Goal: Task Accomplishment & Management: Manage account settings

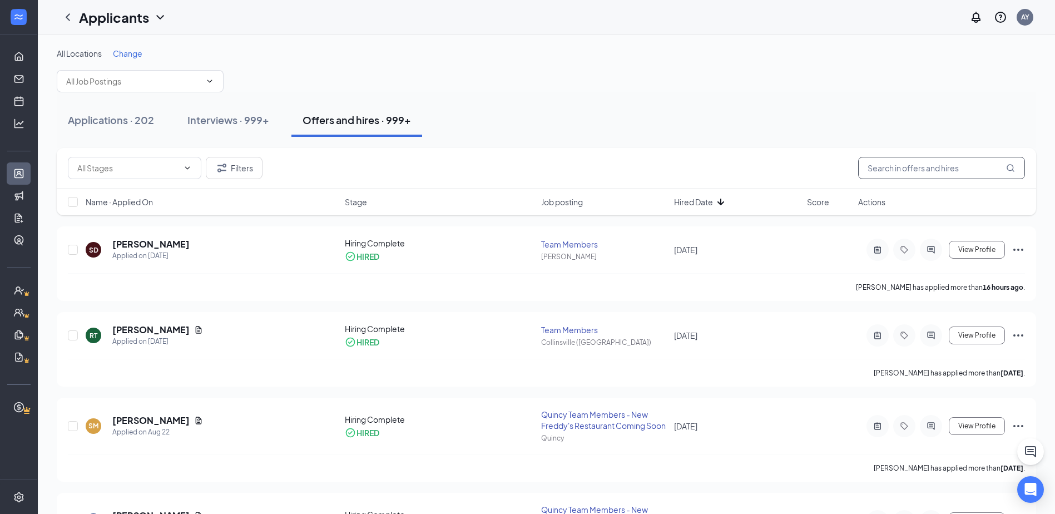
click at [894, 164] on input "text" at bounding box center [941, 168] width 167 height 22
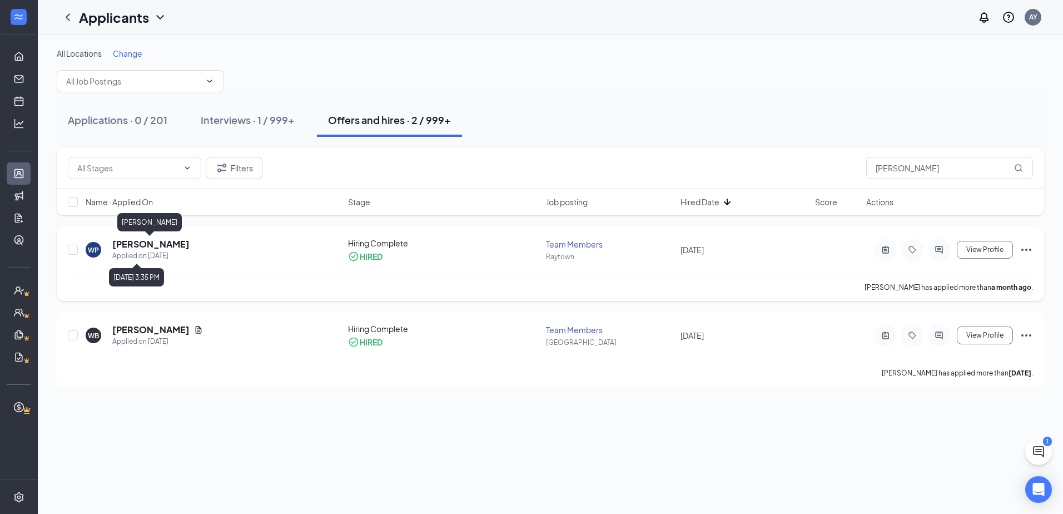
click at [130, 238] on h5 "[PERSON_NAME]" at bounding box center [150, 244] width 77 height 12
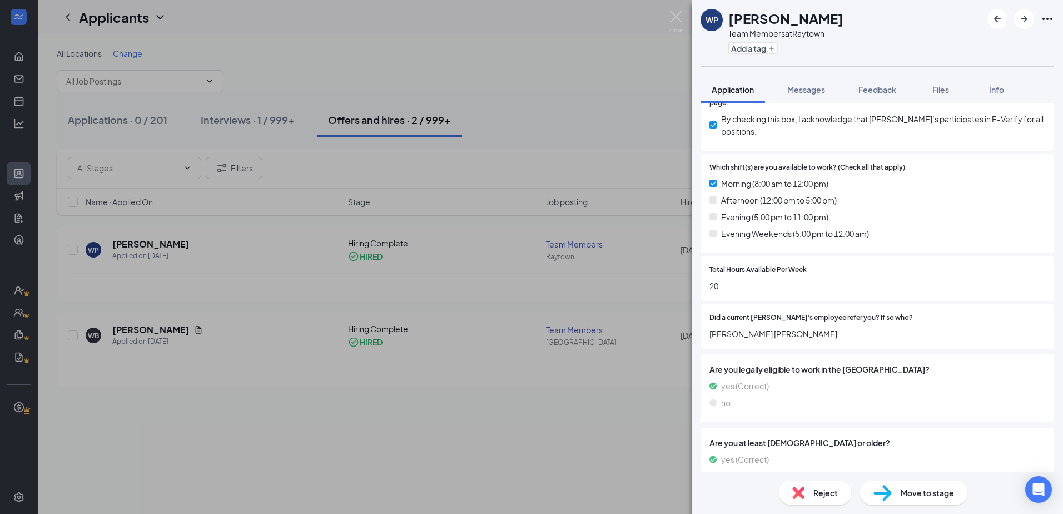
scroll to position [415, 0]
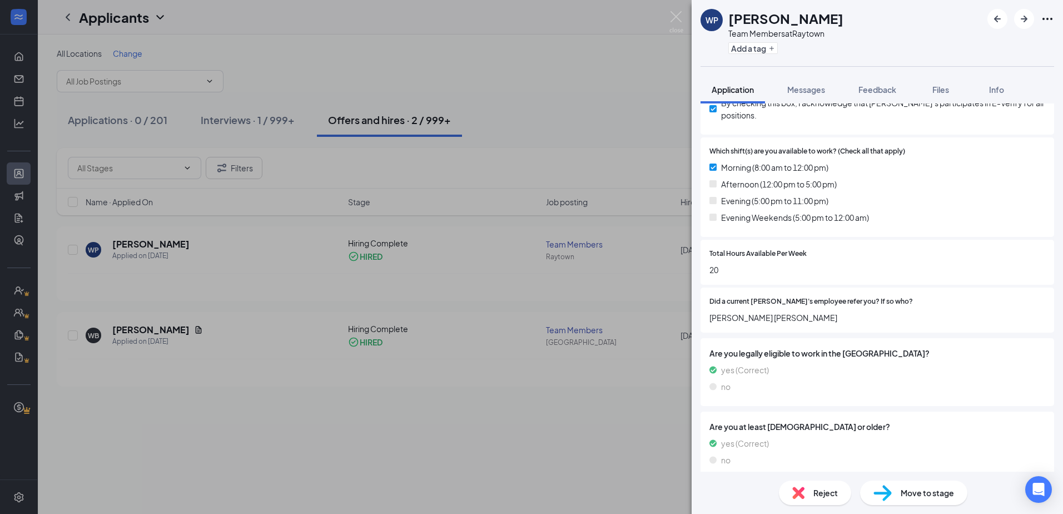
drag, startPoint x: 947, startPoint y: 87, endPoint x: 942, endPoint y: 108, distance: 21.6
click at [947, 87] on span "Files" at bounding box center [941, 90] width 17 height 10
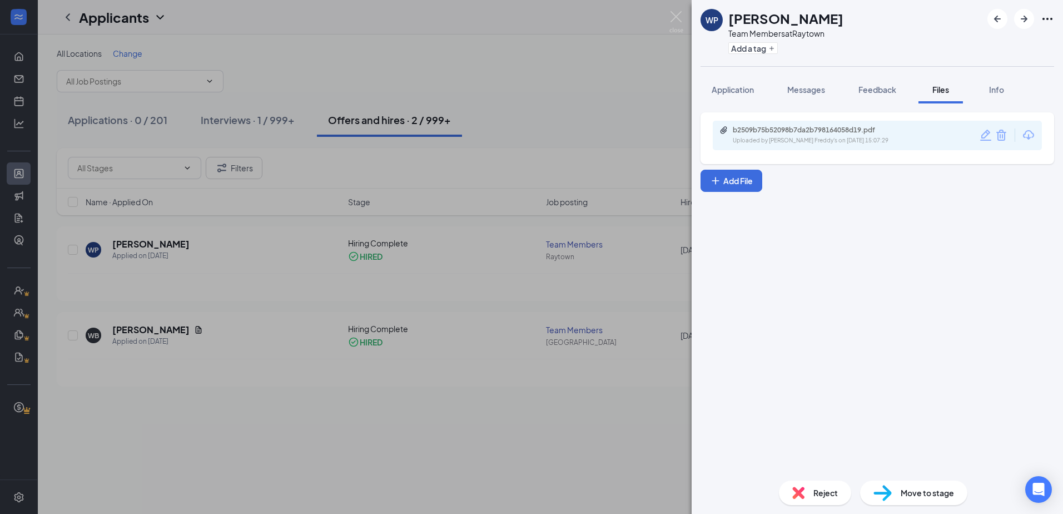
click at [850, 126] on div "b2509b75b52098b7da2b798164058d19.pdf" at bounding box center [811, 130] width 156 height 9
click at [872, 88] on span "Feedback" at bounding box center [878, 90] width 38 height 10
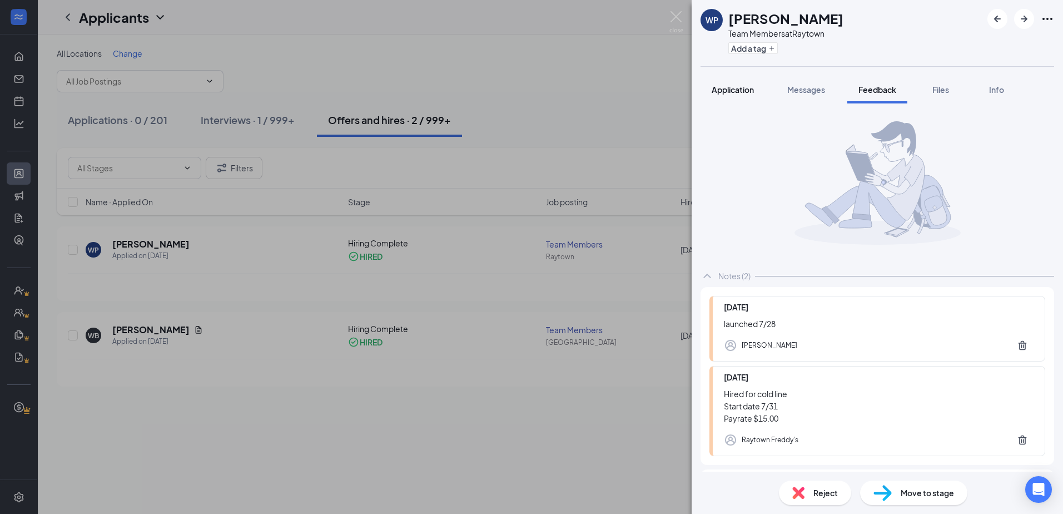
click at [739, 93] on span "Application" at bounding box center [733, 90] width 42 height 10
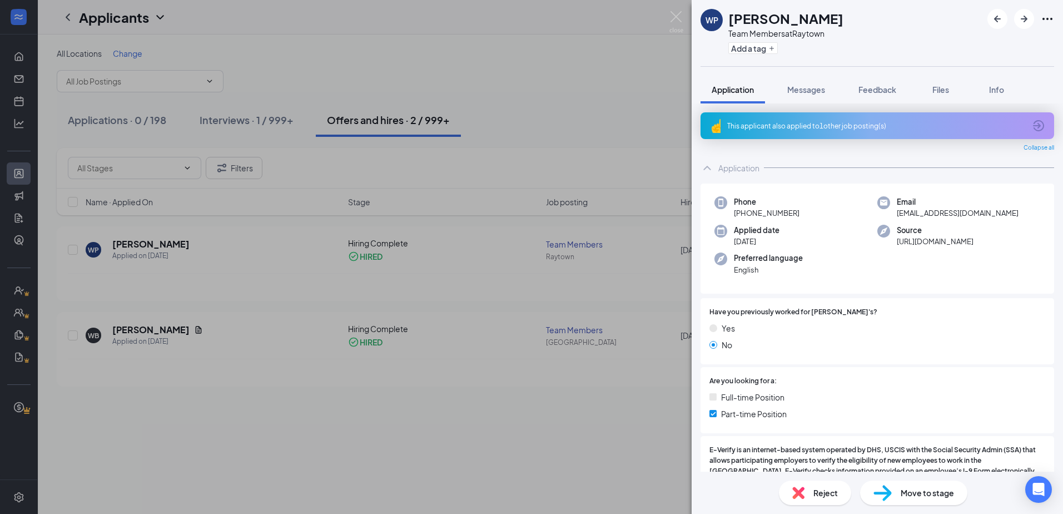
click at [517, 75] on div "WP [PERSON_NAME] Team Members at Raytown Add a tag Application Messages Feedbac…" at bounding box center [531, 257] width 1063 height 514
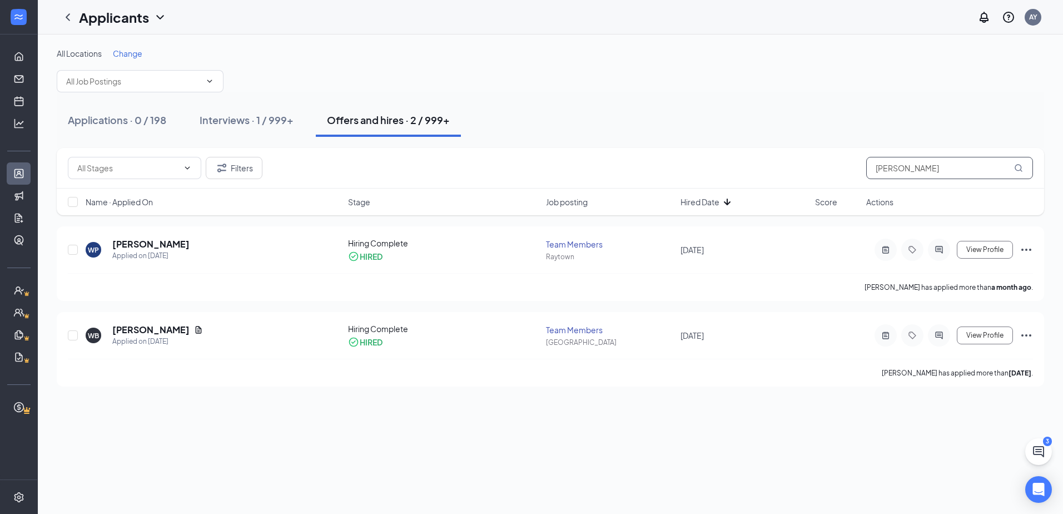
click at [933, 167] on input "[PERSON_NAME]" at bounding box center [950, 168] width 167 height 22
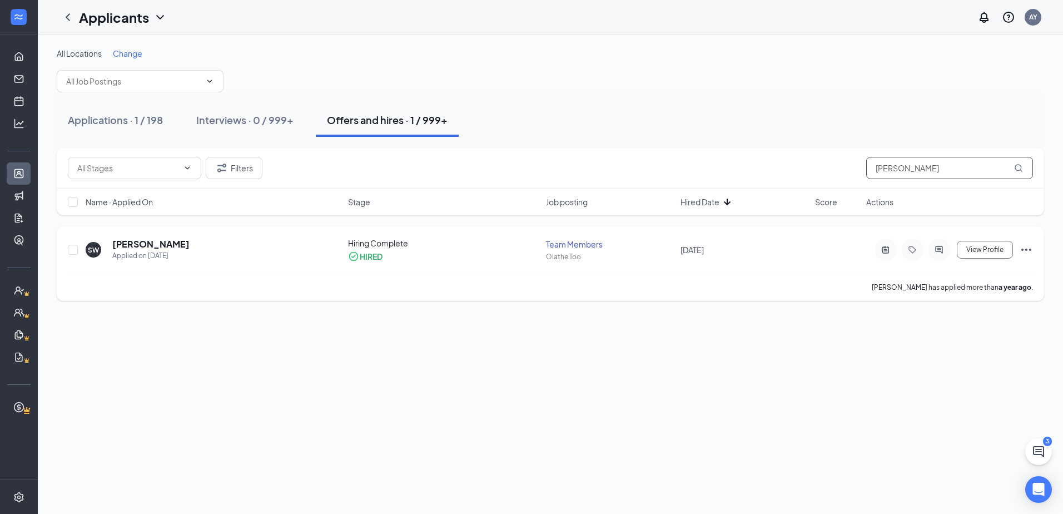
type input "[PERSON_NAME]"
click at [150, 245] on h5 "[PERSON_NAME]" at bounding box center [150, 244] width 77 height 12
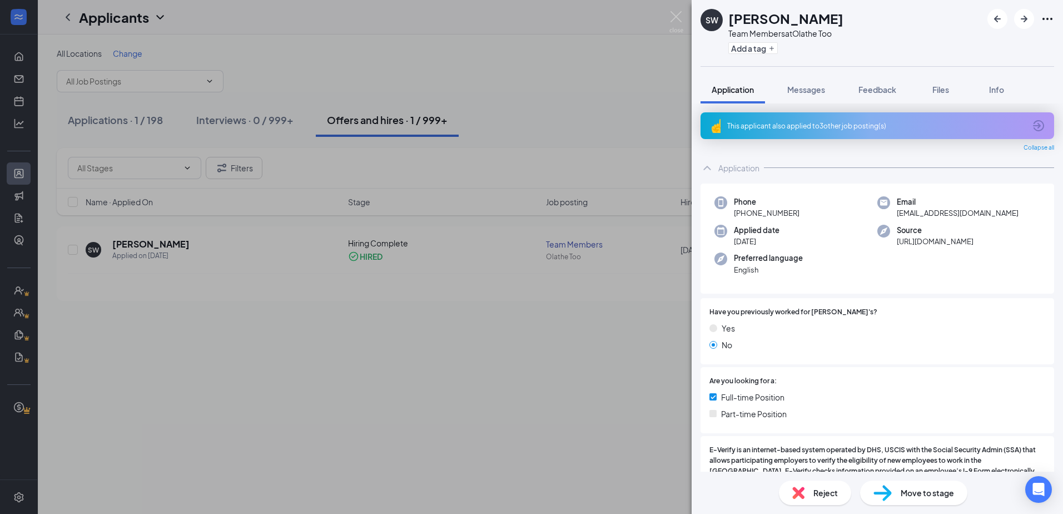
click at [365, 200] on div "SW [PERSON_NAME] Team Members at Olathe Too Add a tag Application Messages Feed…" at bounding box center [531, 257] width 1063 height 514
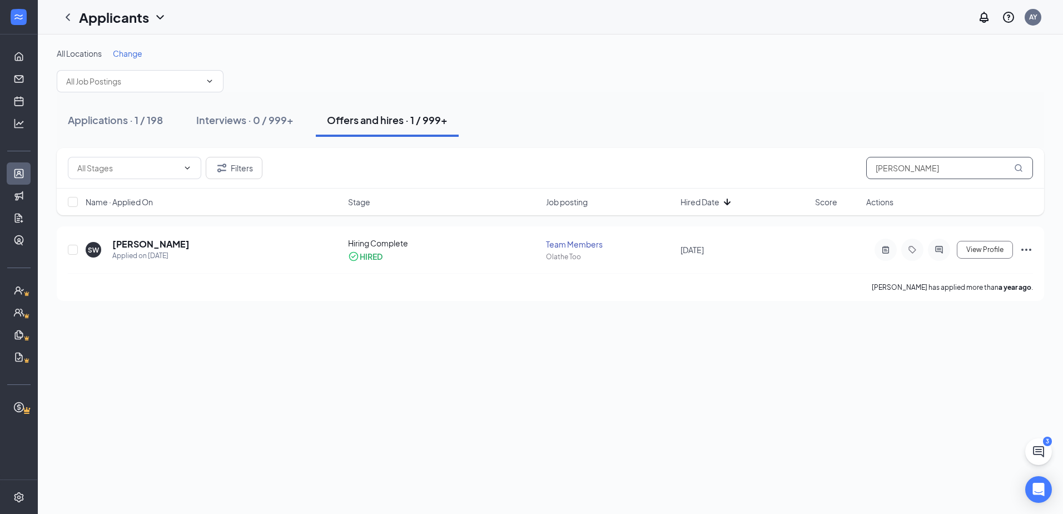
click at [944, 165] on input "[PERSON_NAME]" at bounding box center [950, 168] width 167 height 22
click at [133, 123] on div "Applications · 1 / 198" at bounding box center [115, 120] width 95 height 14
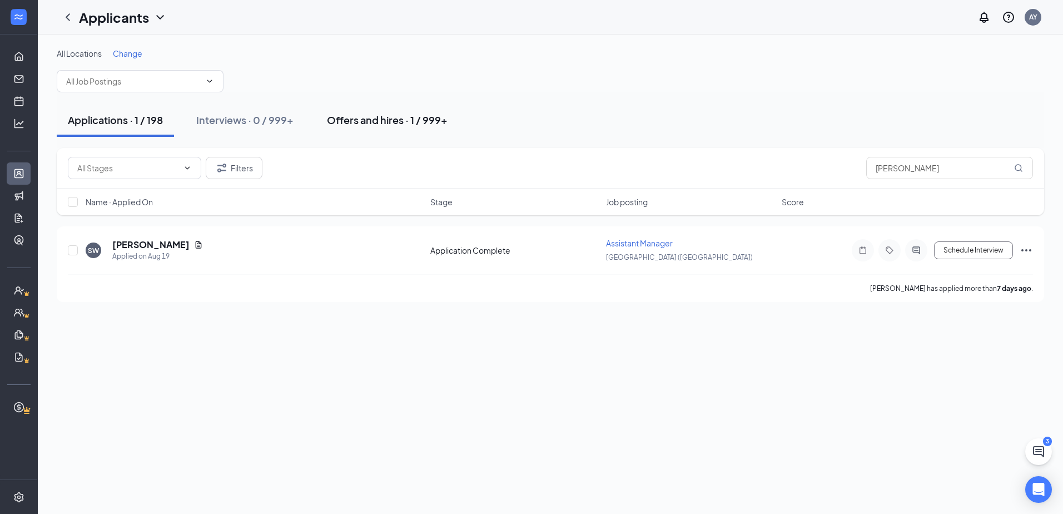
click at [354, 113] on div "Offers and hires · 1 / 999+" at bounding box center [387, 120] width 121 height 14
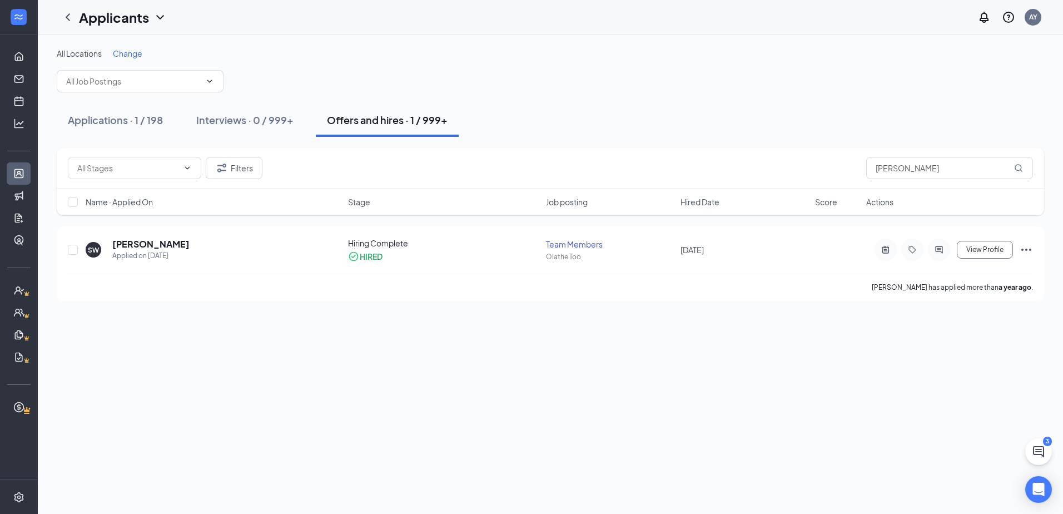
click at [231, 182] on div "Filters [PERSON_NAME]" at bounding box center [551, 168] width 988 height 41
click at [232, 173] on button "Filters" at bounding box center [234, 168] width 57 height 22
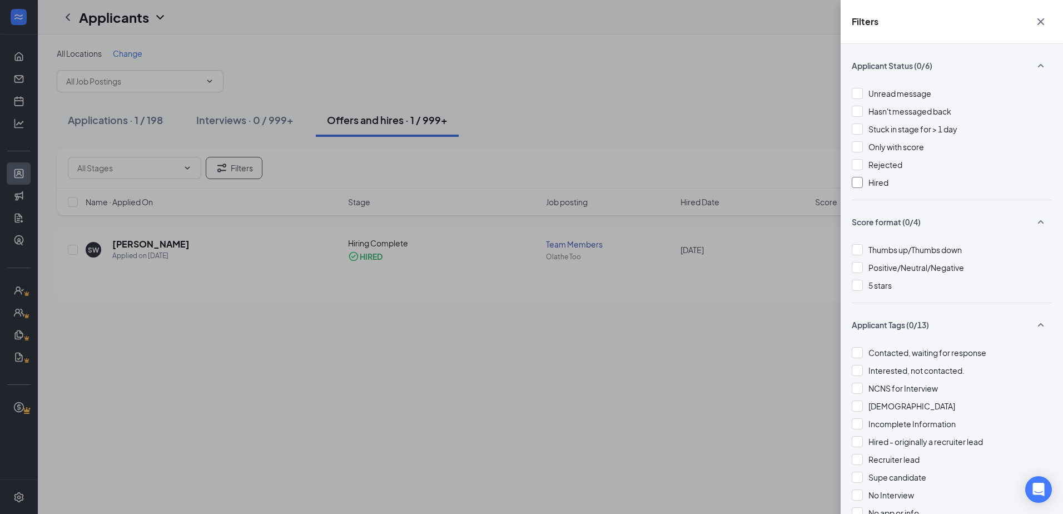
click at [874, 184] on span "Hired" at bounding box center [879, 182] width 20 height 10
click at [867, 182] on div "Hired" at bounding box center [952, 182] width 200 height 12
click at [885, 158] on div "Unread message Hasn't messaged back Stuck in stage for > 1 day Only with score …" at bounding box center [952, 143] width 200 height 112
click at [880, 169] on span "Rejected" at bounding box center [886, 165] width 34 height 10
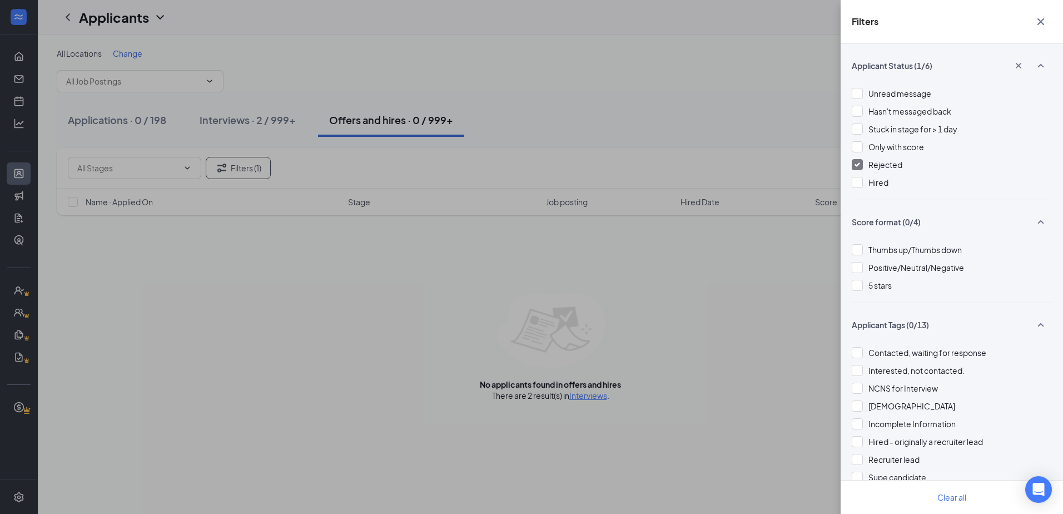
click at [194, 101] on div "Filters Applicant Status (1/6) Unread message Hasn't messaged back Stuck in sta…" at bounding box center [531, 257] width 1063 height 514
click at [266, 124] on div "Filters Applicant Status (1/6) Unread message Hasn't messaged back Stuck in sta…" at bounding box center [531, 257] width 1063 height 514
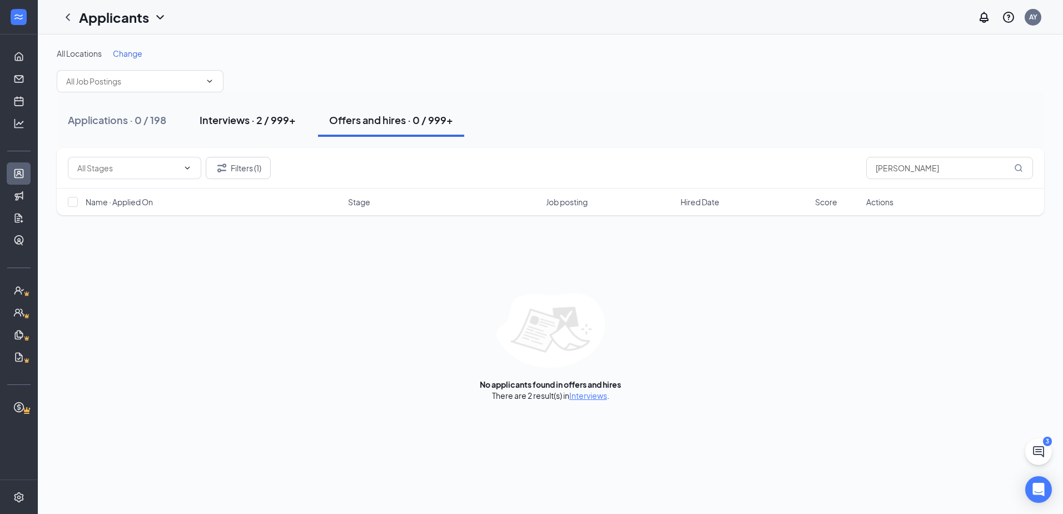
click at [266, 121] on div "Interviews · 2 / 999+" at bounding box center [248, 120] width 96 height 14
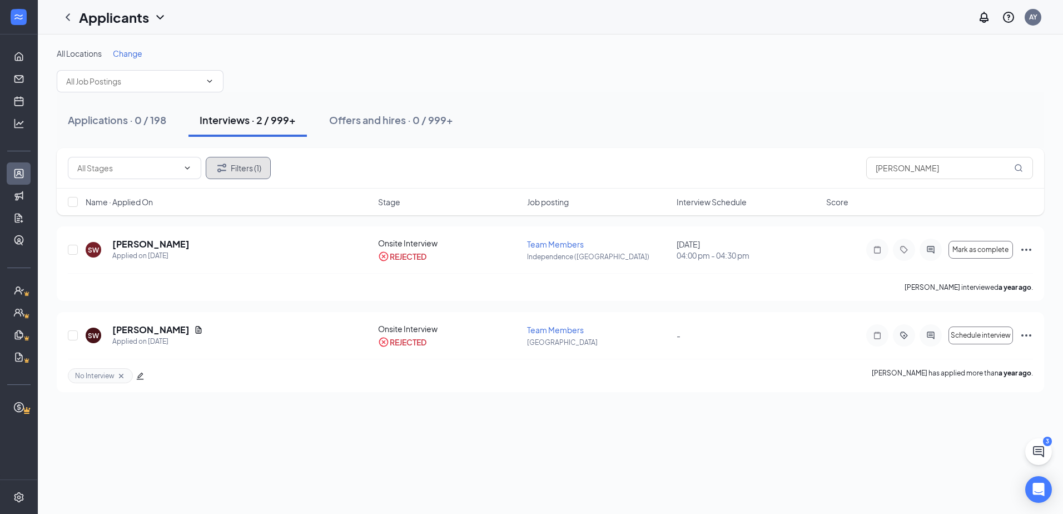
click at [231, 167] on button "Filters (1)" at bounding box center [238, 168] width 65 height 22
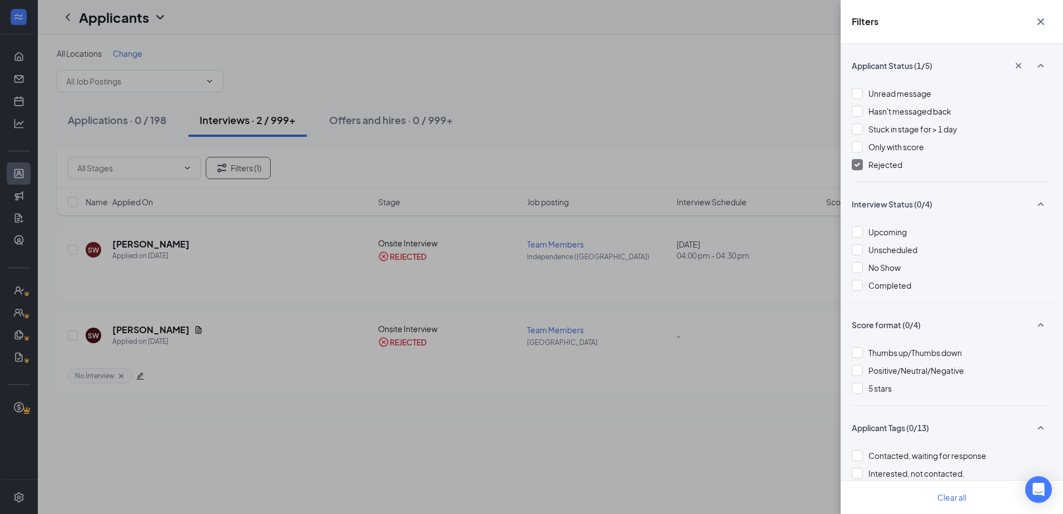
drag, startPoint x: 867, startPoint y: 165, endPoint x: 817, endPoint y: 166, distance: 50.1
click at [865, 165] on div "Rejected" at bounding box center [952, 165] width 200 height 12
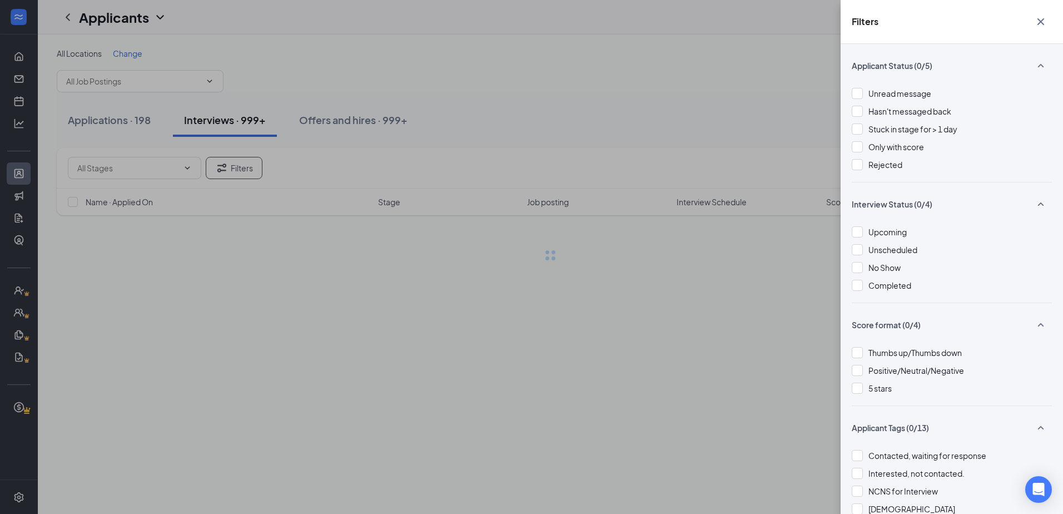
click at [677, 128] on div "Filters Applicant Status (0/5) Unread message Hasn't messaged back Stuck in sta…" at bounding box center [531, 257] width 1063 height 514
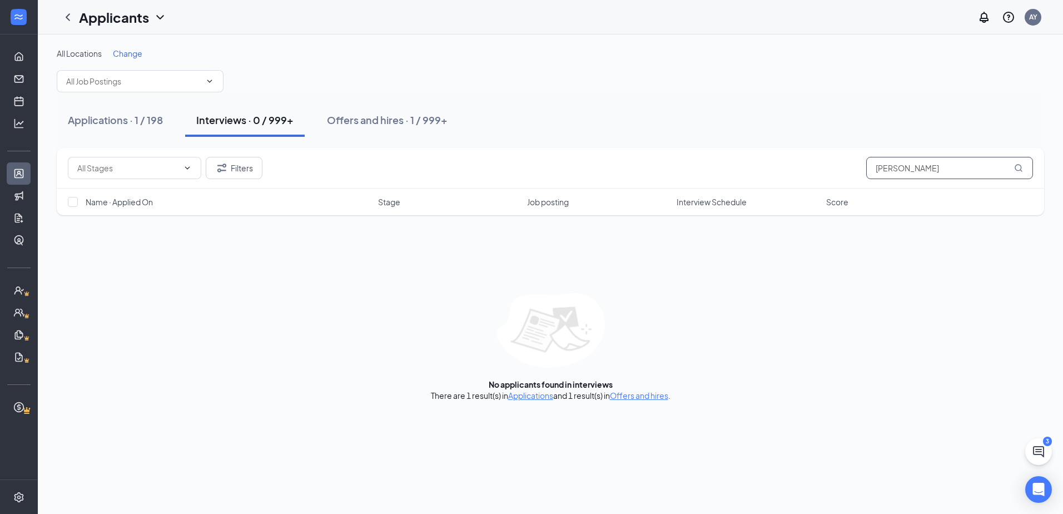
click at [968, 176] on input "[PERSON_NAME]" at bounding box center [950, 168] width 167 height 22
click at [966, 173] on input "[PERSON_NAME]" at bounding box center [950, 168] width 167 height 22
click at [966, 172] on input "[PERSON_NAME]" at bounding box center [950, 168] width 167 height 22
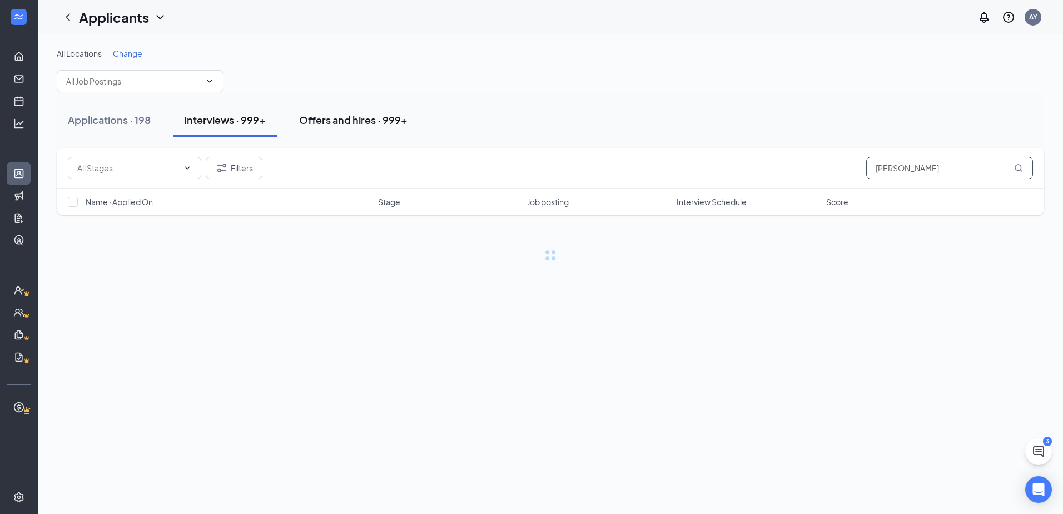
type input "[PERSON_NAME]"
click at [357, 117] on div "Offers and hires · 999+" at bounding box center [353, 120] width 108 height 14
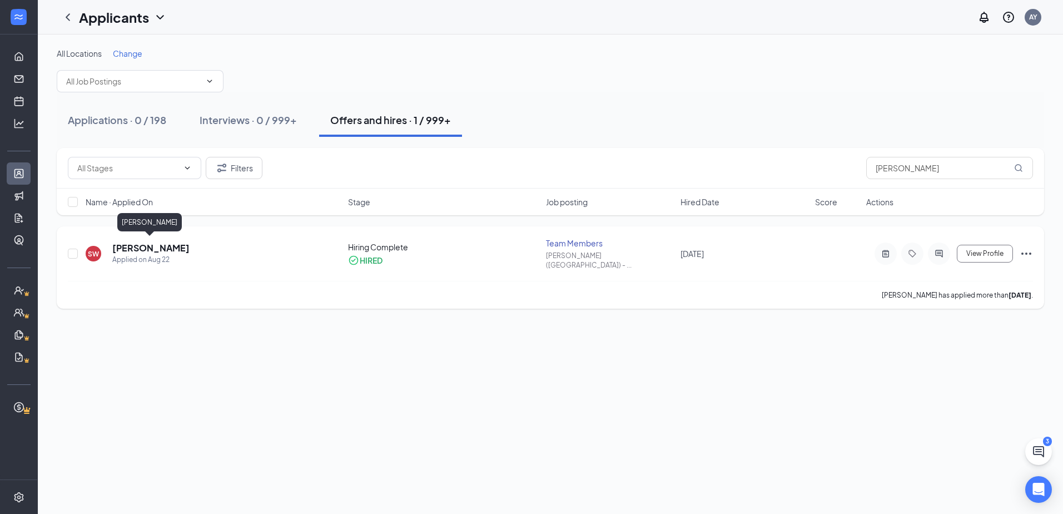
click at [149, 248] on h5 "[PERSON_NAME]" at bounding box center [150, 248] width 77 height 12
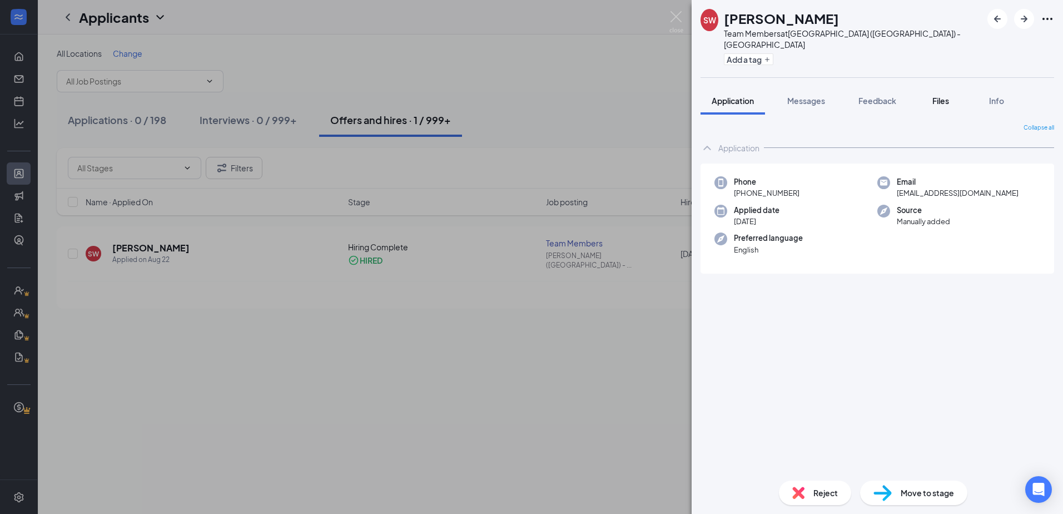
click at [949, 96] on span "Files" at bounding box center [941, 101] width 17 height 10
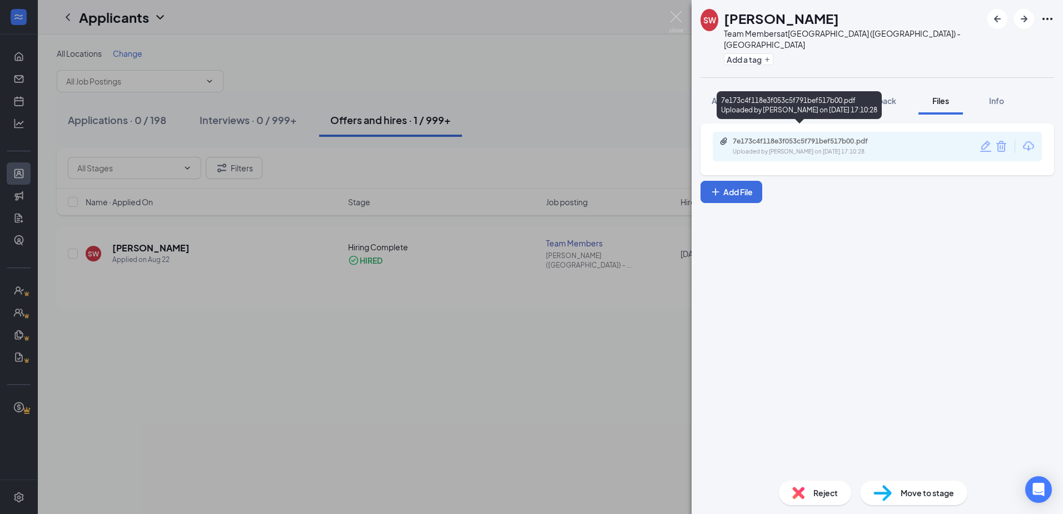
click at [783, 147] on div "Uploaded by [PERSON_NAME] on [DATE] 17:10:28" at bounding box center [816, 151] width 167 height 9
click at [881, 96] on span "Feedback" at bounding box center [878, 101] width 38 height 10
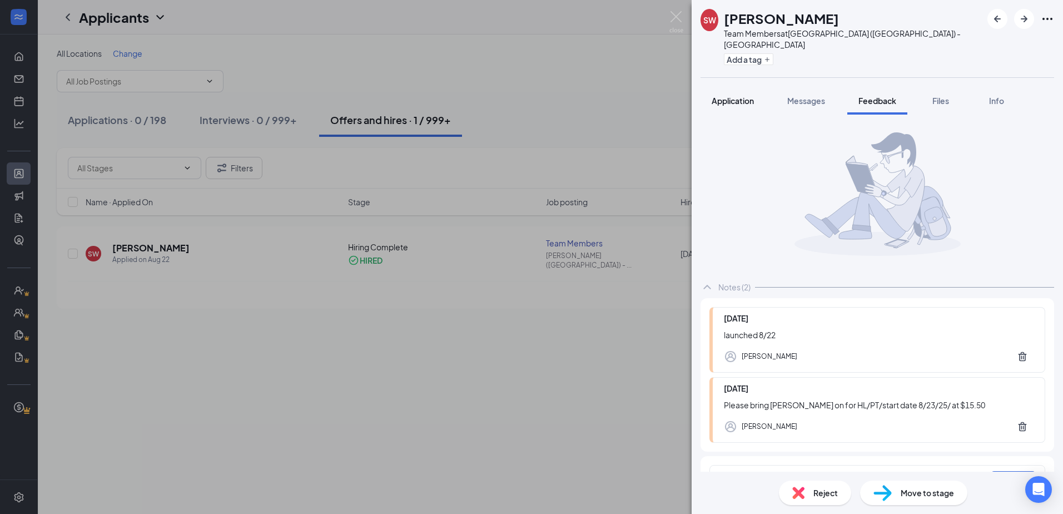
click at [738, 96] on span "Application" at bounding box center [733, 101] width 42 height 10
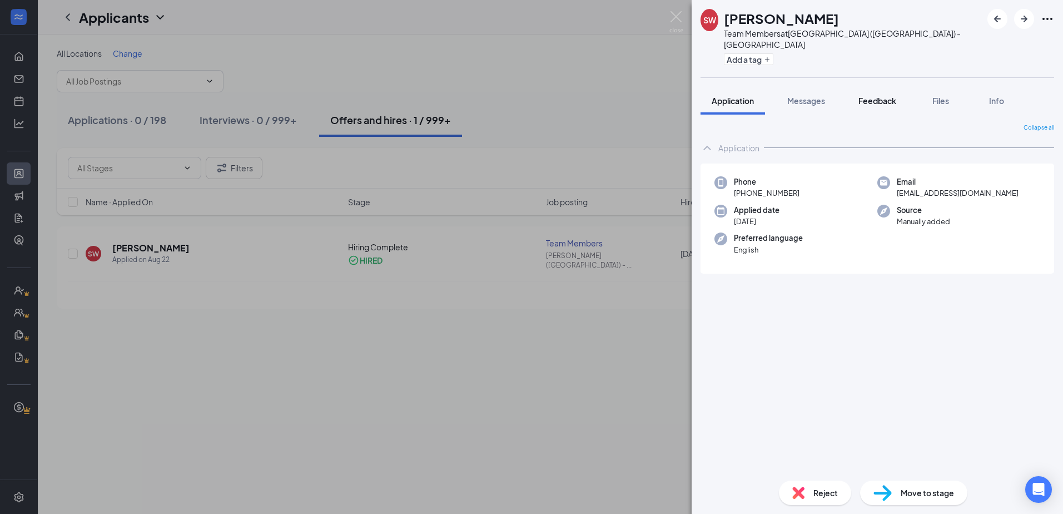
click at [875, 96] on span "Feedback" at bounding box center [878, 101] width 38 height 10
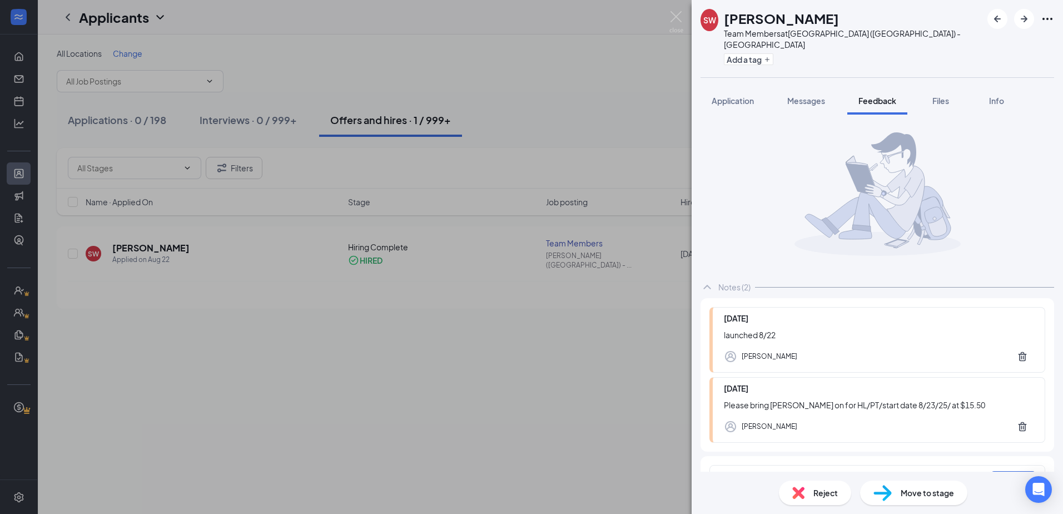
click at [614, 71] on div "SW [PERSON_NAME] Team Members at [GEOGRAPHIC_DATA] ([GEOGRAPHIC_DATA]) - [GEOGR…" at bounding box center [531, 257] width 1063 height 514
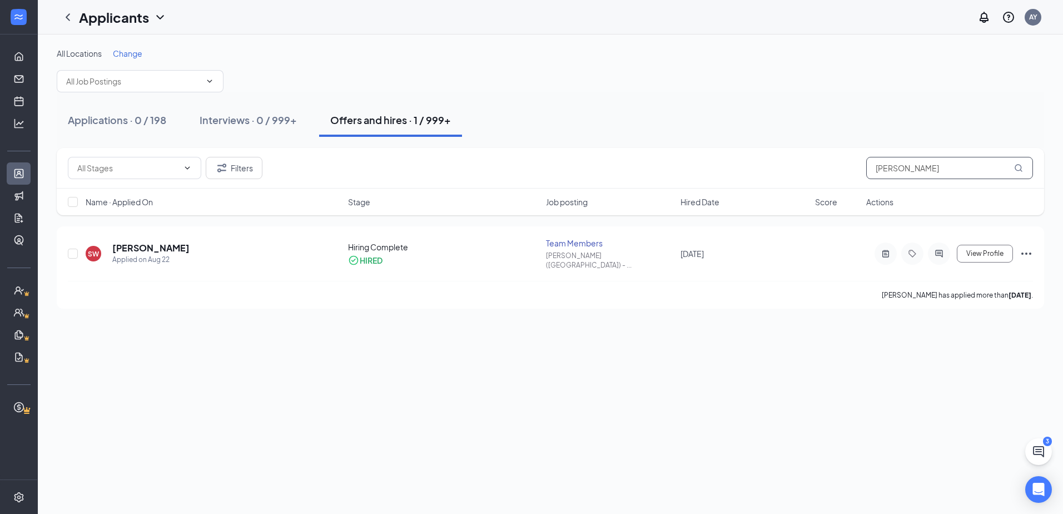
click at [930, 170] on input "[PERSON_NAME]" at bounding box center [950, 168] width 167 height 22
click at [149, 244] on h5 "[PERSON_NAME]" at bounding box center [150, 248] width 77 height 12
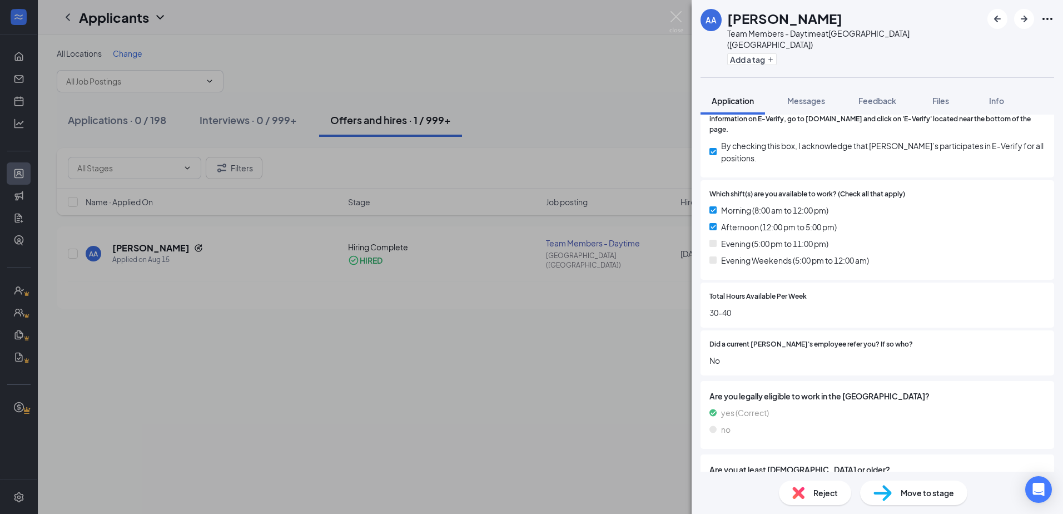
scroll to position [389, 0]
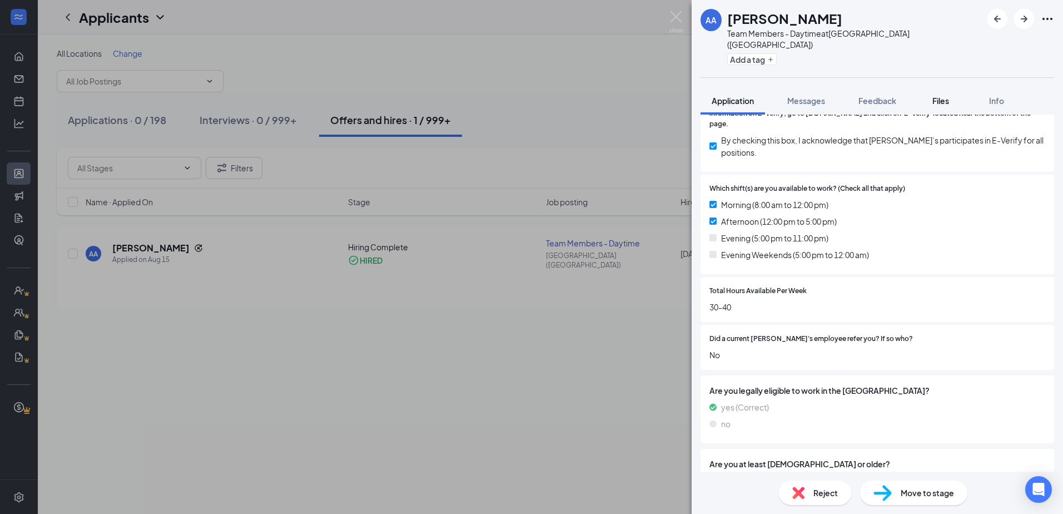
click at [929, 98] on button "Files" at bounding box center [941, 101] width 44 height 28
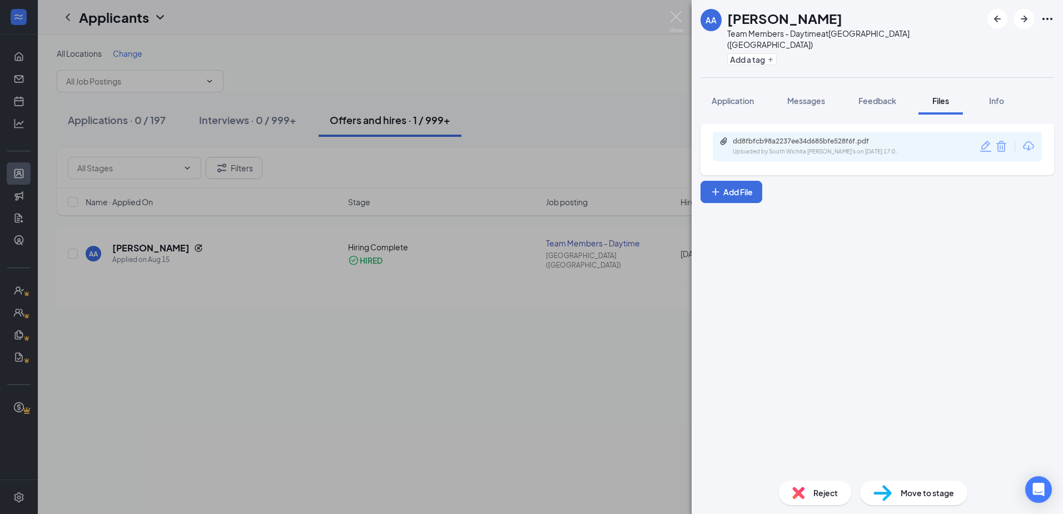
click at [834, 147] on div "Uploaded by South Wichita [PERSON_NAME]'s on [DATE] 17:04:03" at bounding box center [816, 151] width 167 height 9
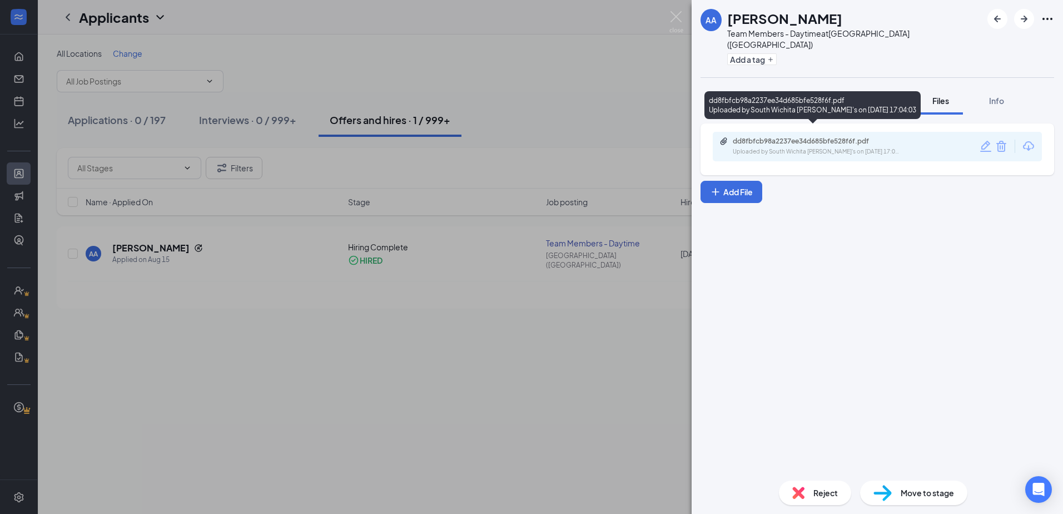
click at [884, 87] on button "Feedback" at bounding box center [878, 101] width 60 height 28
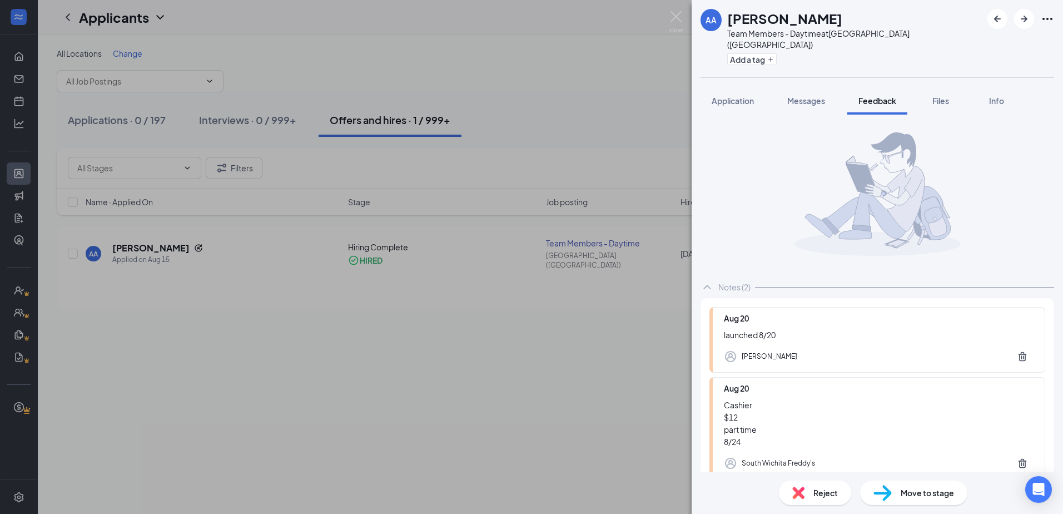
click at [512, 393] on div "AA [PERSON_NAME] Team Members - Daytime at [GEOGRAPHIC_DATA] ([GEOGRAPHIC_DATA]…" at bounding box center [531, 257] width 1063 height 514
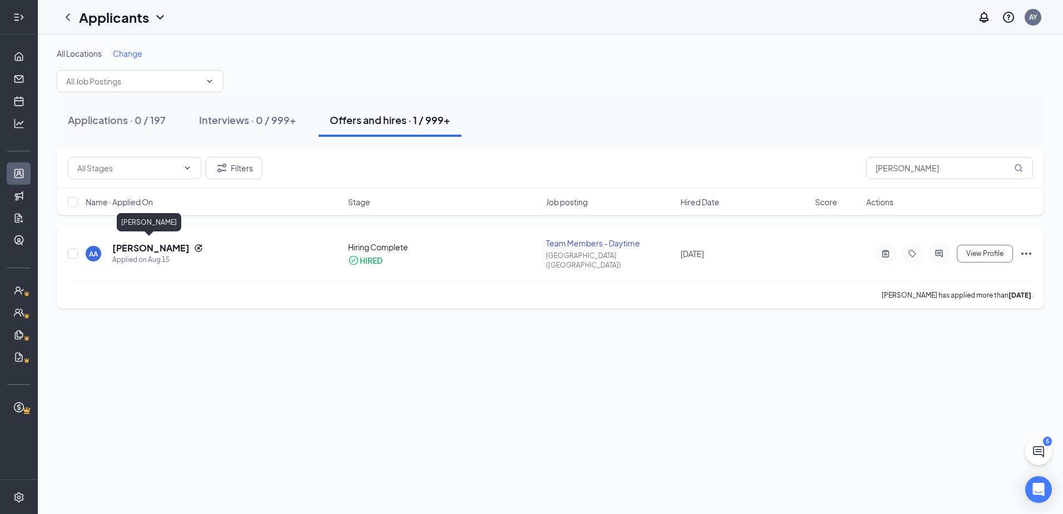
click at [151, 246] on h5 "[PERSON_NAME]" at bounding box center [150, 248] width 77 height 12
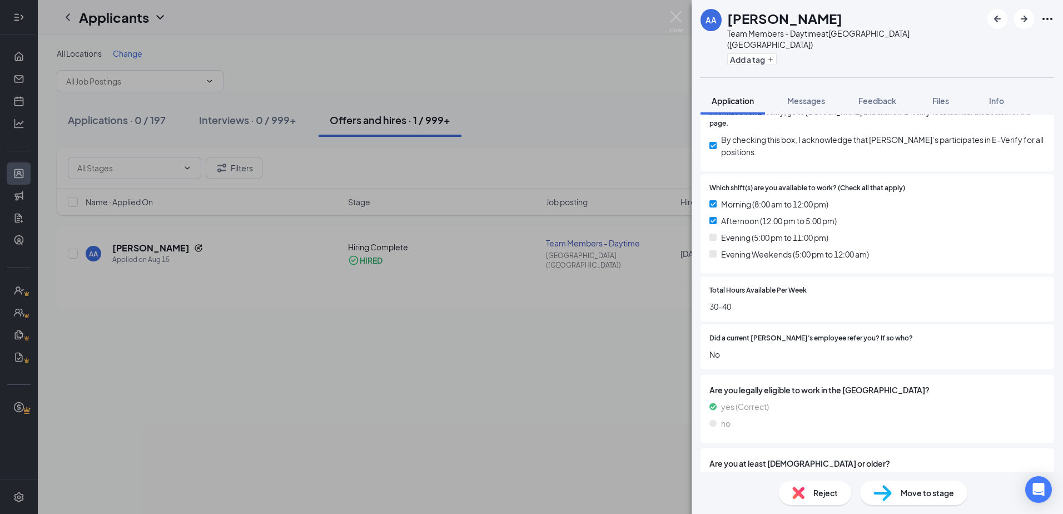
scroll to position [410, 0]
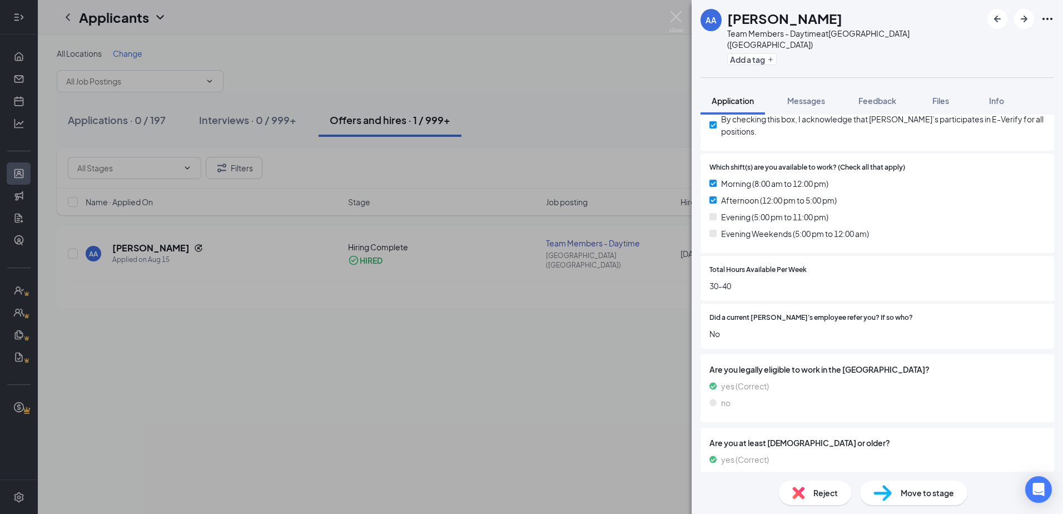
drag, startPoint x: 490, startPoint y: 171, endPoint x: 408, endPoint y: 189, distance: 84.1
click at [491, 171] on div "AA [PERSON_NAME] Team Members - Daytime at [GEOGRAPHIC_DATA] ([GEOGRAPHIC_DATA]…" at bounding box center [531, 257] width 1063 height 514
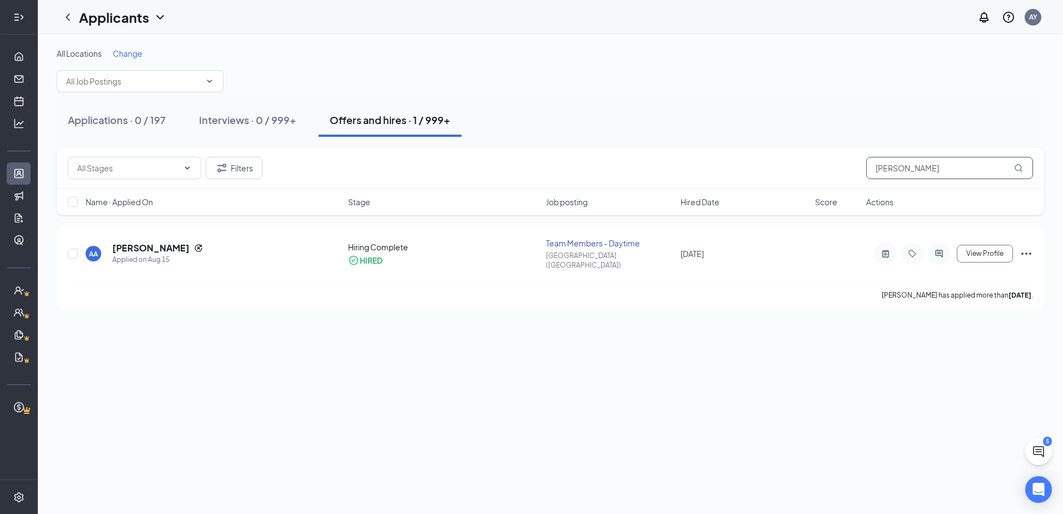
click at [936, 169] on input "[PERSON_NAME]" at bounding box center [950, 168] width 167 height 22
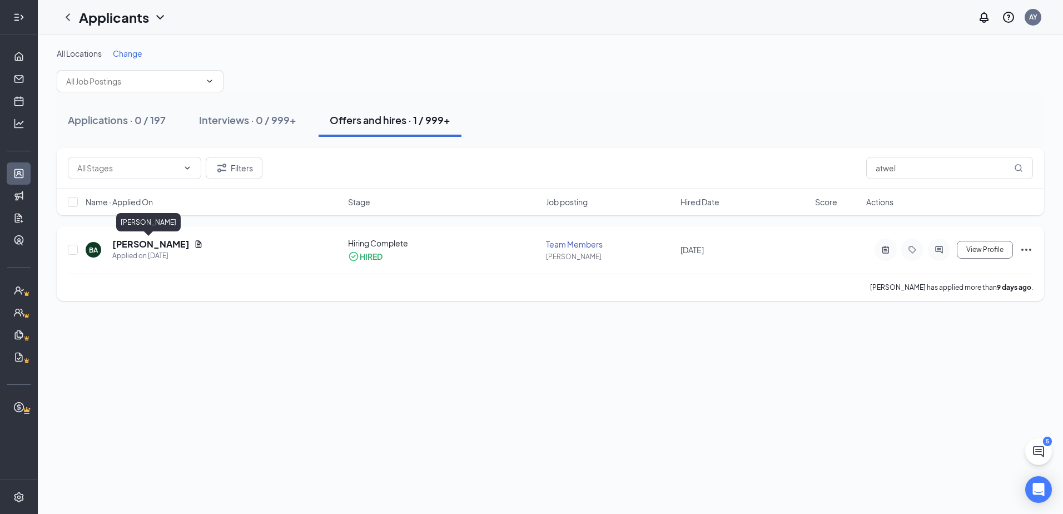
click at [137, 250] on div "Applied on [DATE]" at bounding box center [157, 255] width 91 height 11
click at [137, 247] on h5 "[PERSON_NAME]" at bounding box center [150, 244] width 77 height 12
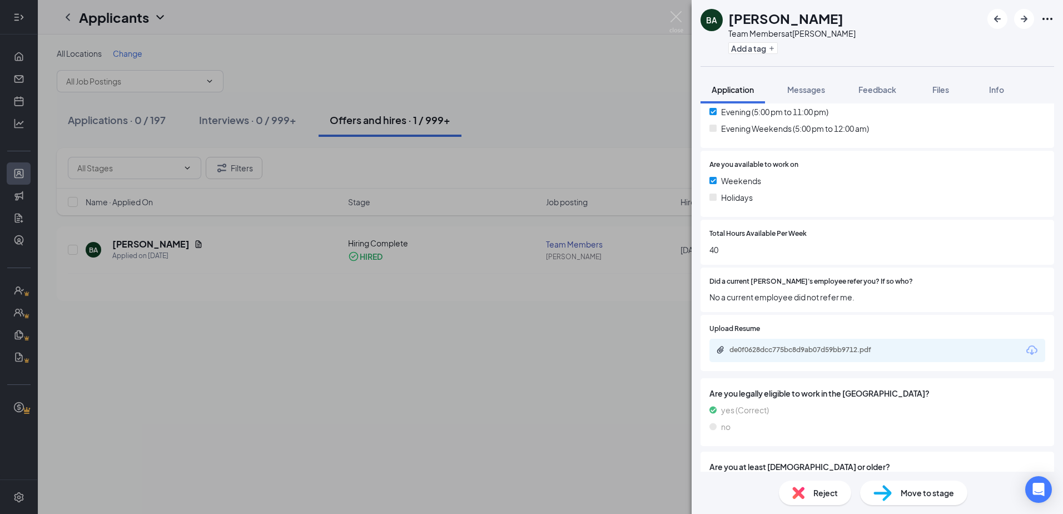
scroll to position [501, 0]
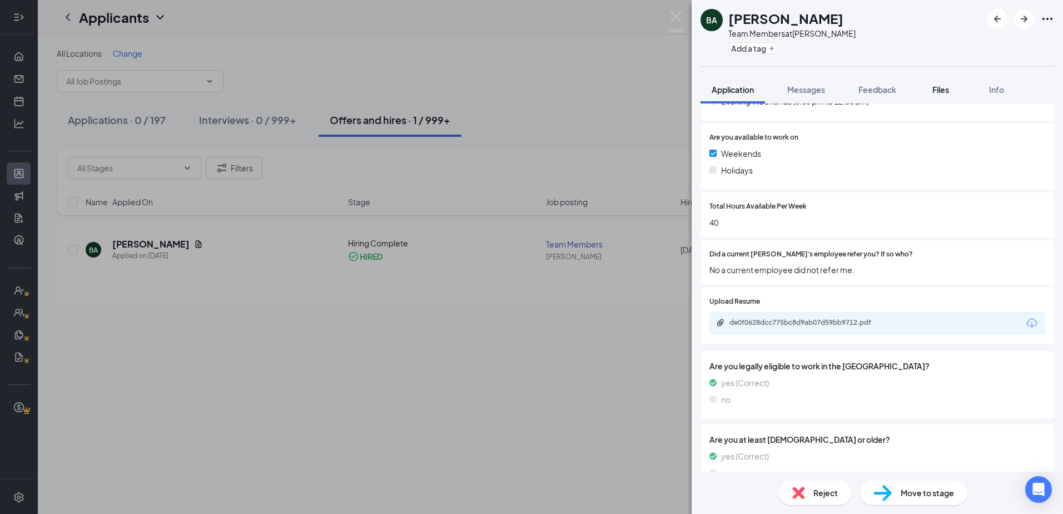
click at [938, 82] on button "Files" at bounding box center [941, 90] width 44 height 28
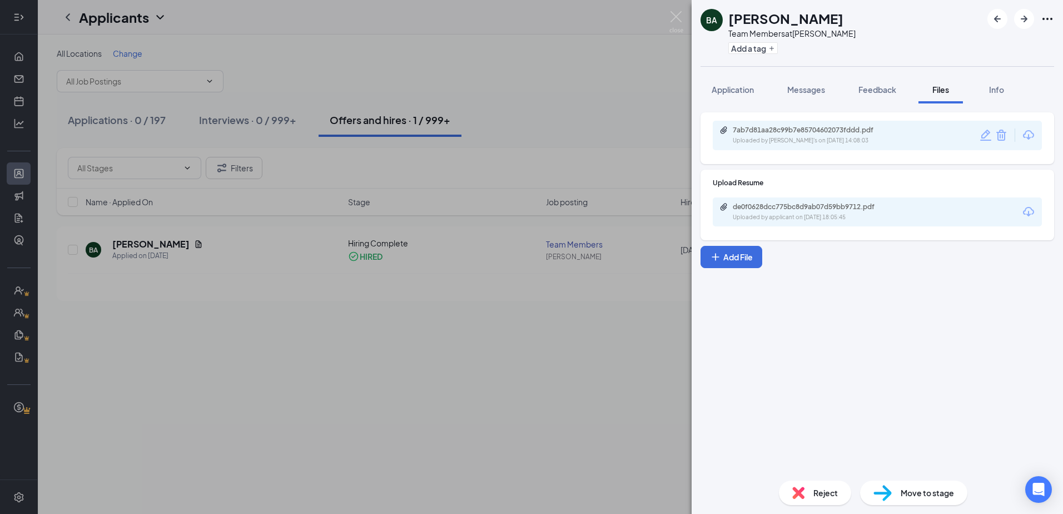
click at [767, 145] on div "Uploaded by [PERSON_NAME]'s on [DATE] 14:08:03" at bounding box center [816, 140] width 167 height 9
click at [878, 86] on span "Feedback" at bounding box center [878, 90] width 38 height 10
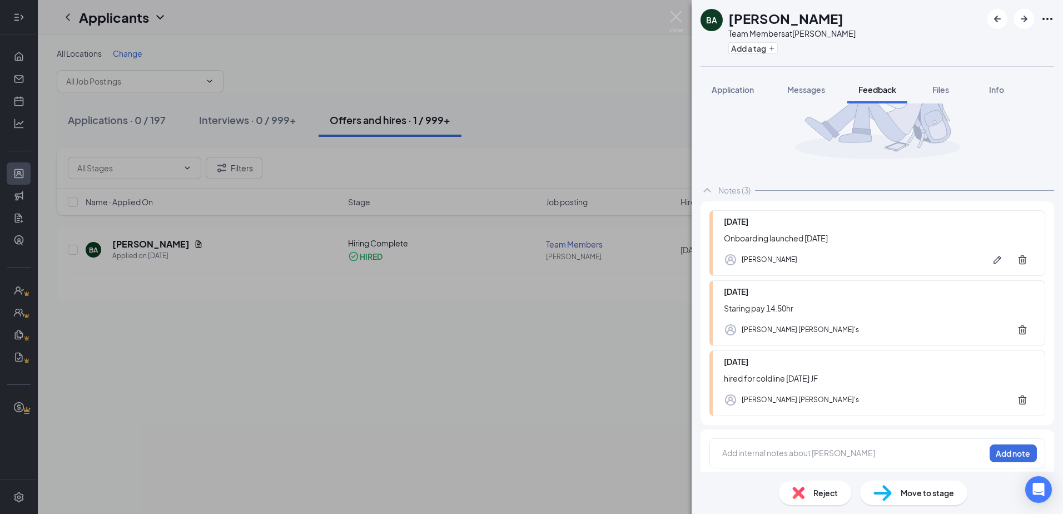
scroll to position [91, 0]
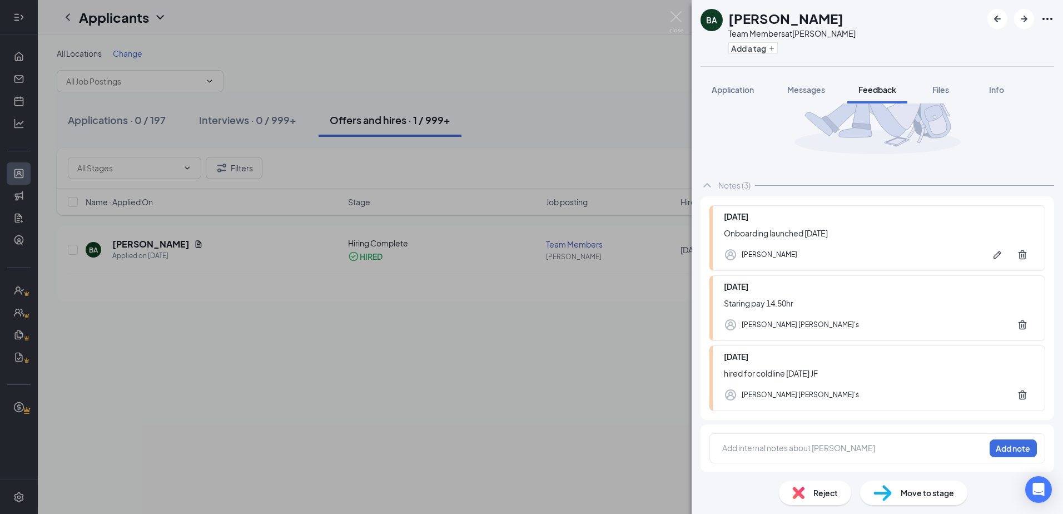
click at [462, 348] on div "[PERSON_NAME] Team Members at [PERSON_NAME] Add a tag Application Messages Feed…" at bounding box center [531, 257] width 1063 height 514
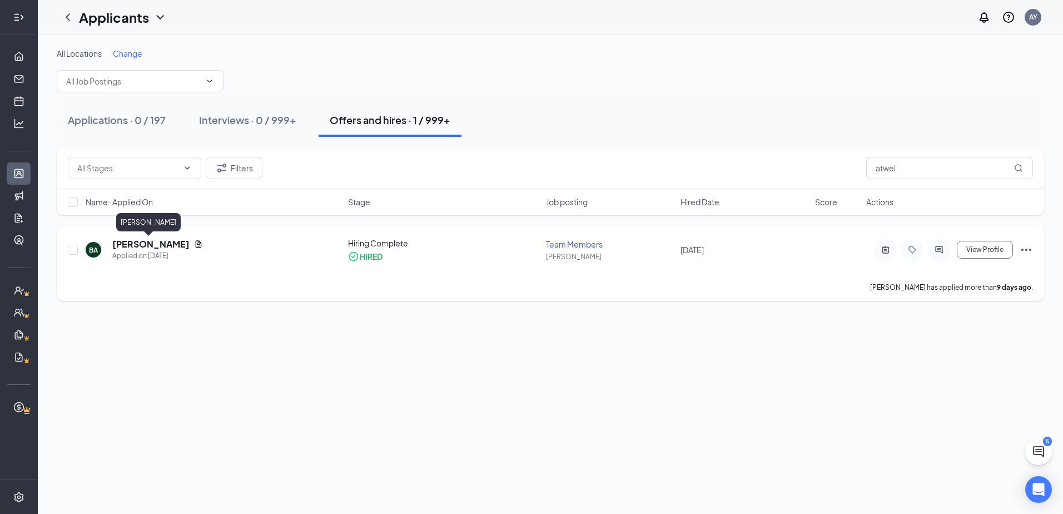
click at [163, 241] on h5 "[PERSON_NAME]" at bounding box center [150, 244] width 77 height 12
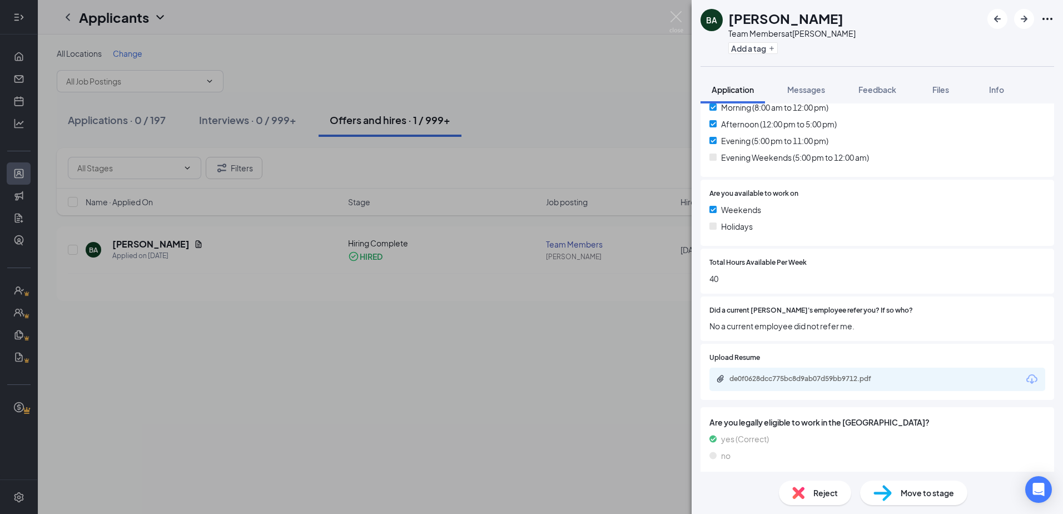
scroll to position [445, 0]
click at [243, 260] on div "[PERSON_NAME] Team Members at [PERSON_NAME] Add a tag Application Messages Feed…" at bounding box center [531, 257] width 1063 height 514
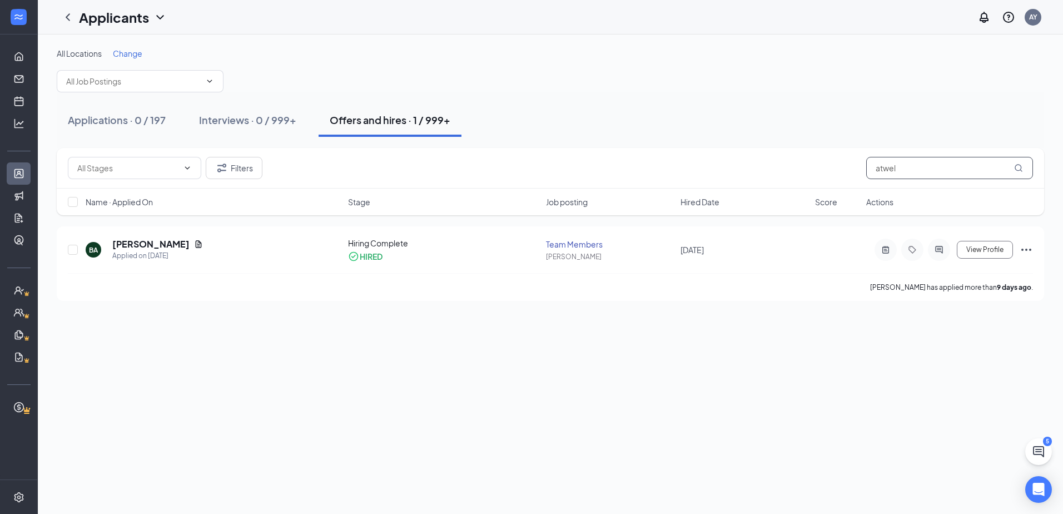
click at [958, 175] on input "atwel" at bounding box center [950, 168] width 167 height 22
click at [1042, 454] on icon "ChatActive" at bounding box center [1038, 451] width 11 height 11
click at [911, 505] on div "Chat 5" at bounding box center [908, 500] width 170 height 18
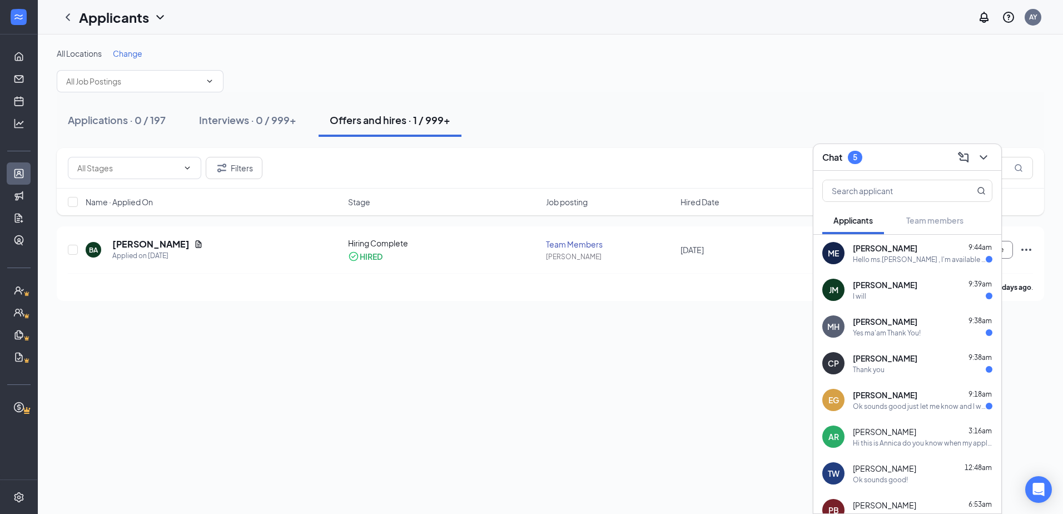
click at [834, 264] on div "ME" at bounding box center [834, 253] width 22 height 22
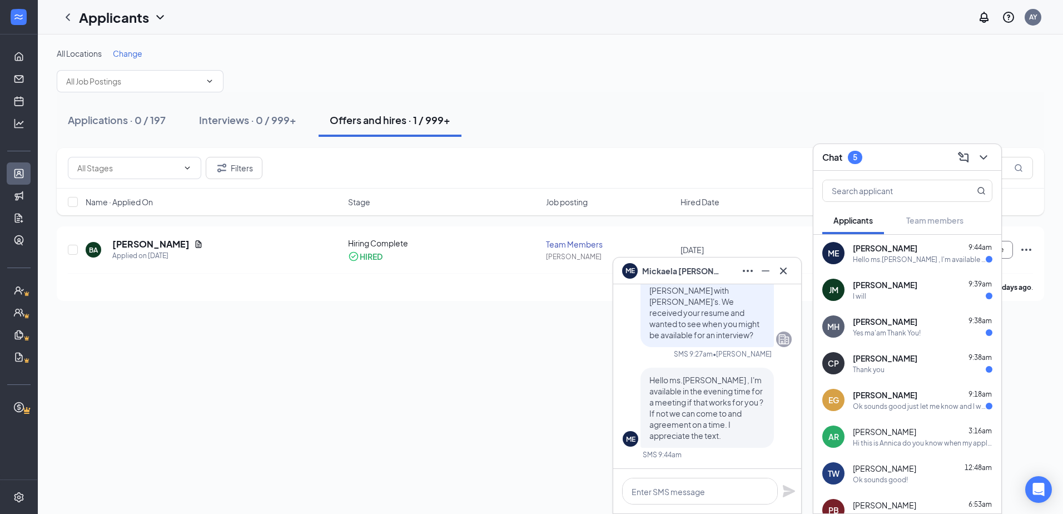
click at [834, 296] on div "JM" at bounding box center [834, 290] width 22 height 22
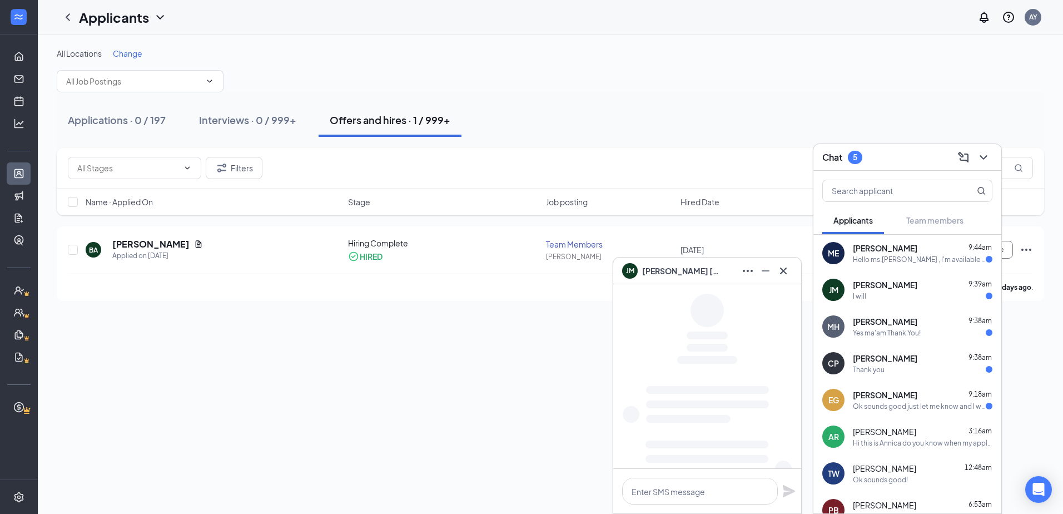
click at [837, 333] on div "MH" at bounding box center [834, 326] width 22 height 22
click at [839, 363] on div "CP" at bounding box center [834, 363] width 22 height 22
click at [844, 412] on div "EG [PERSON_NAME] 9:18am Ok sounds good just let me know and I will be on my way…" at bounding box center [908, 400] width 188 height 37
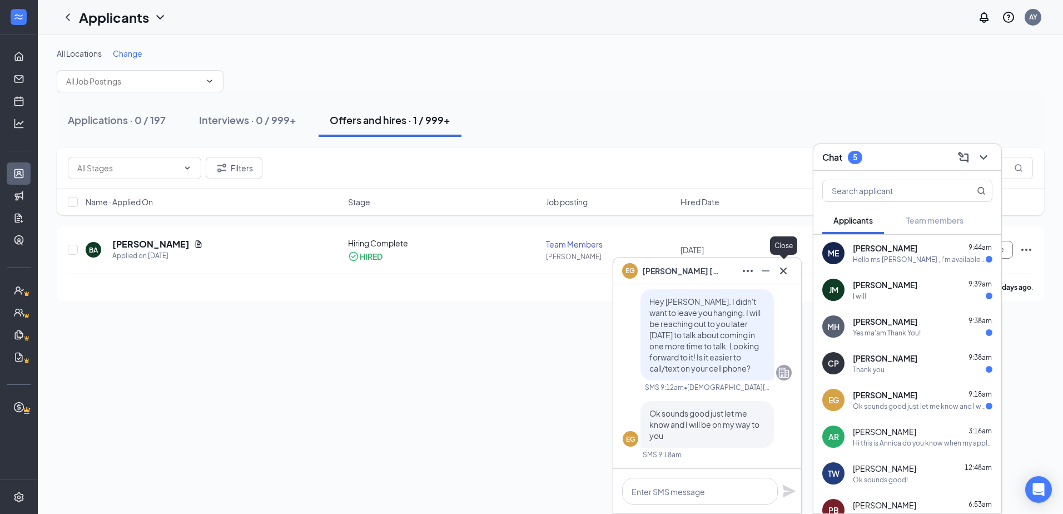
click at [787, 275] on icon "Cross" at bounding box center [783, 270] width 13 height 13
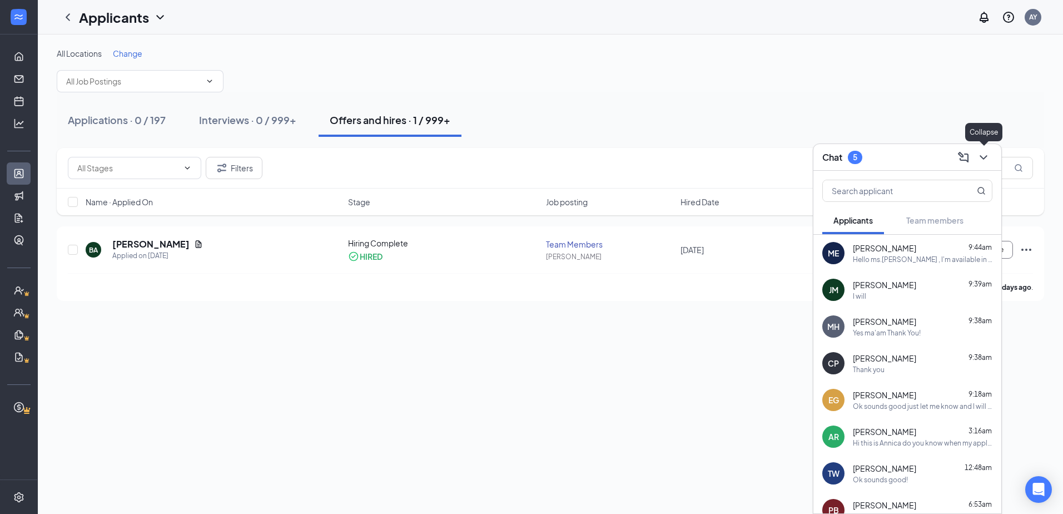
click at [989, 156] on icon "ChevronDown" at bounding box center [983, 157] width 13 height 13
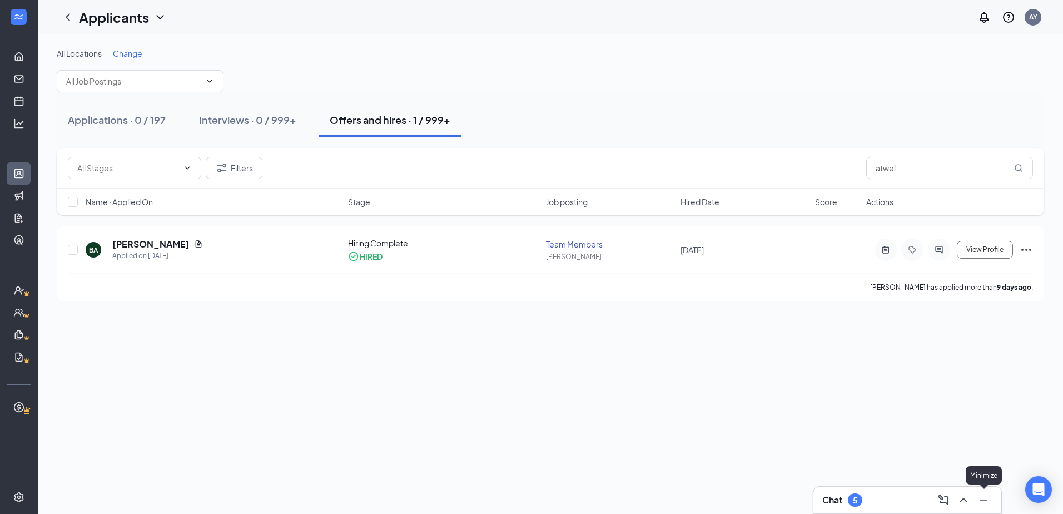
click at [983, 501] on icon "Minimize" at bounding box center [983, 499] width 13 height 13
click at [933, 172] on input "atwel" at bounding box center [950, 168] width 167 height 22
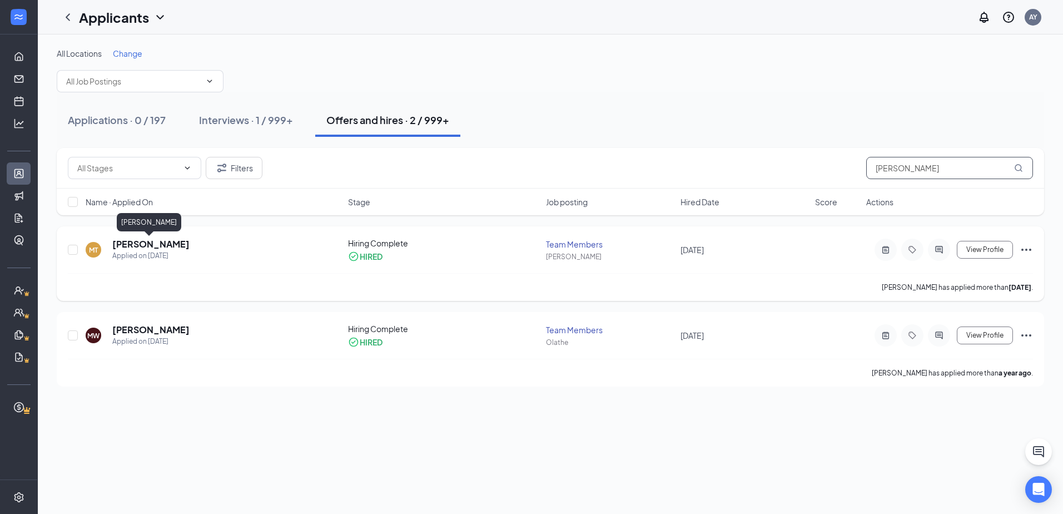
type input "[PERSON_NAME]"
click at [150, 243] on h5 "[PERSON_NAME]" at bounding box center [150, 244] width 77 height 12
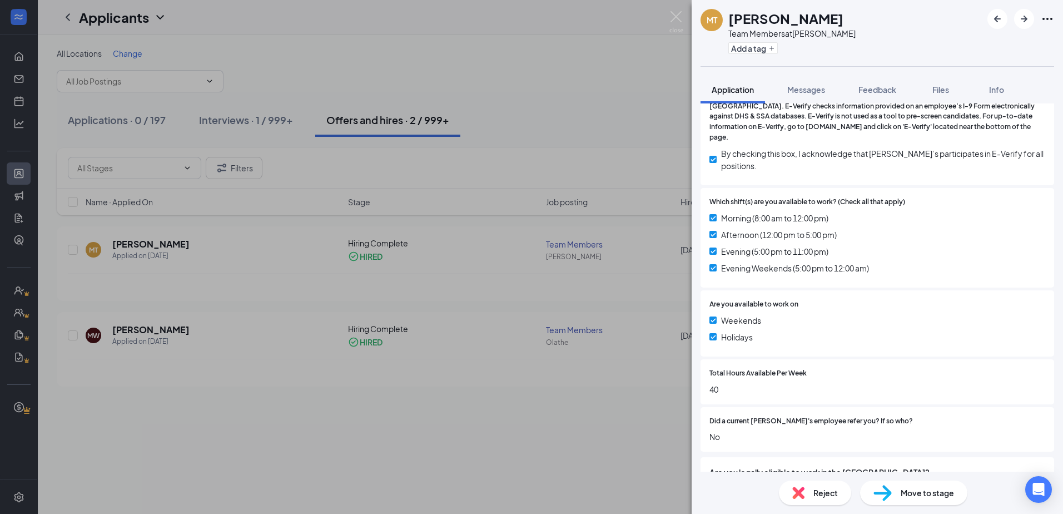
scroll to position [453, 0]
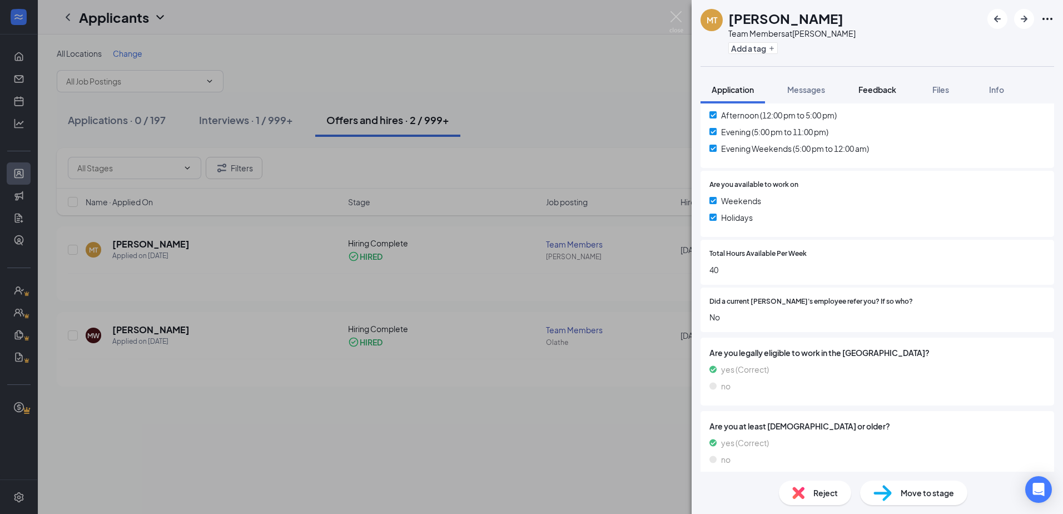
click at [902, 89] on button "Feedback" at bounding box center [878, 90] width 60 height 28
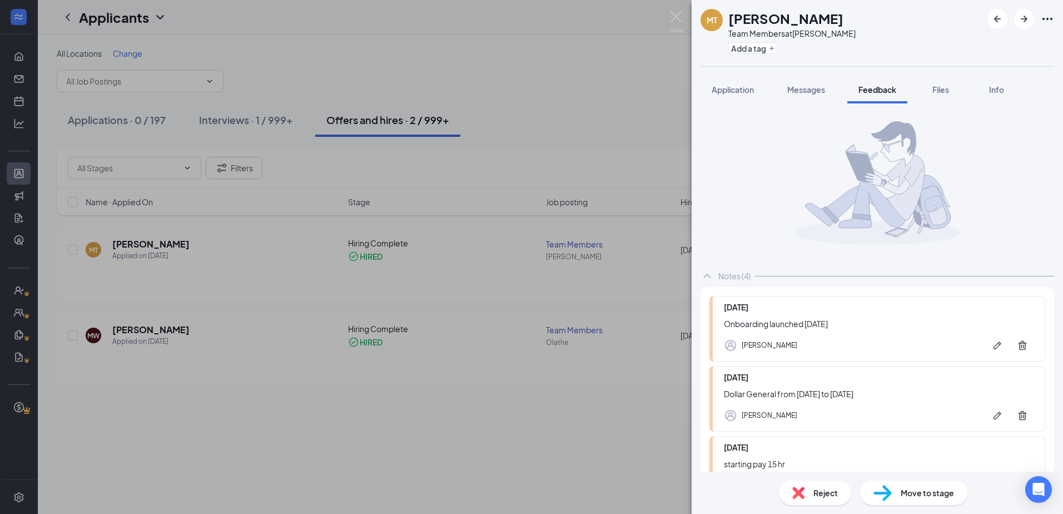
click at [945, 86] on span "Files" at bounding box center [941, 90] width 17 height 10
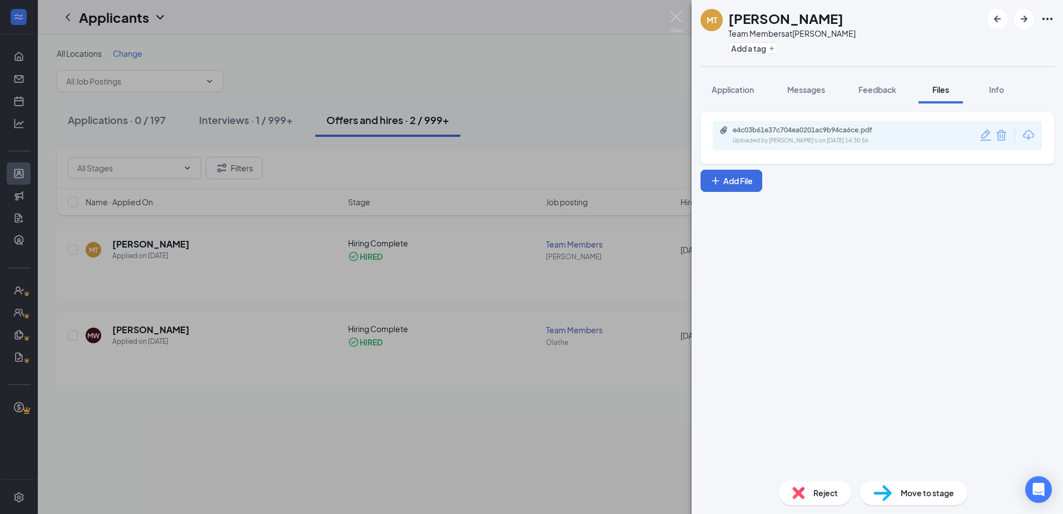
click at [814, 125] on div "e4c03b61e37c704ea0201ac9b94ca6ce.pdf Uploaded by [PERSON_NAME]'s on [DATE] 14:3…" at bounding box center [877, 135] width 329 height 29
click at [829, 133] on div "e4c03b61e37c704ea0201ac9b94ca6ce.pdf" at bounding box center [811, 130] width 156 height 9
click at [900, 88] on button "Feedback" at bounding box center [878, 90] width 60 height 28
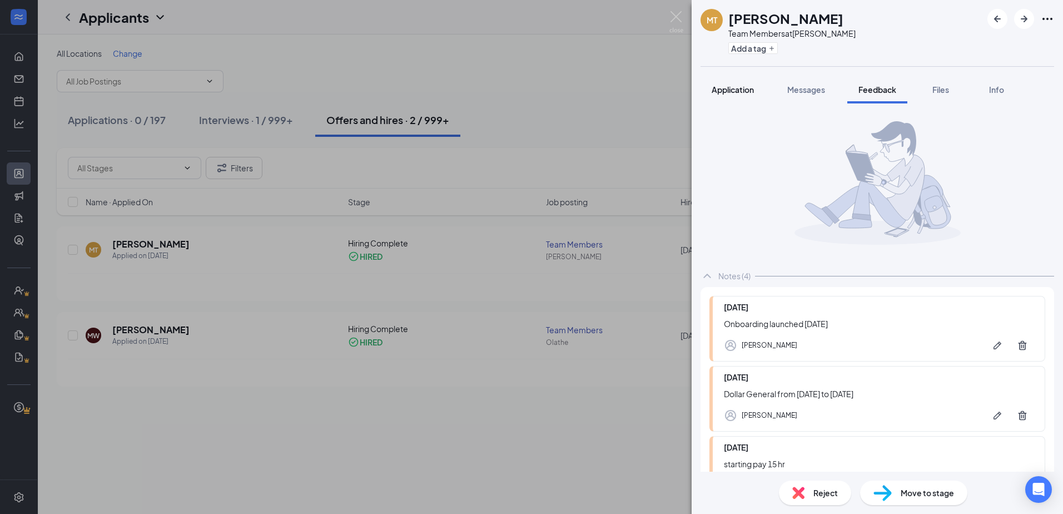
click at [724, 81] on button "Application" at bounding box center [733, 90] width 65 height 28
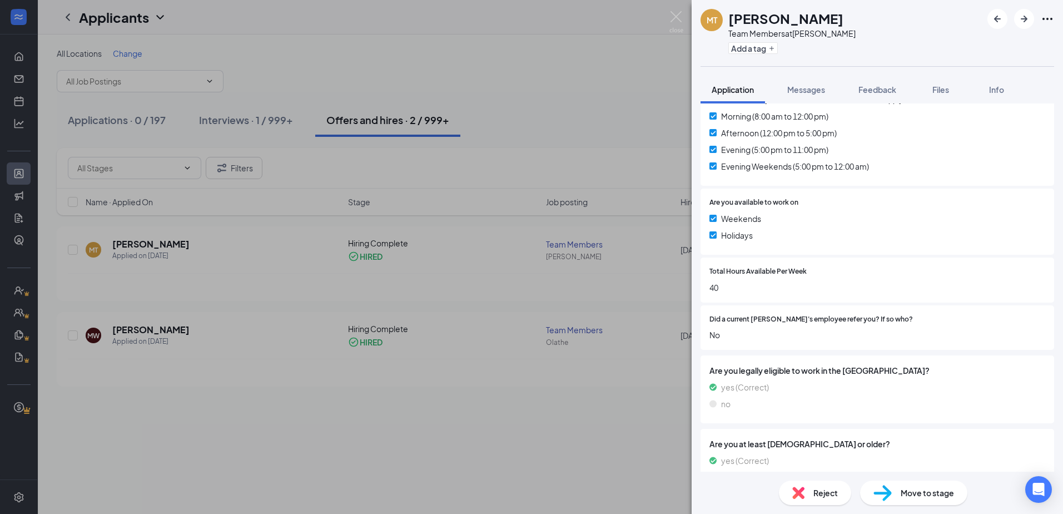
scroll to position [445, 0]
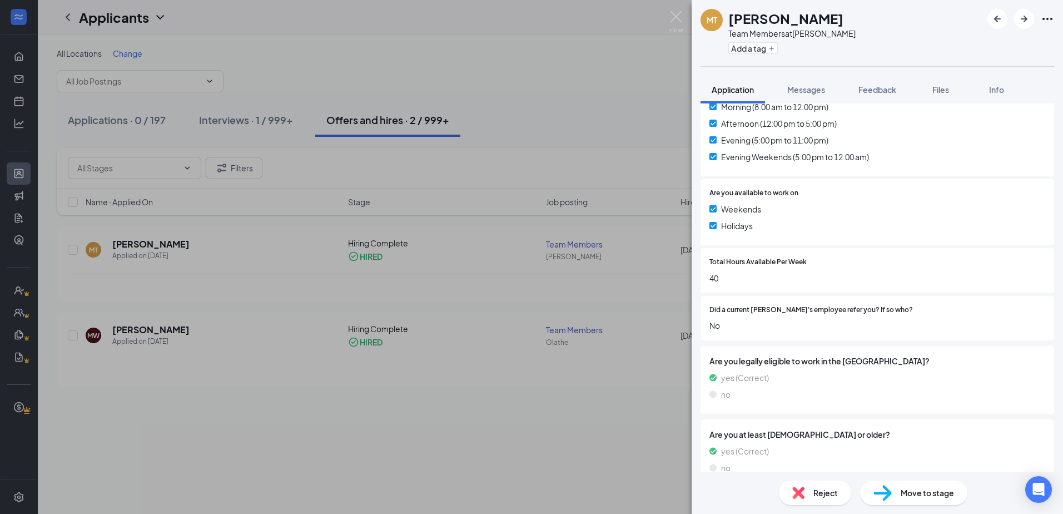
click at [538, 80] on div "MT [PERSON_NAME] Team Members at [PERSON_NAME] Add a tag Application Messages F…" at bounding box center [531, 257] width 1063 height 514
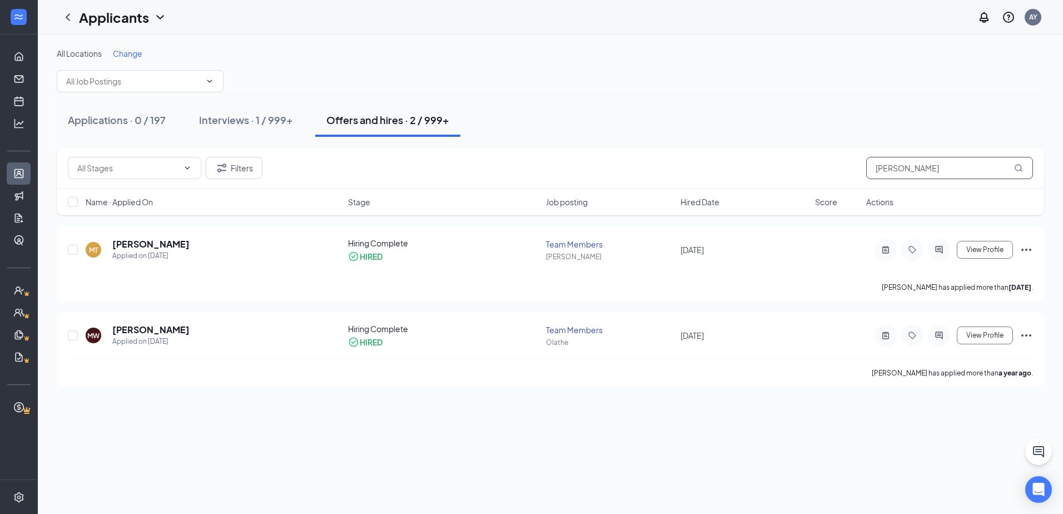
click at [974, 161] on input "[PERSON_NAME]" at bounding box center [950, 168] width 167 height 22
click at [132, 248] on h5 "[PERSON_NAME]" at bounding box center [150, 244] width 77 height 12
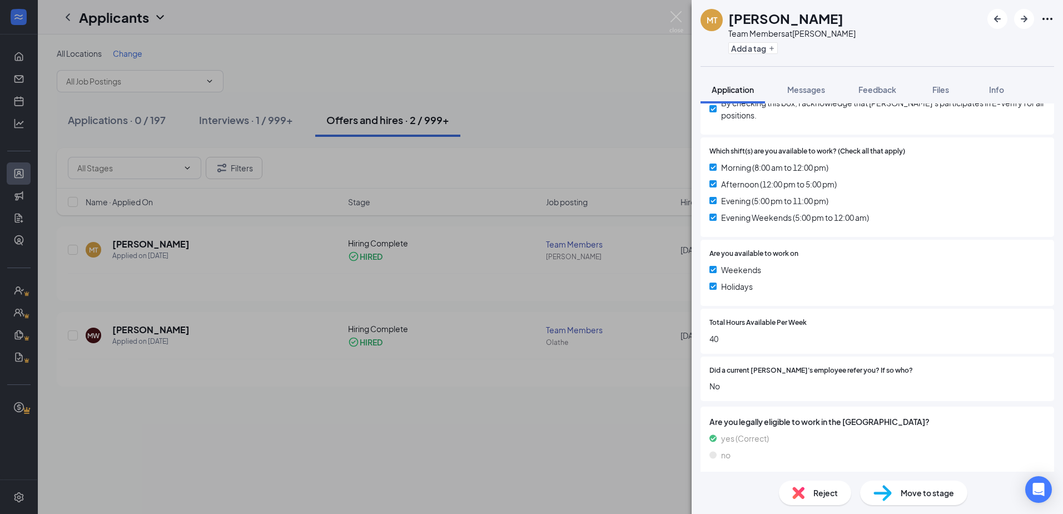
scroll to position [445, 0]
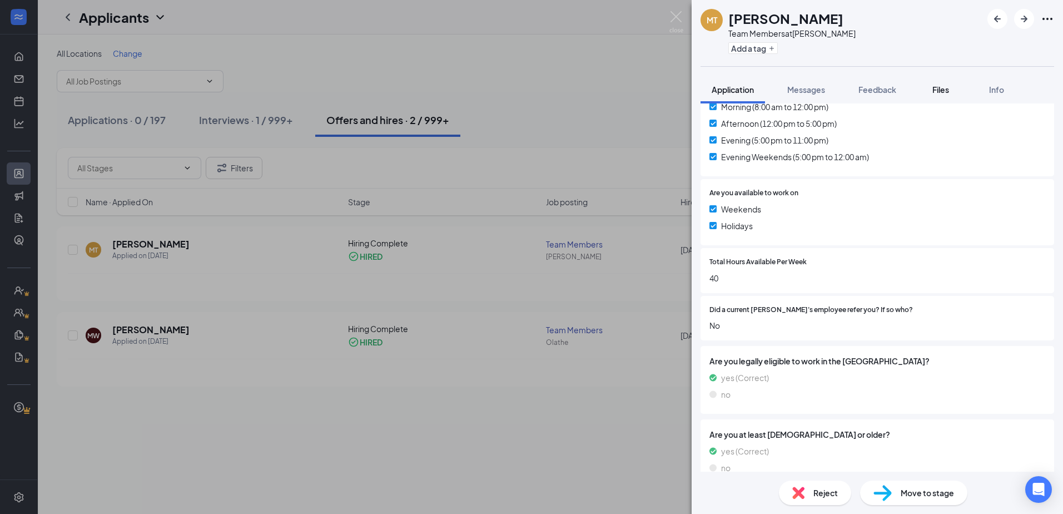
click at [939, 86] on span "Files" at bounding box center [941, 90] width 17 height 10
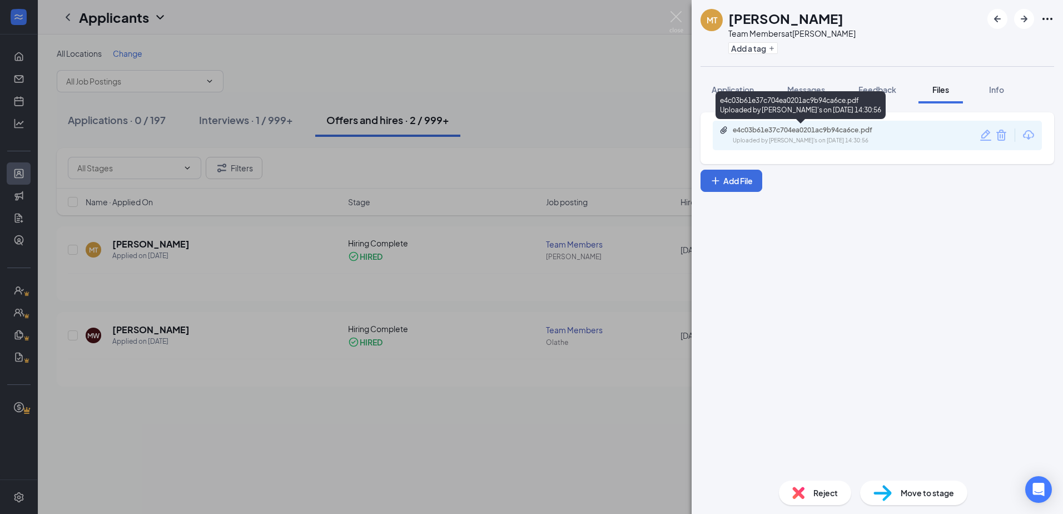
click at [856, 130] on div "e4c03b61e37c704ea0201ac9b94ca6ce.pdf" at bounding box center [811, 130] width 156 height 9
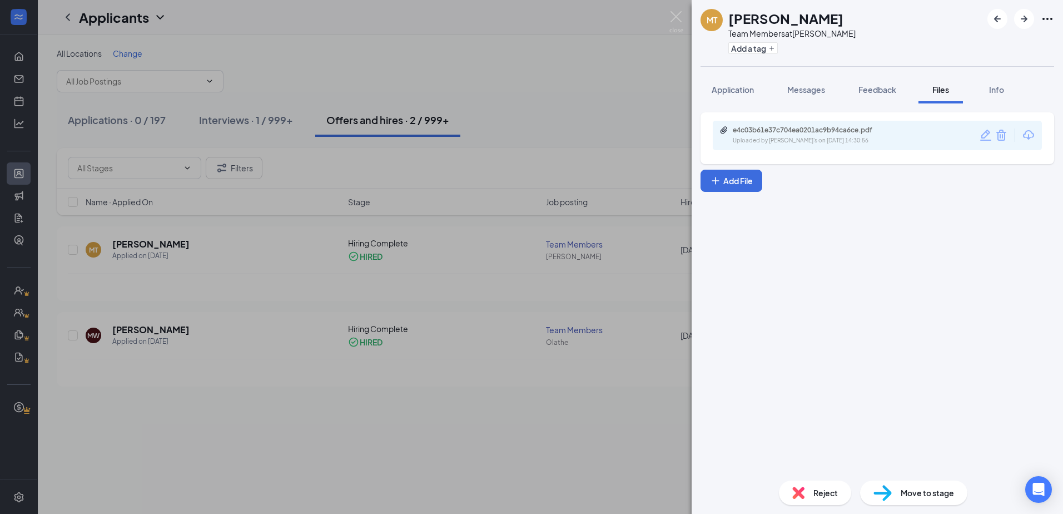
click at [378, 259] on div "MT [PERSON_NAME] Team Members at [PERSON_NAME] Add a tag Application Messages F…" at bounding box center [531, 257] width 1063 height 514
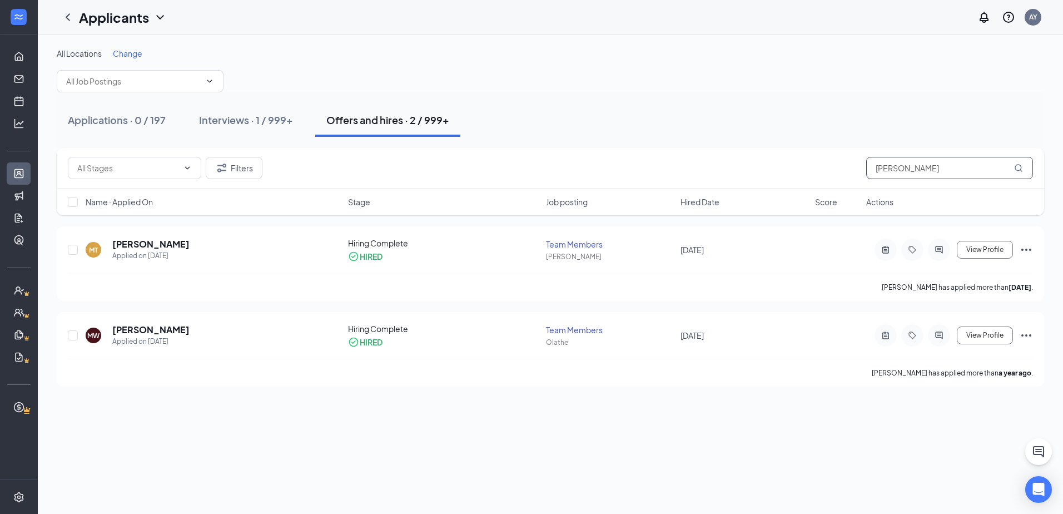
click at [906, 167] on input "[PERSON_NAME]" at bounding box center [950, 168] width 167 height 22
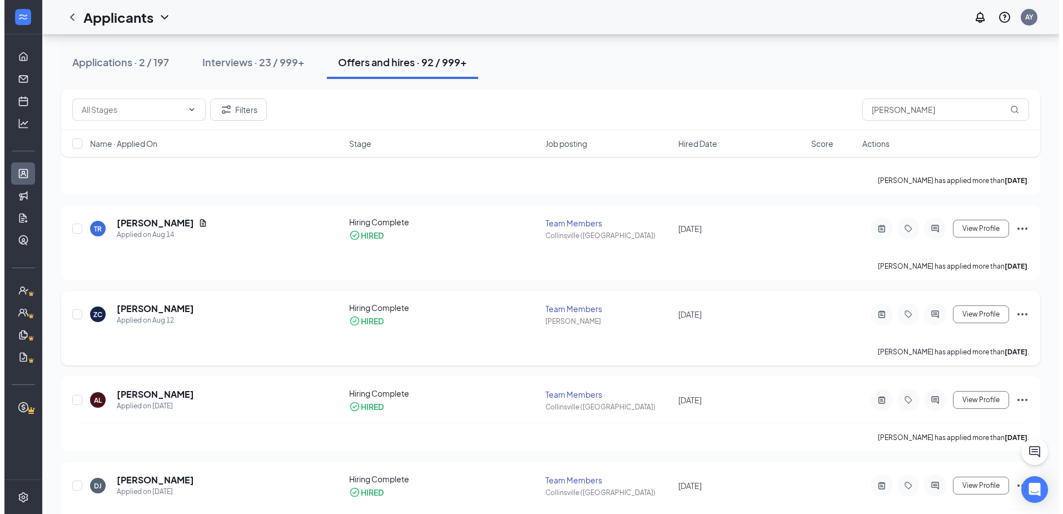
scroll to position [111, 0]
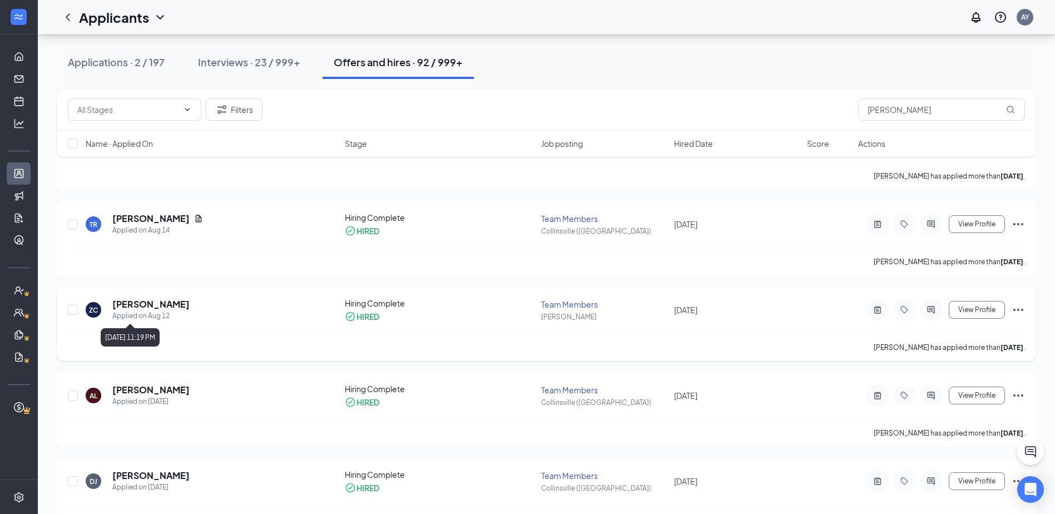
click at [150, 307] on h5 "Za’Raya Collins" at bounding box center [150, 304] width 77 height 12
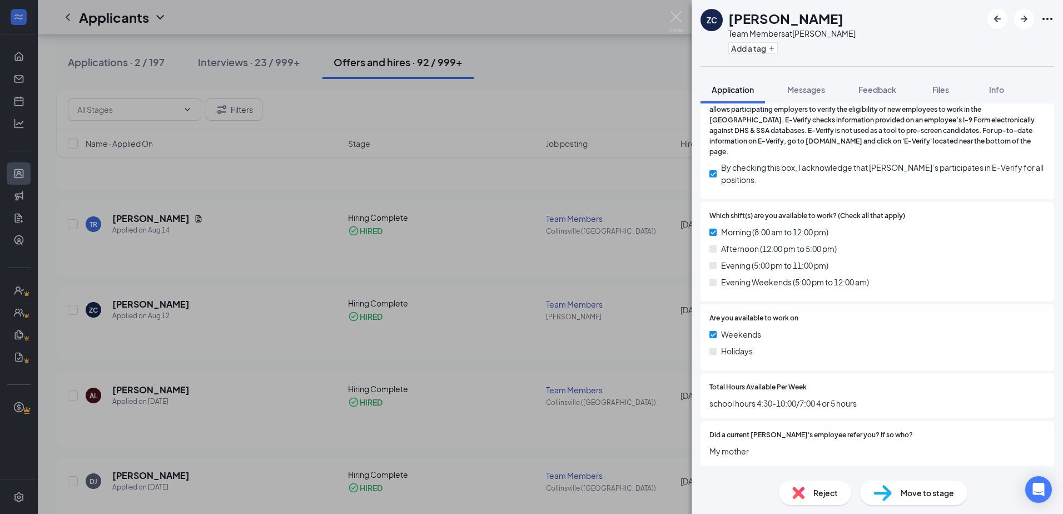
scroll to position [334, 0]
click at [942, 89] on span "Files" at bounding box center [941, 90] width 17 height 10
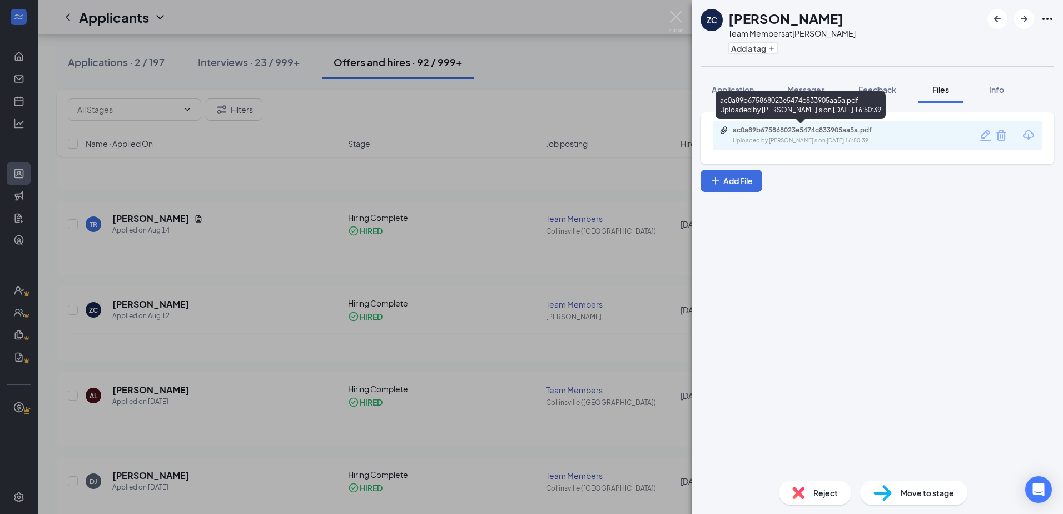
drag, startPoint x: 916, startPoint y: 111, endPoint x: 862, endPoint y: 132, distance: 57.4
click at [862, 132] on div "ac0a89b675868023e5474c833905aa5a.pdf" at bounding box center [811, 130] width 156 height 9
click at [886, 92] on div "ac0a89b675868023e5474c833905aa5a.pdf Uploaded by Belton Freddy's on Aug 22, 202…" at bounding box center [801, 105] width 170 height 28
click at [888, 82] on button "Feedback" at bounding box center [878, 90] width 60 height 28
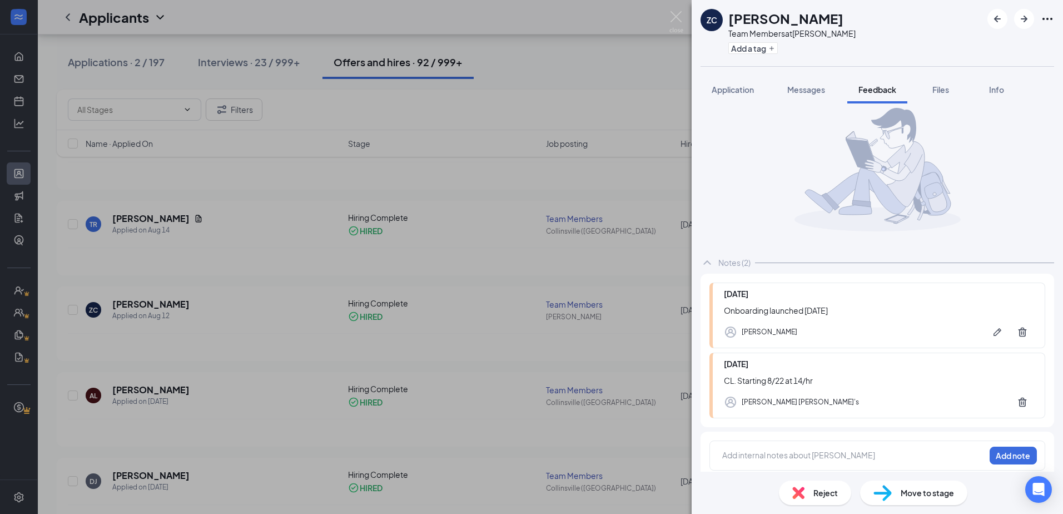
scroll to position [21, 0]
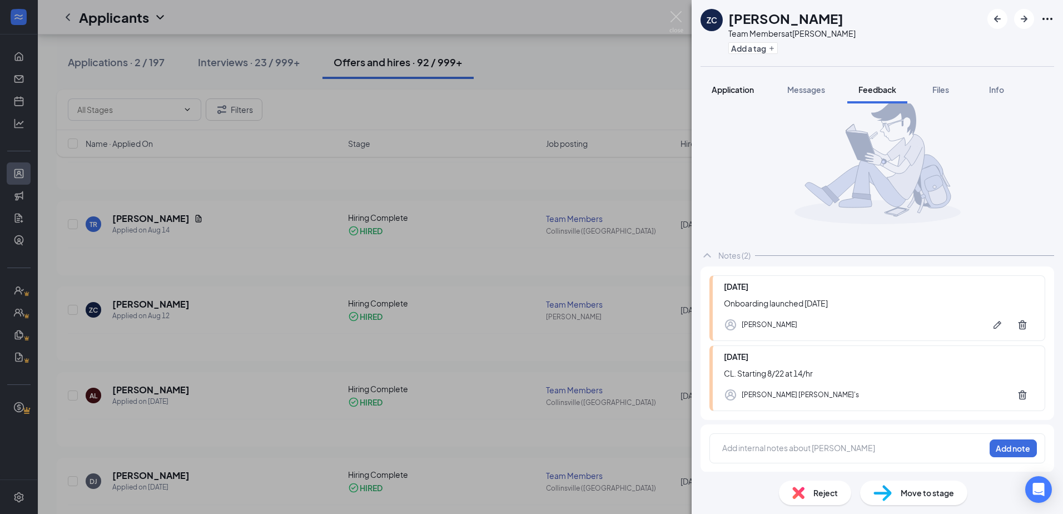
click at [722, 90] on span "Application" at bounding box center [733, 90] width 42 height 10
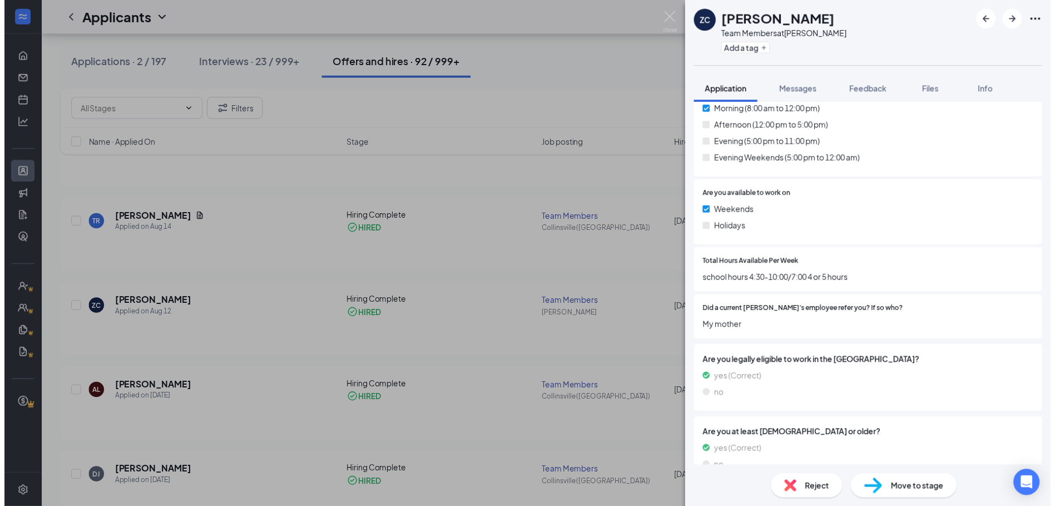
scroll to position [449, 0]
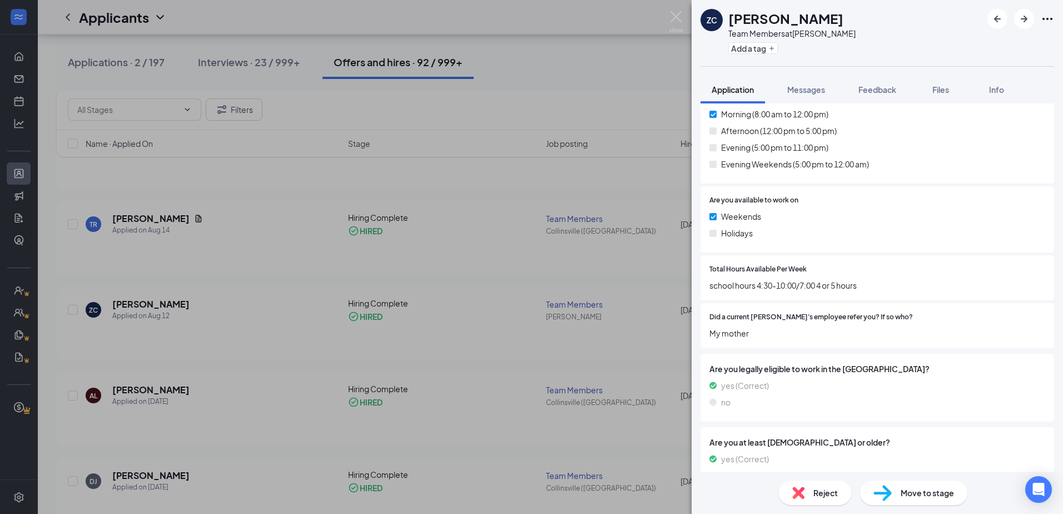
click at [567, 115] on div "ZC Za’Raya Collins Team Members at Belton Add a tag Application Messages Feedba…" at bounding box center [531, 257] width 1063 height 514
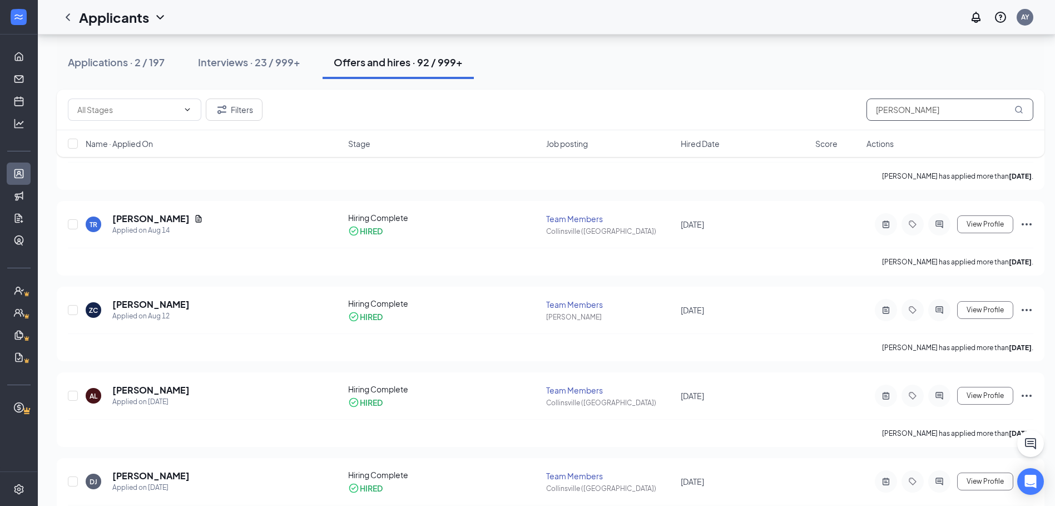
click at [894, 108] on input "collins" at bounding box center [950, 109] width 167 height 22
click at [923, 103] on input "collins" at bounding box center [950, 109] width 167 height 22
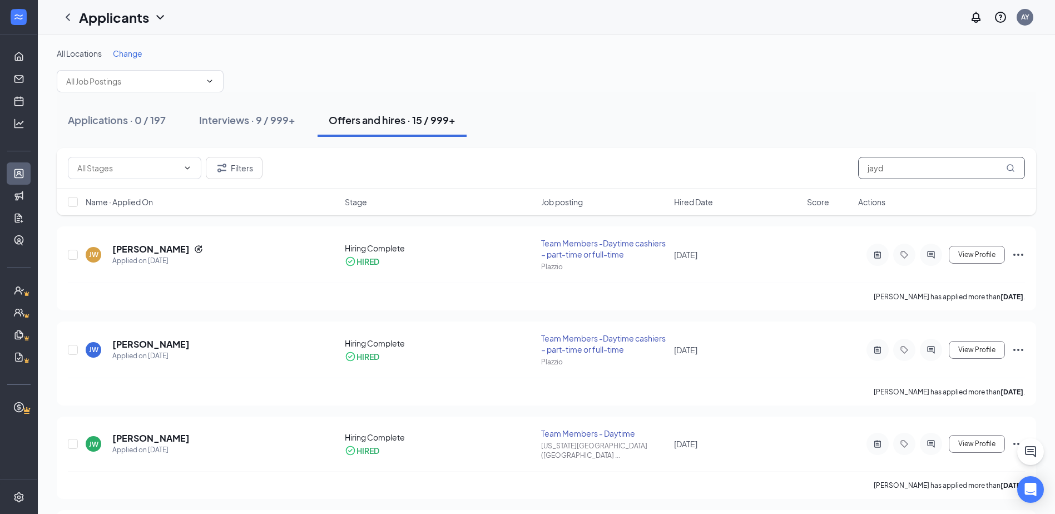
type input "jayd"
click at [141, 253] on h5 "Jayden Wilson" at bounding box center [150, 249] width 77 height 12
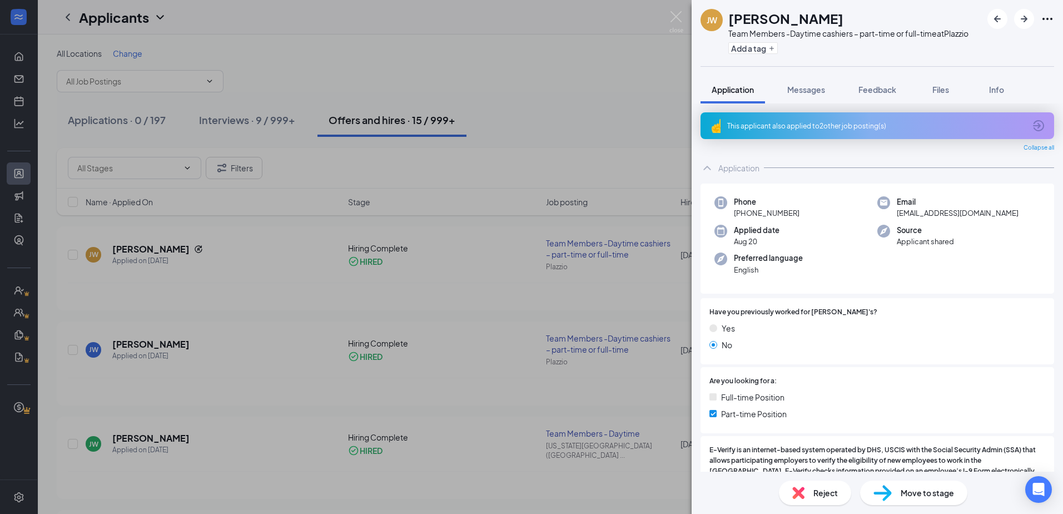
click at [479, 306] on div "JW Jayden Wilson Team Members -Daytime cashiers – part-time or full-time at Pla…" at bounding box center [531, 257] width 1063 height 514
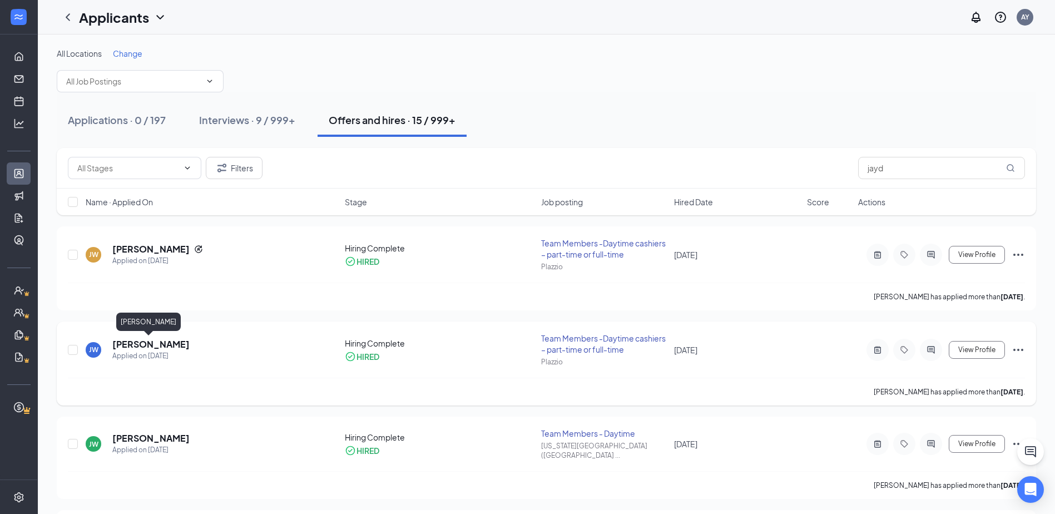
click at [159, 348] on h5 "Jayden Wilson" at bounding box center [150, 344] width 77 height 12
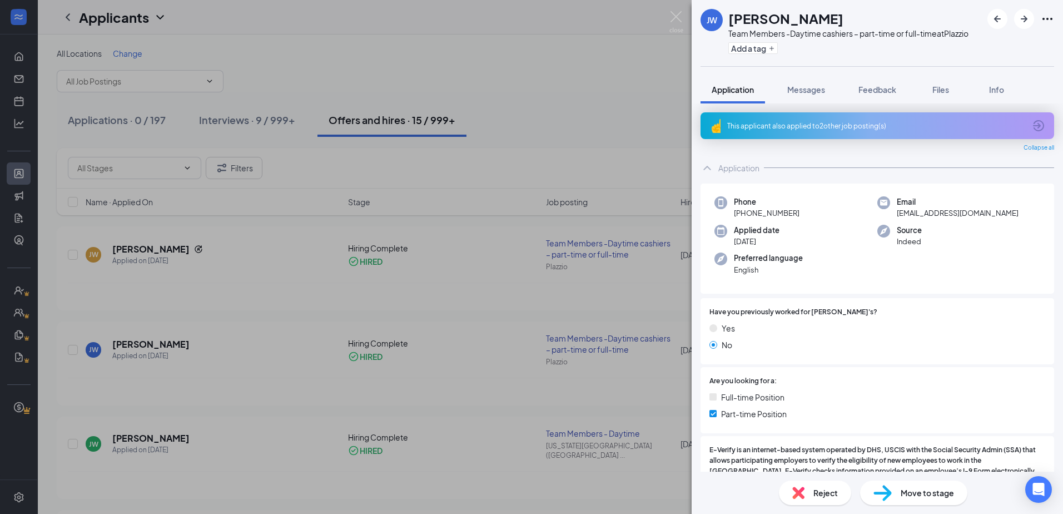
click at [248, 328] on div "JW Jayden Wilson Team Members -Daytime cashiers – part-time or full-time at Pla…" at bounding box center [531, 257] width 1063 height 514
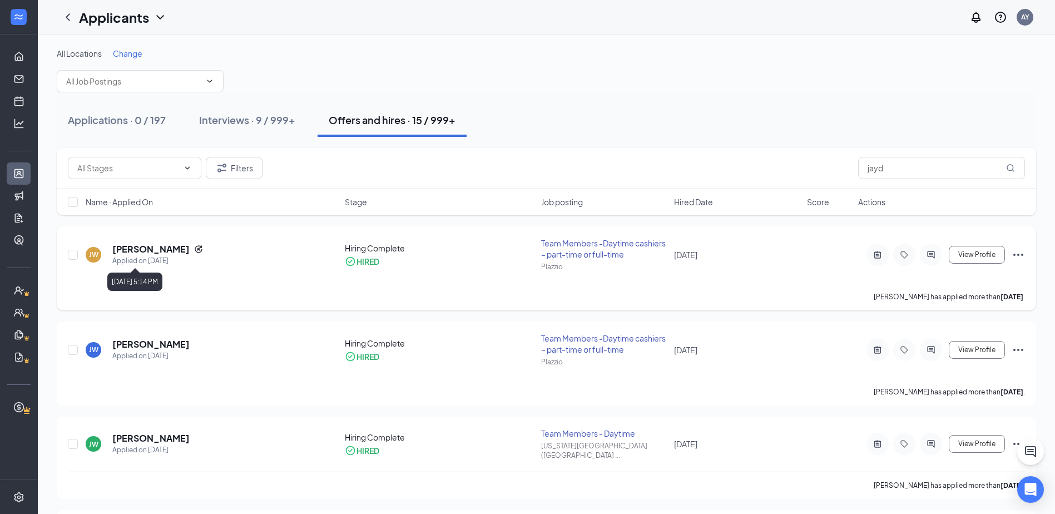
click at [141, 259] on div "Applied on Aug 20" at bounding box center [157, 260] width 91 height 11
click at [145, 253] on h5 "Jayden Wilson" at bounding box center [150, 249] width 77 height 12
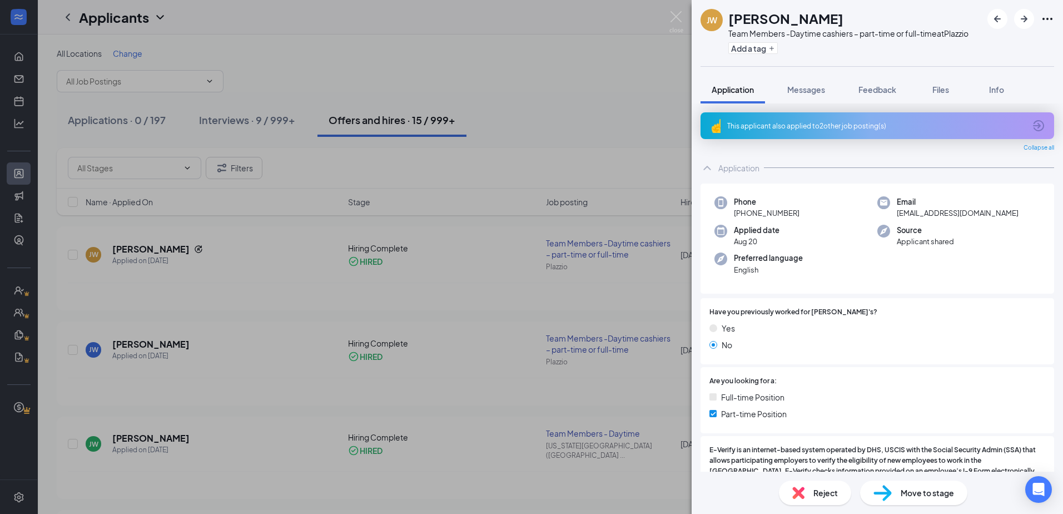
click at [747, 54] on div "Add a tag" at bounding box center [849, 48] width 240 height 18
click at [749, 52] on button "Add a tag" at bounding box center [754, 48] width 50 height 12
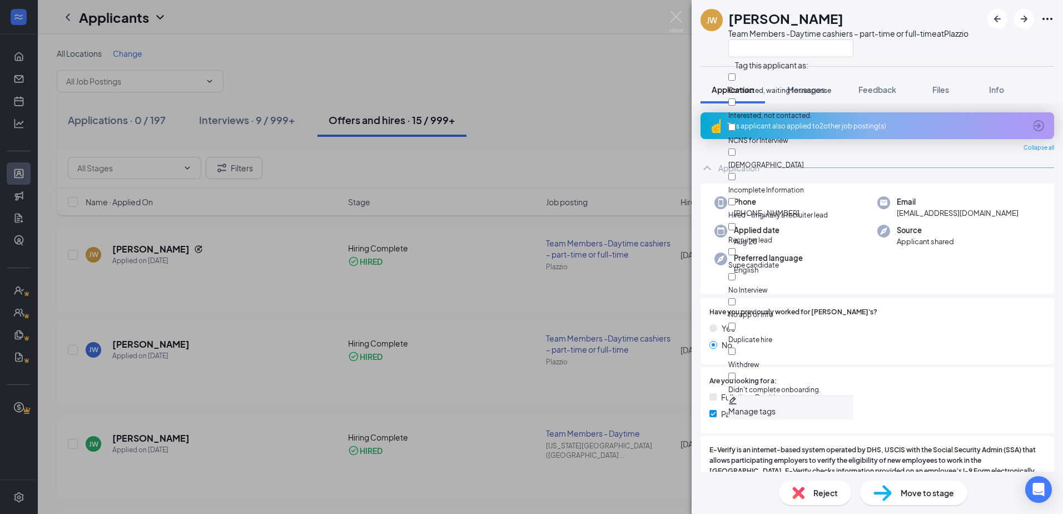
scroll to position [102, 0]
click at [736, 323] on input "Duplicate hire" at bounding box center [732, 326] width 7 height 7
checkbox input "true"
click at [949, 70] on div "JW Jayden Wilson Team Members -Daytime cashiers – part-time or full-time at Pla…" at bounding box center [878, 257] width 372 height 514
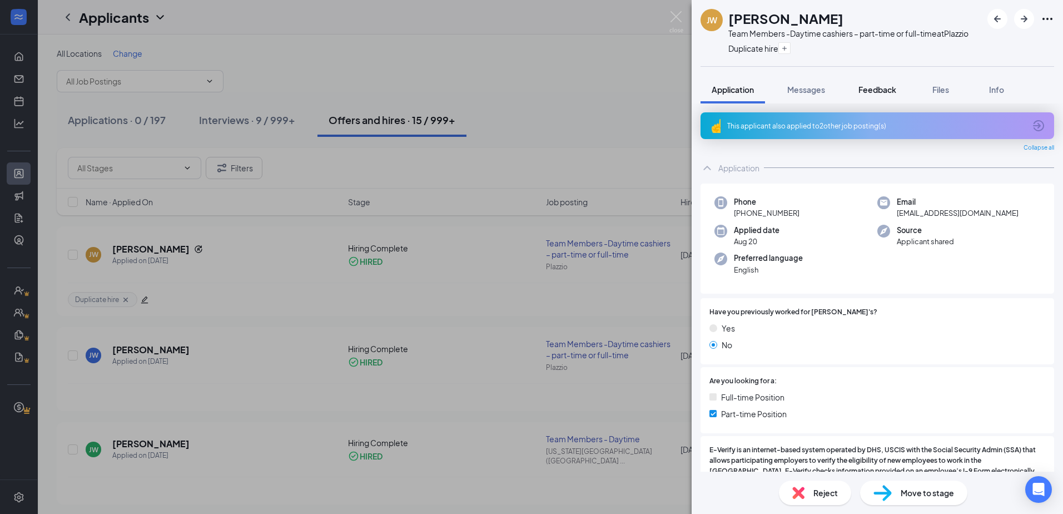
click at [860, 88] on span "Feedback" at bounding box center [878, 90] width 38 height 10
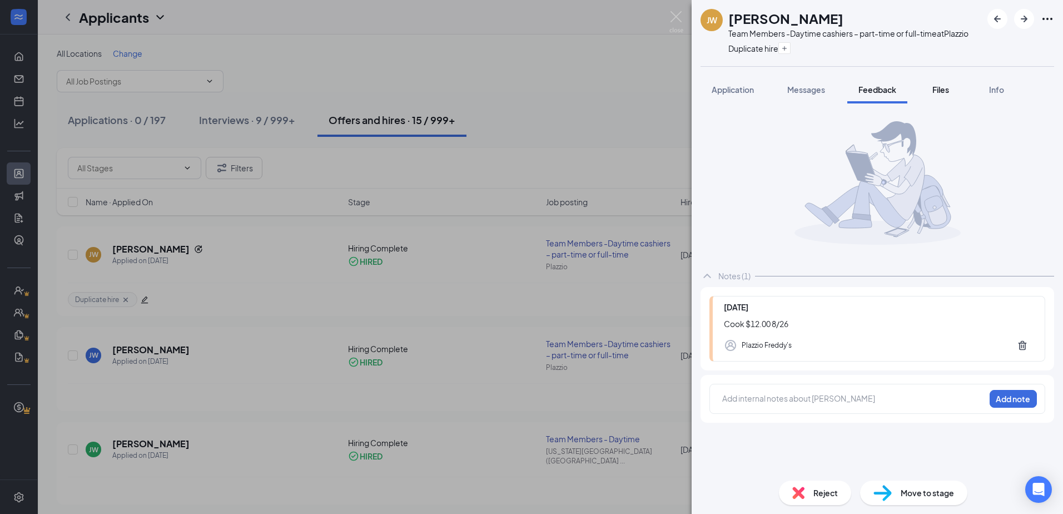
click at [944, 88] on span "Files" at bounding box center [941, 90] width 17 height 10
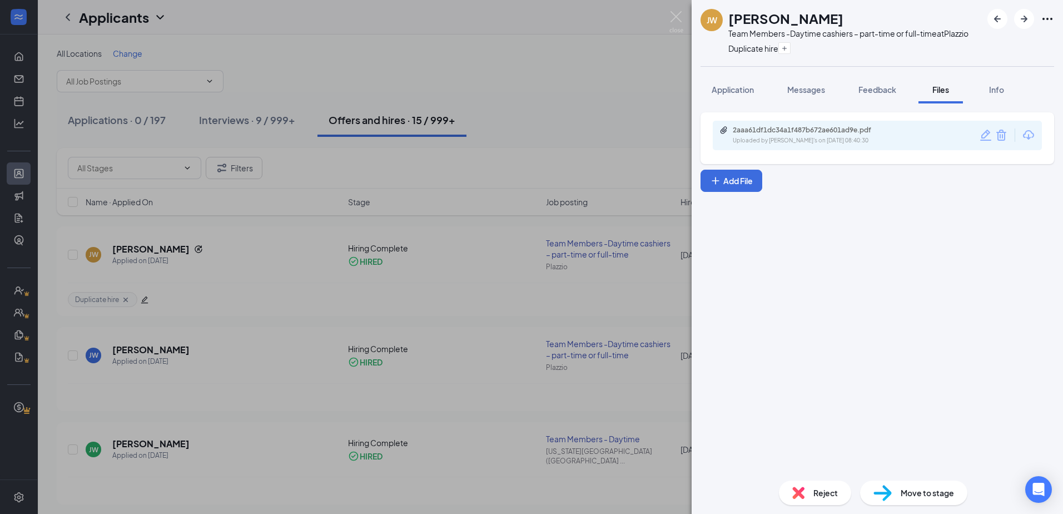
click at [164, 372] on div "JW Jayden Wilson Team Members -Daytime cashiers – part-time or full-time at Pla…" at bounding box center [531, 257] width 1063 height 514
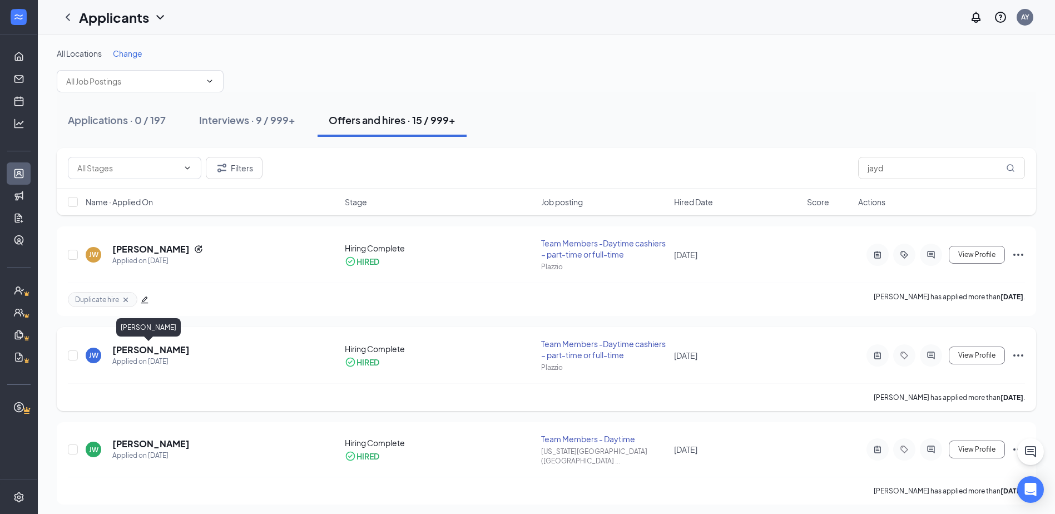
click at [145, 349] on h5 "Jayden Wilson" at bounding box center [150, 350] width 77 height 12
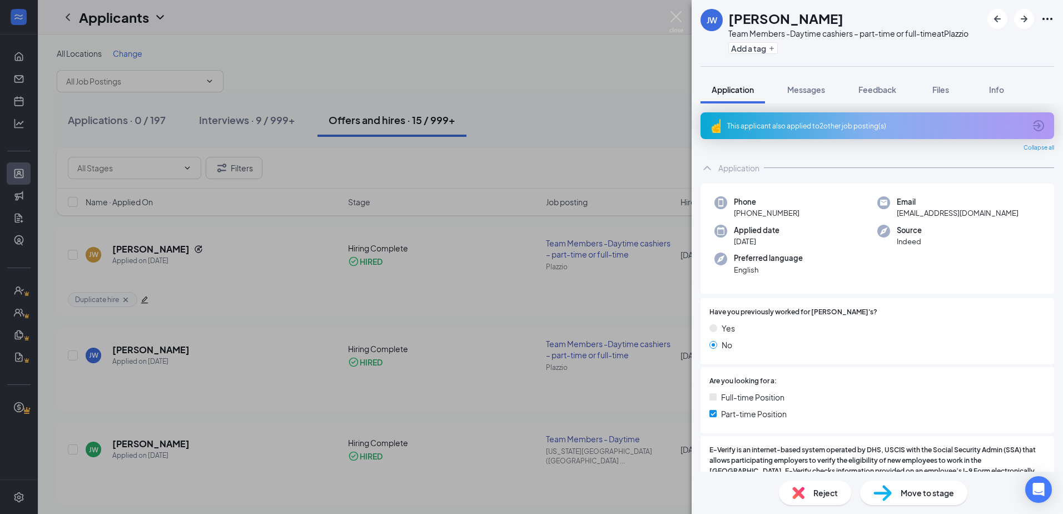
click at [142, 251] on div "JW Jayden Wilson Team Members -Daytime cashiers – part-time or full-time at Pla…" at bounding box center [531, 257] width 1063 height 514
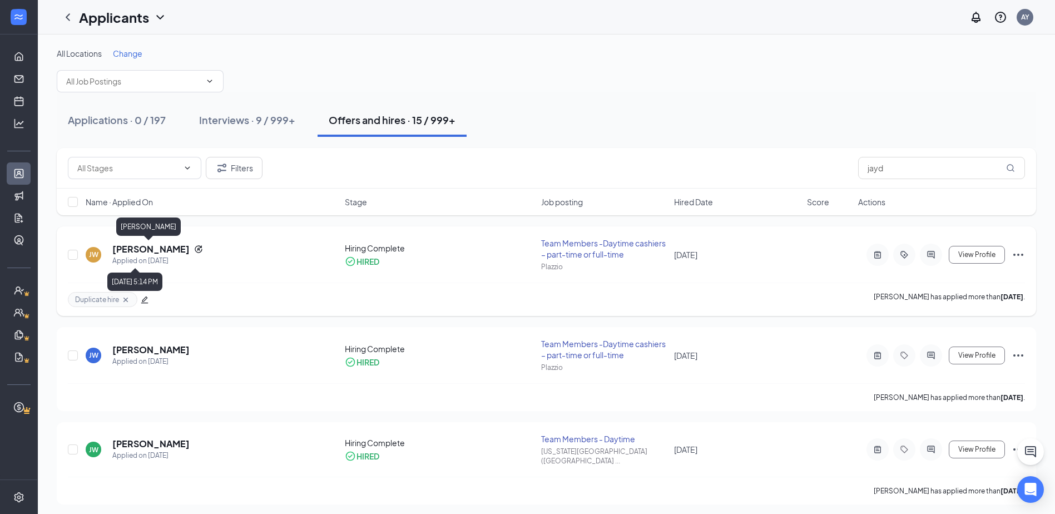
click at [142, 256] on div "Applied on Aug 20" at bounding box center [157, 260] width 91 height 11
click at [150, 247] on h5 "Jayden Wilson" at bounding box center [150, 249] width 77 height 12
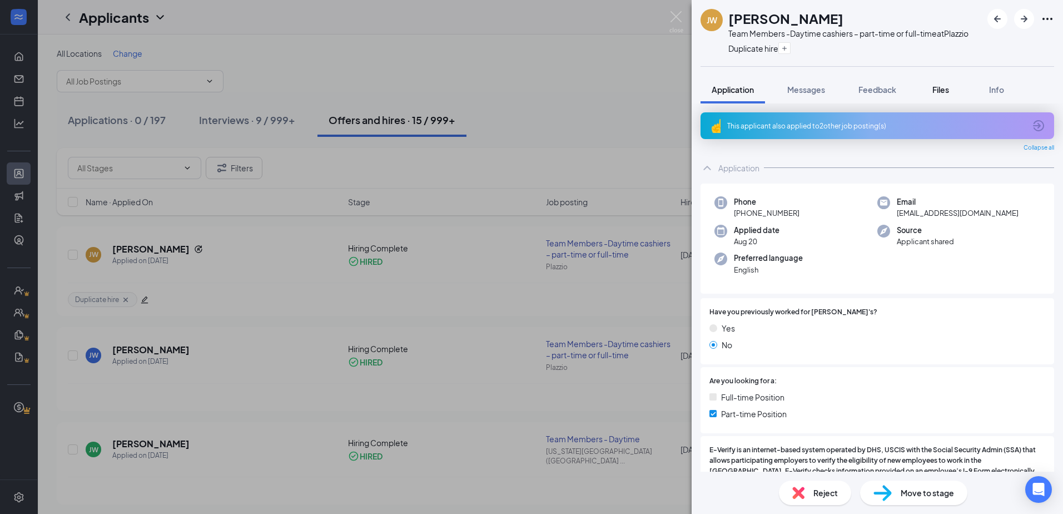
click at [949, 87] on span "Files" at bounding box center [941, 90] width 17 height 10
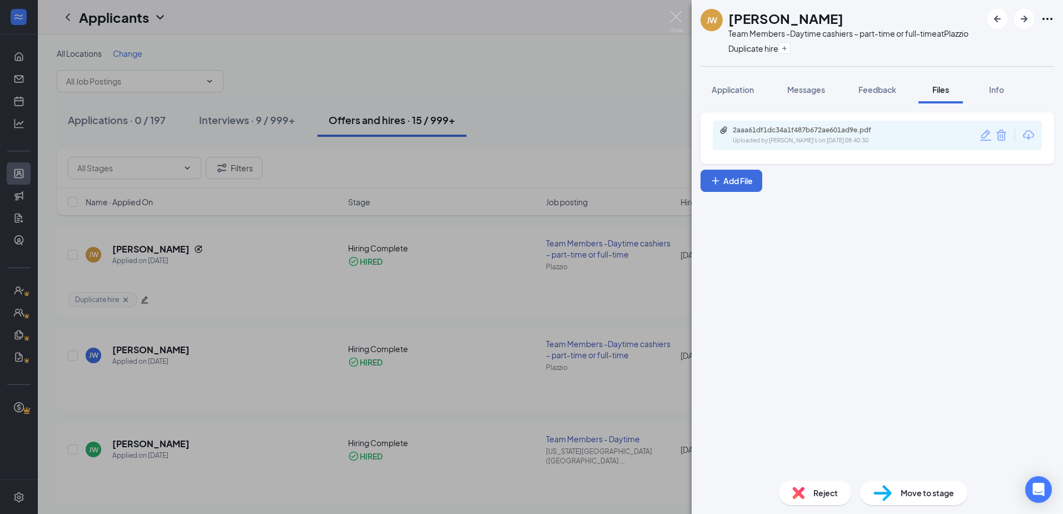
click at [825, 128] on div "2aaa61df1dc34a1f487b672ae601ad9e.pdf" at bounding box center [811, 130] width 156 height 9
click at [118, 348] on div "JW Jayden Wilson Team Members -Daytime cashiers – part-time or full-time at Pla…" at bounding box center [531, 257] width 1063 height 514
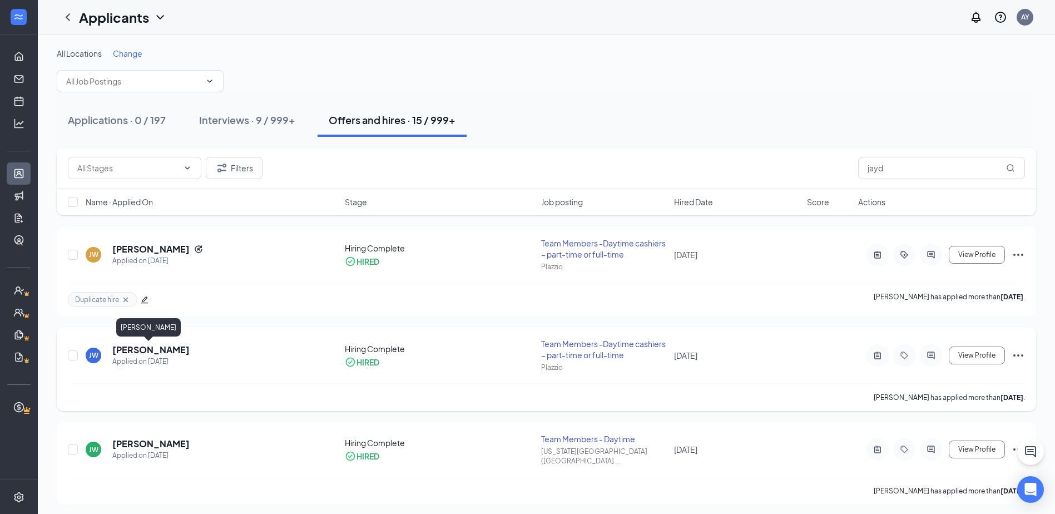
click at [119, 352] on h5 "Jayden Wilson" at bounding box center [150, 350] width 77 height 12
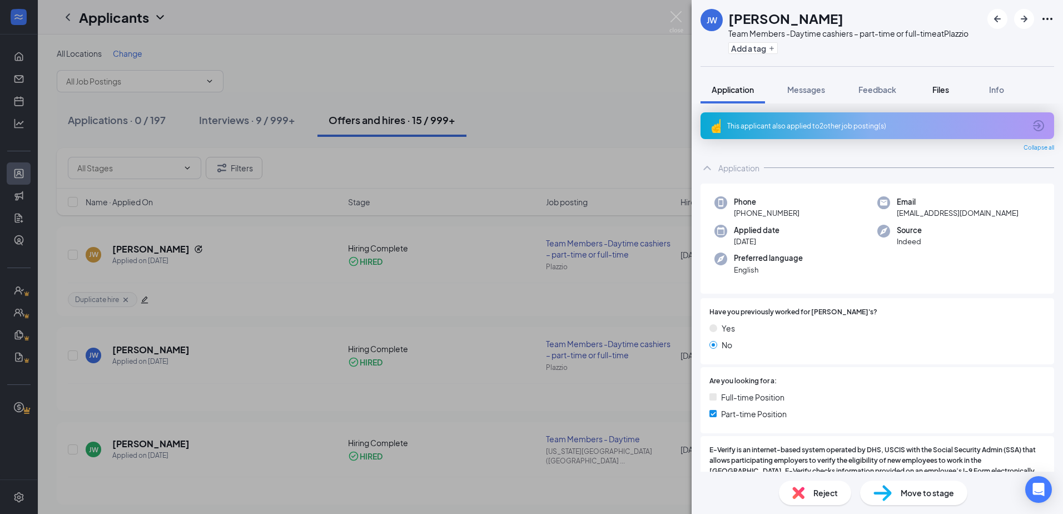
click at [947, 85] on span "Files" at bounding box center [941, 90] width 17 height 10
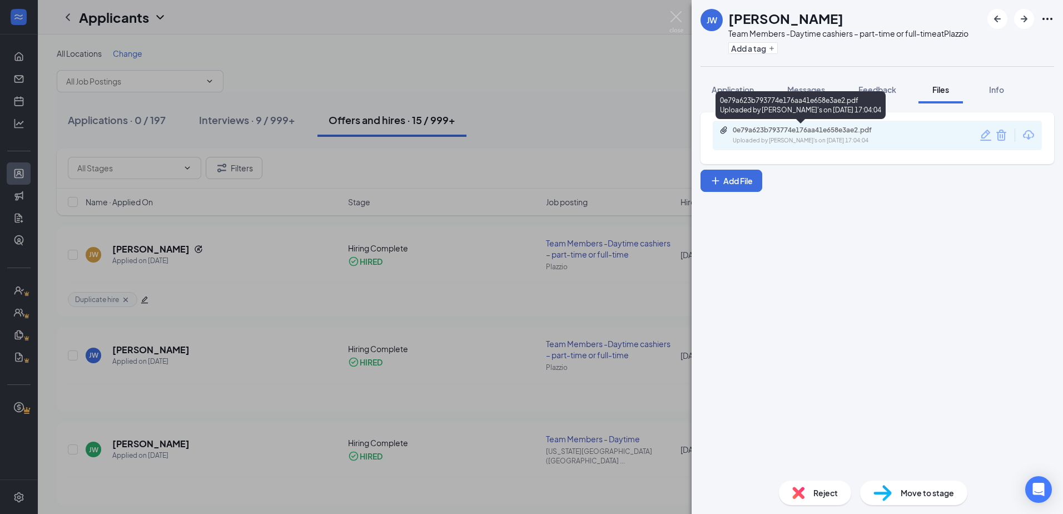
click at [840, 135] on div "0e79a623b793774e176aa41e658e3ae2.pdf Uploaded by Plazzio Freddy's on Aug 20, 20…" at bounding box center [810, 135] width 180 height 19
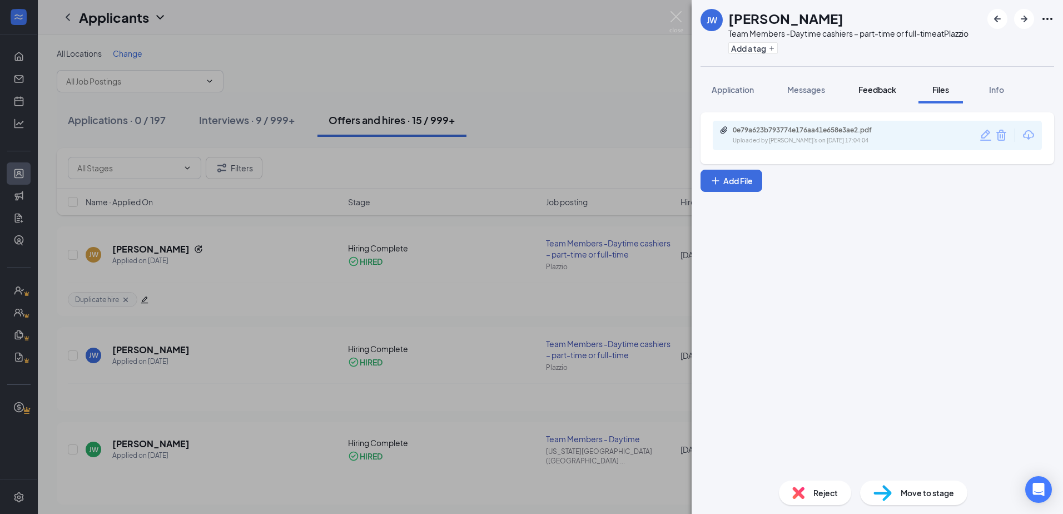
click at [882, 85] on span "Feedback" at bounding box center [878, 90] width 38 height 10
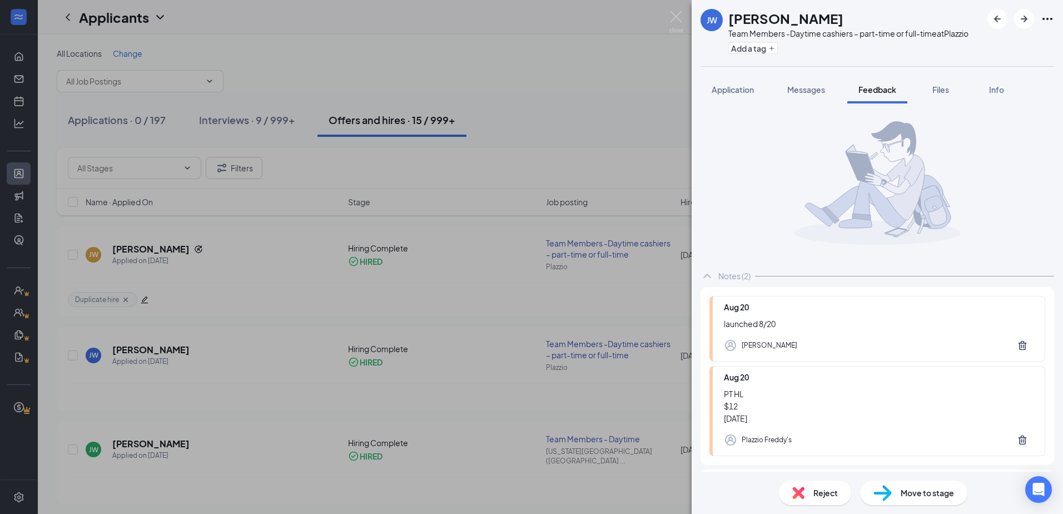
click at [309, 372] on div "JW Jayden Wilson Team Members -Daytime cashiers – part-time or full-time at Pla…" at bounding box center [531, 257] width 1063 height 514
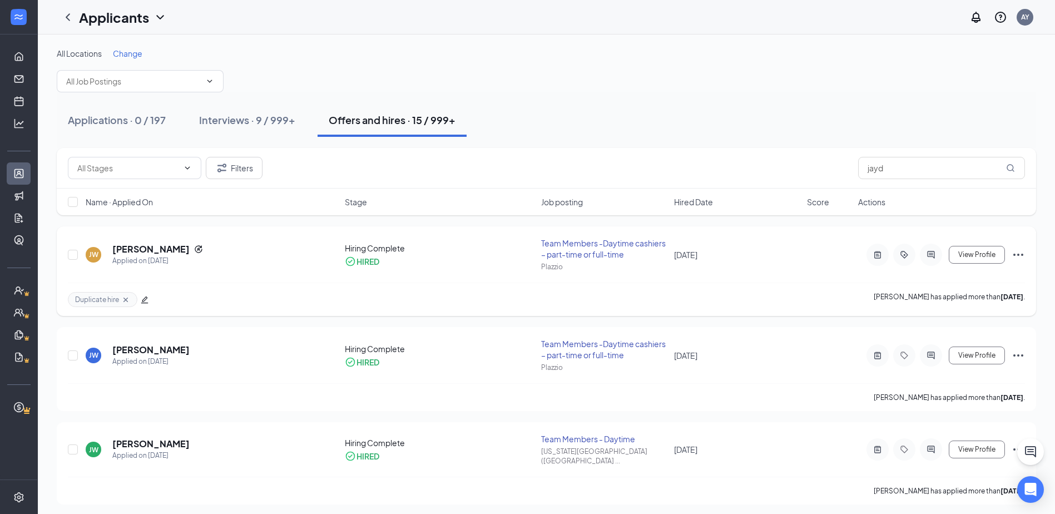
click at [1021, 253] on icon "Ellipses" at bounding box center [1018, 254] width 13 height 13
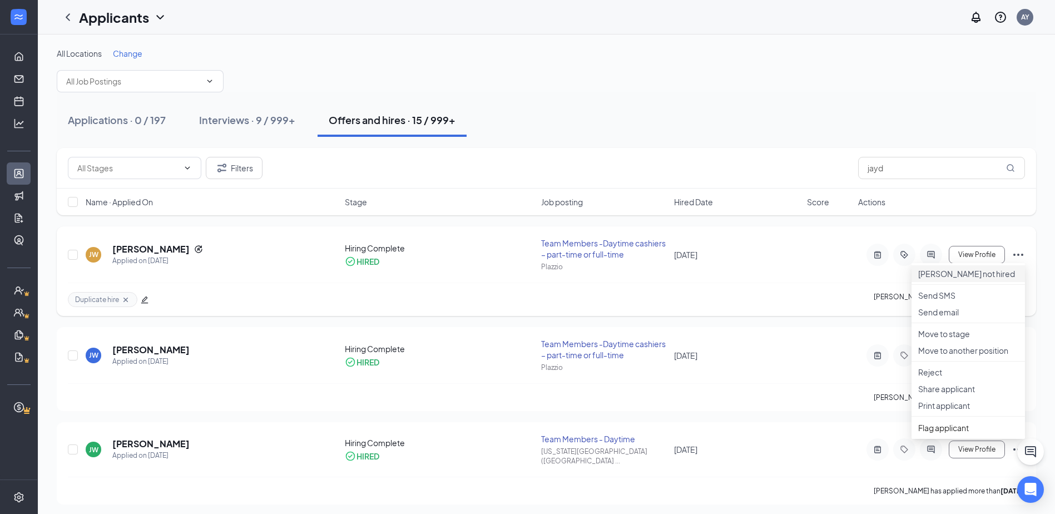
click at [954, 274] on p "Mark not hired" at bounding box center [968, 273] width 100 height 11
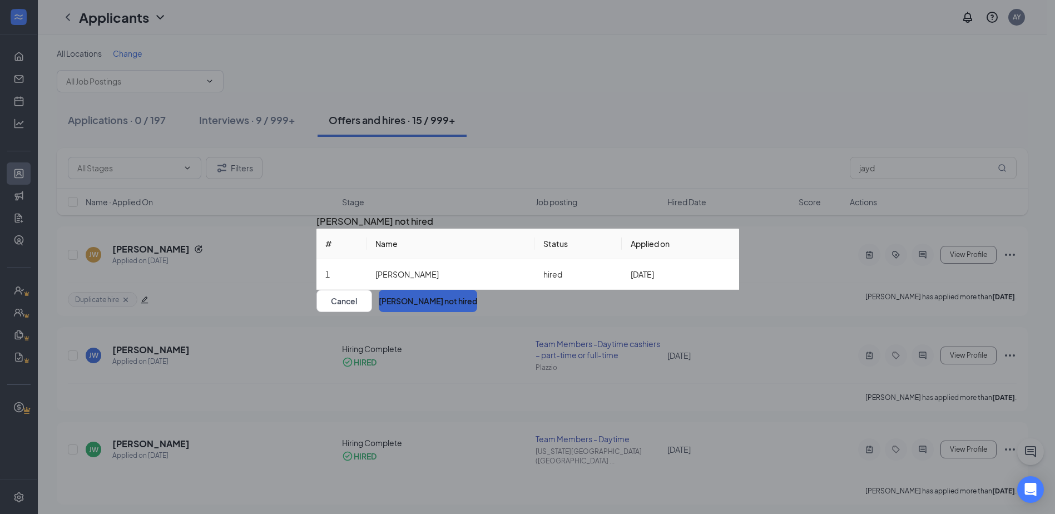
click at [477, 312] on button "Mark not hired" at bounding box center [428, 301] width 98 height 22
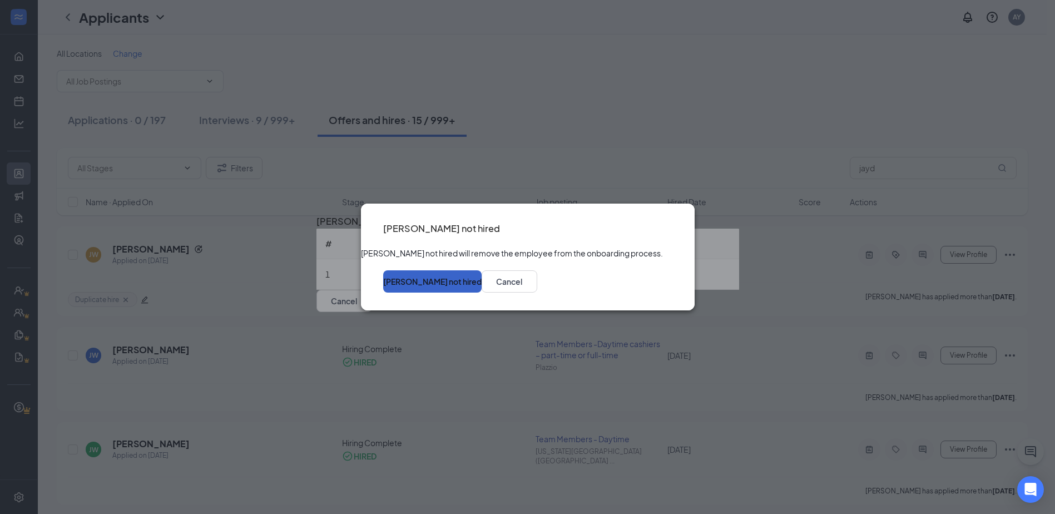
click at [482, 291] on button "Mark not hired" at bounding box center [432, 281] width 98 height 22
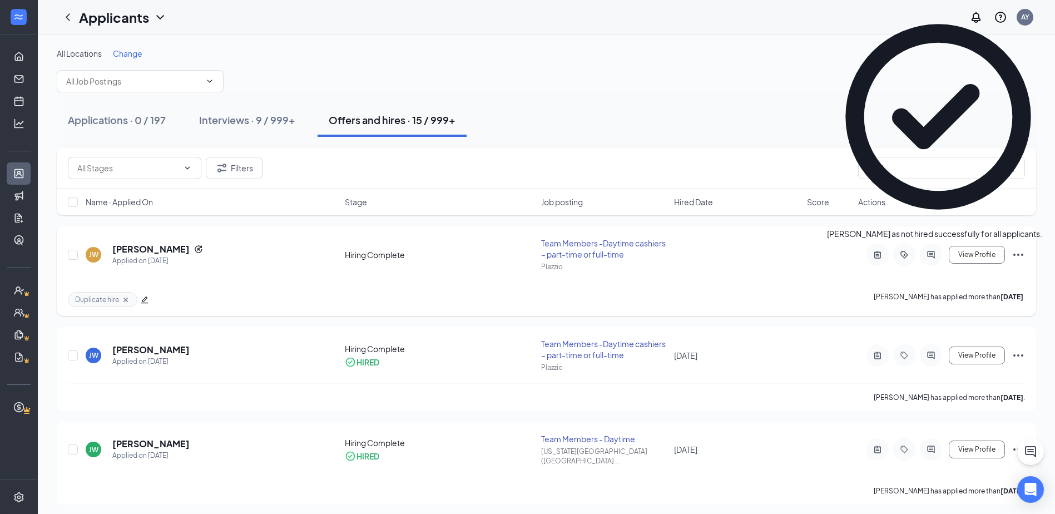
click at [1016, 251] on icon "Ellipses" at bounding box center [1018, 254] width 13 height 13
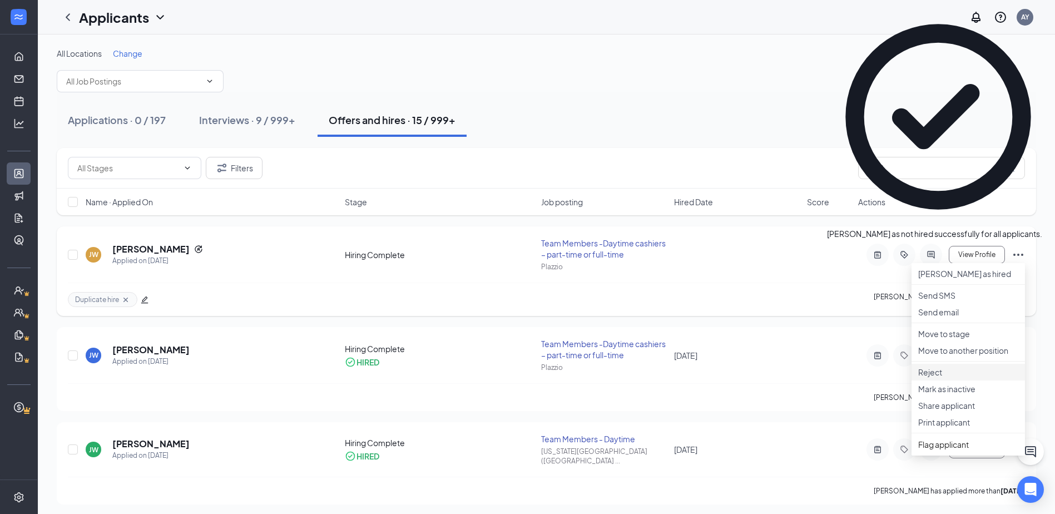
click at [939, 378] on p "Reject" at bounding box center [968, 372] width 100 height 11
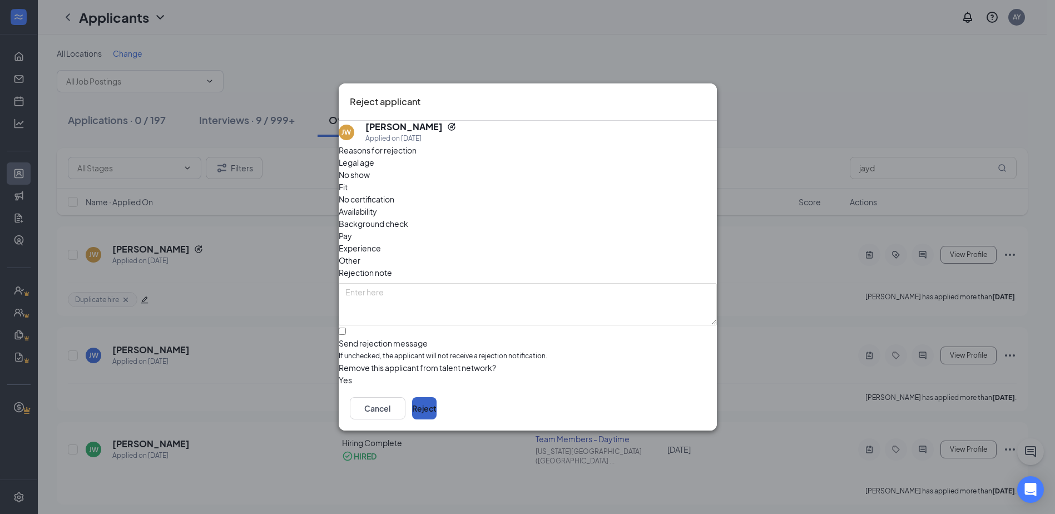
click at [437, 408] on button "Reject" at bounding box center [424, 408] width 24 height 22
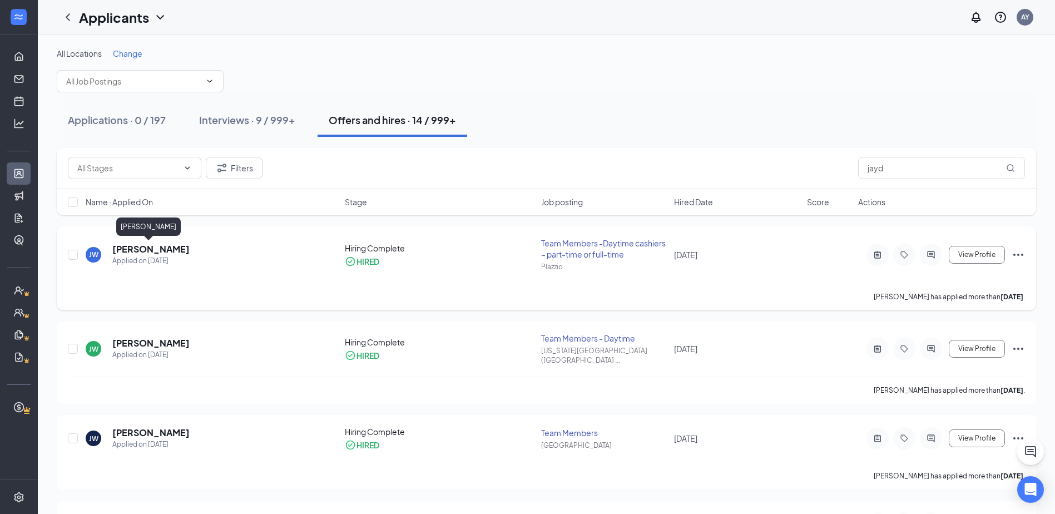
click at [134, 247] on h5 "Jayden Wilson" at bounding box center [150, 249] width 77 height 12
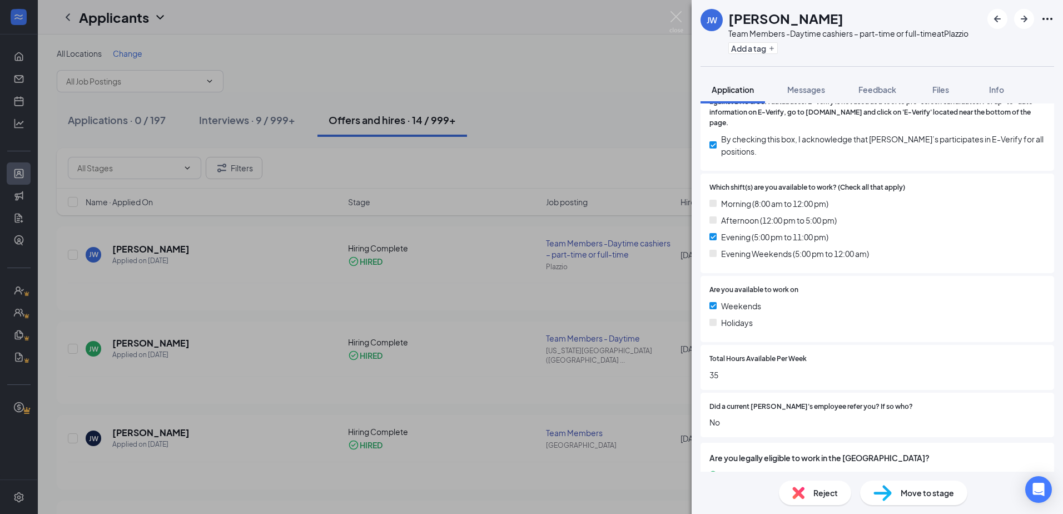
scroll to position [262, 0]
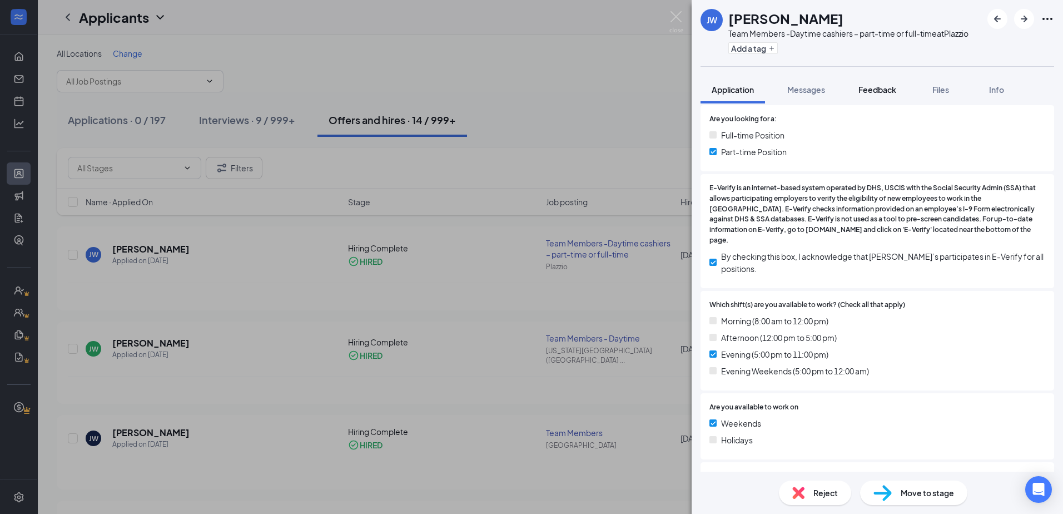
click at [877, 93] on span "Feedback" at bounding box center [878, 90] width 38 height 10
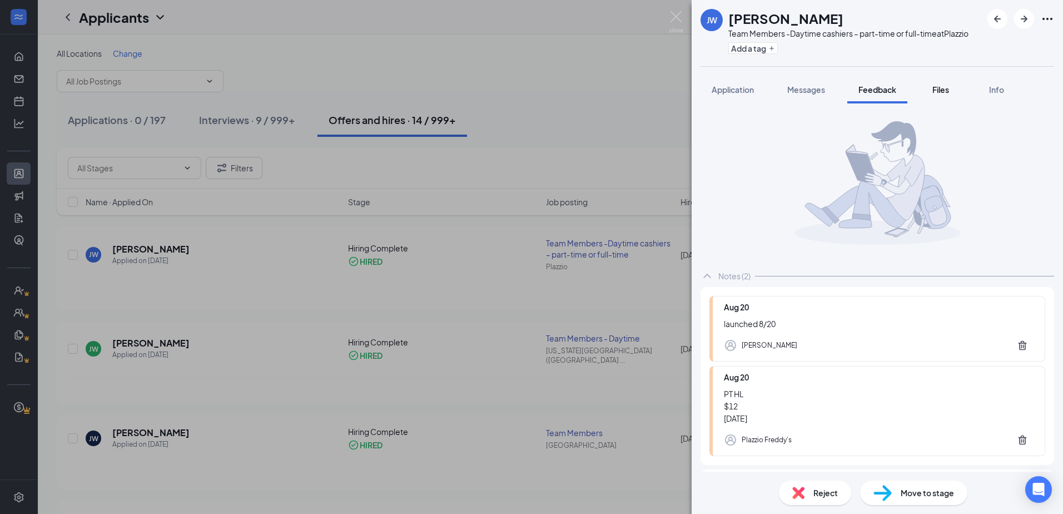
click at [933, 83] on button "Files" at bounding box center [941, 90] width 44 height 28
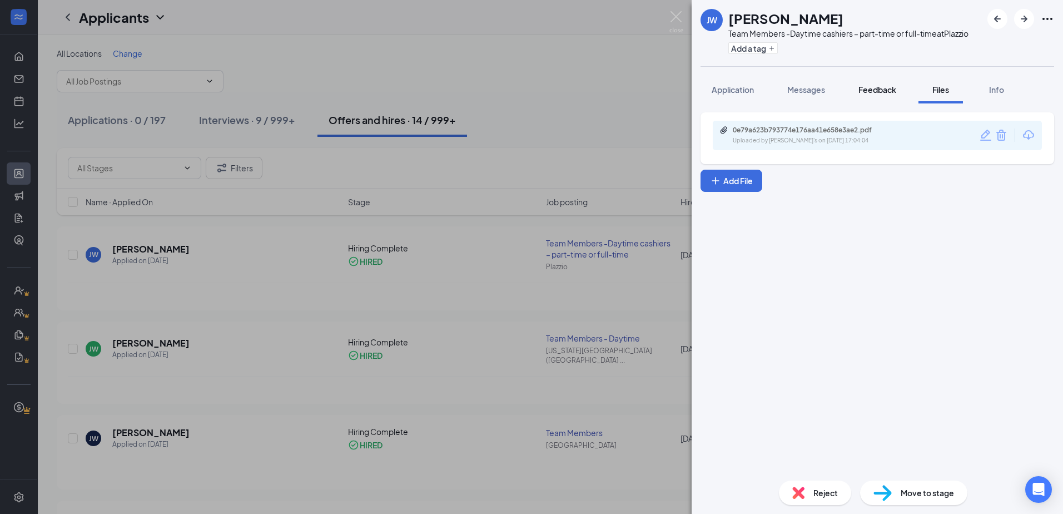
click at [870, 86] on span "Feedback" at bounding box center [878, 90] width 38 height 10
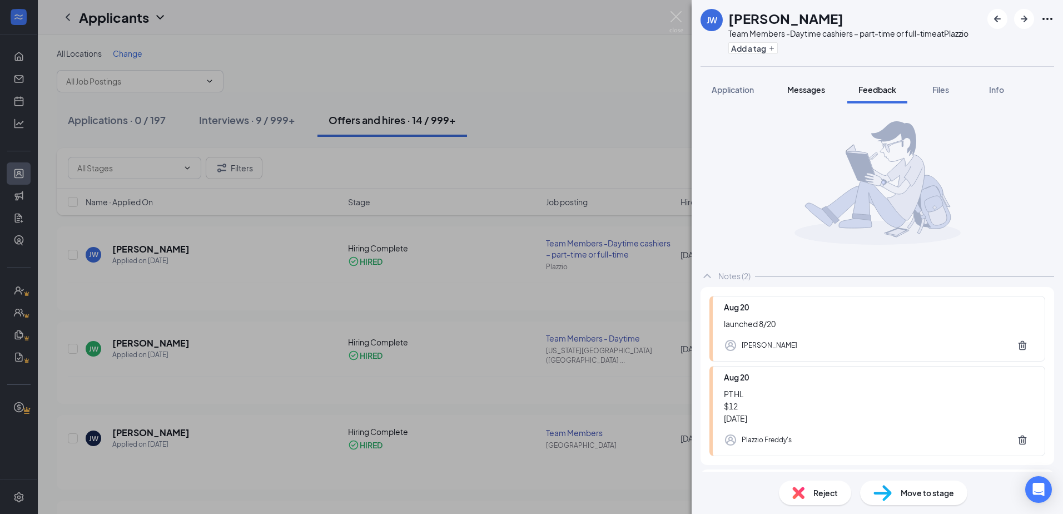
click at [811, 93] on span "Messages" at bounding box center [807, 90] width 38 height 10
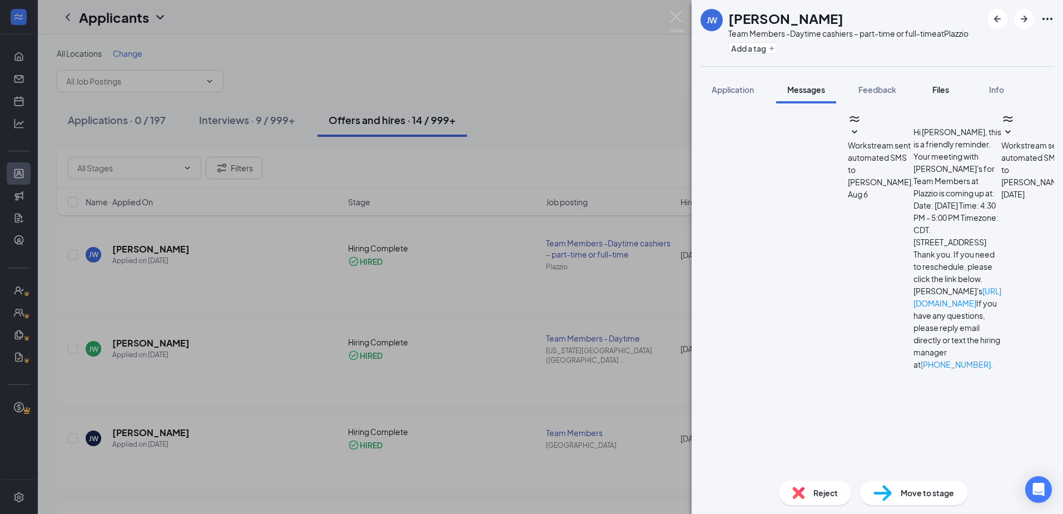
scroll to position [226, 0]
click at [941, 92] on span "Files" at bounding box center [941, 90] width 17 height 10
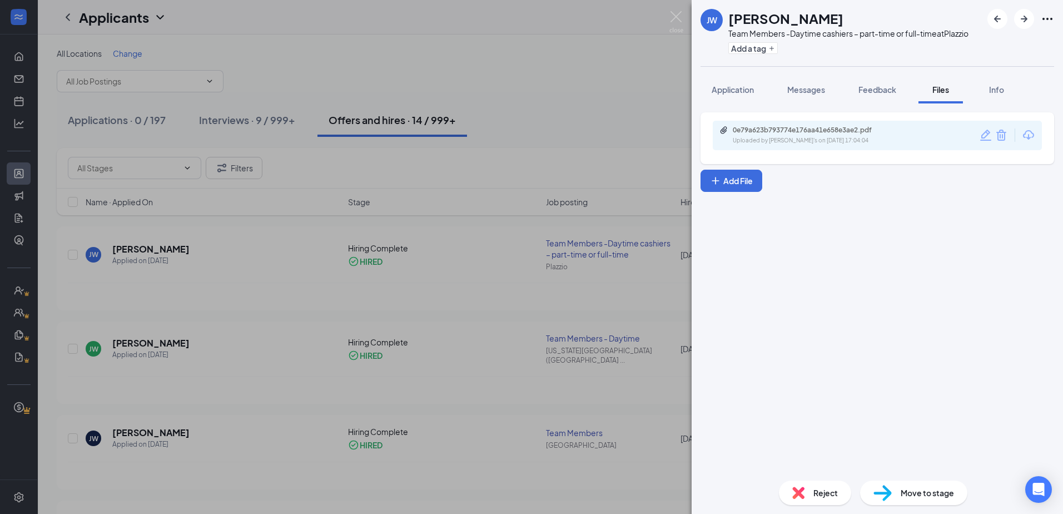
click at [867, 122] on div "0e79a623b793774e176aa41e658e3ae2.pdf Uploaded by Plazzio Freddy's on Aug 20, 20…" at bounding box center [877, 135] width 329 height 29
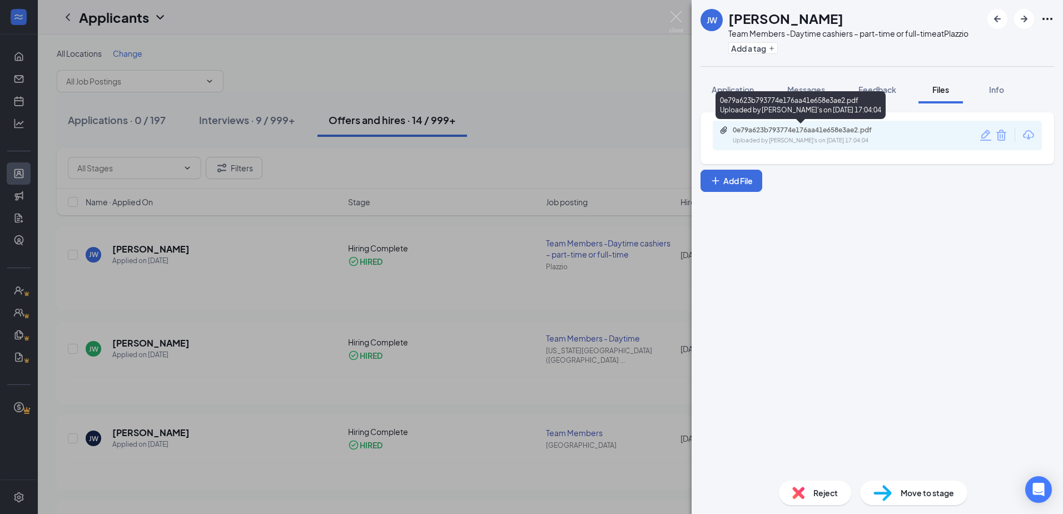
click at [863, 127] on div "0e79a623b793774e176aa41e658e3ae2.pdf" at bounding box center [811, 130] width 156 height 9
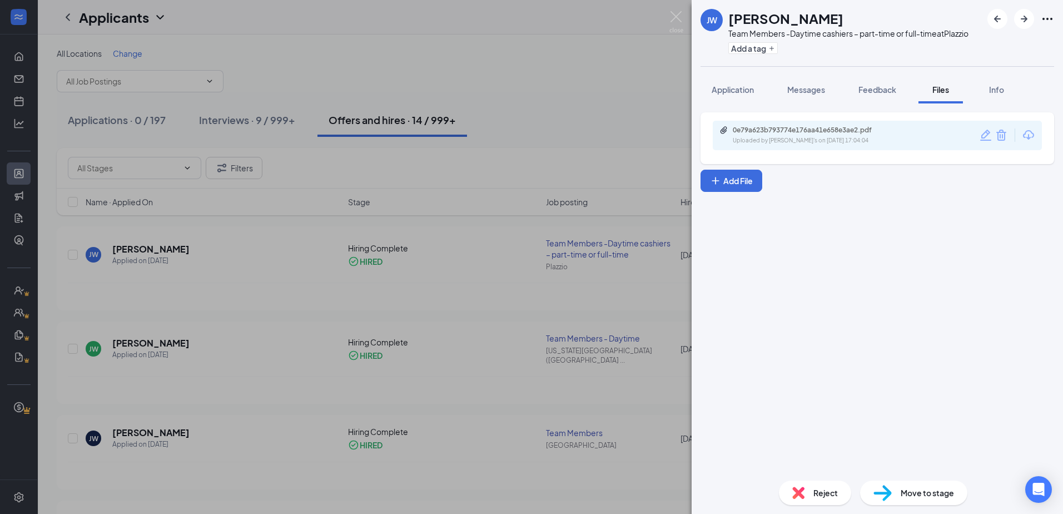
click at [516, 78] on div "JW Jayden Wilson Team Members -Daytime cashiers – part-time or full-time at Pla…" at bounding box center [531, 257] width 1063 height 514
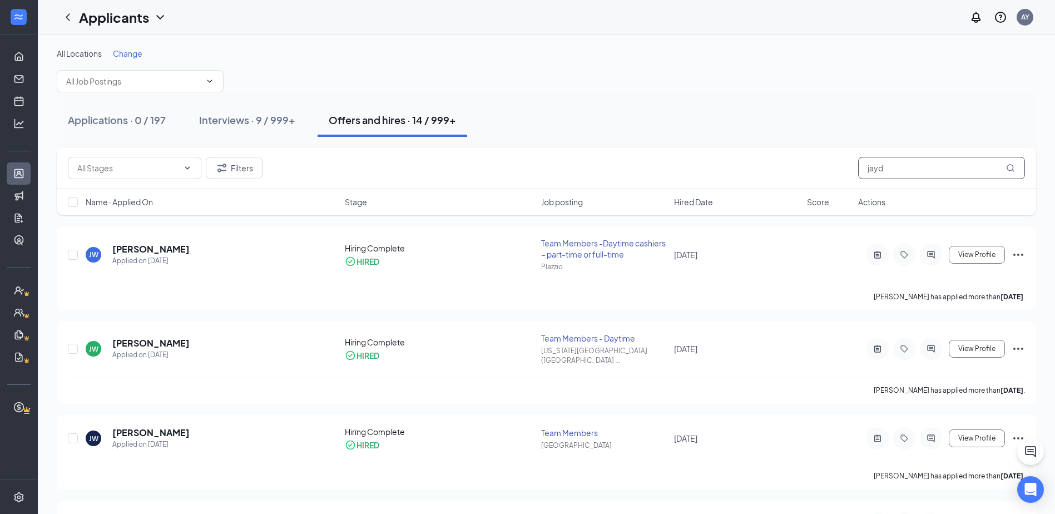
click at [874, 167] on input "jayd" at bounding box center [941, 168] width 167 height 22
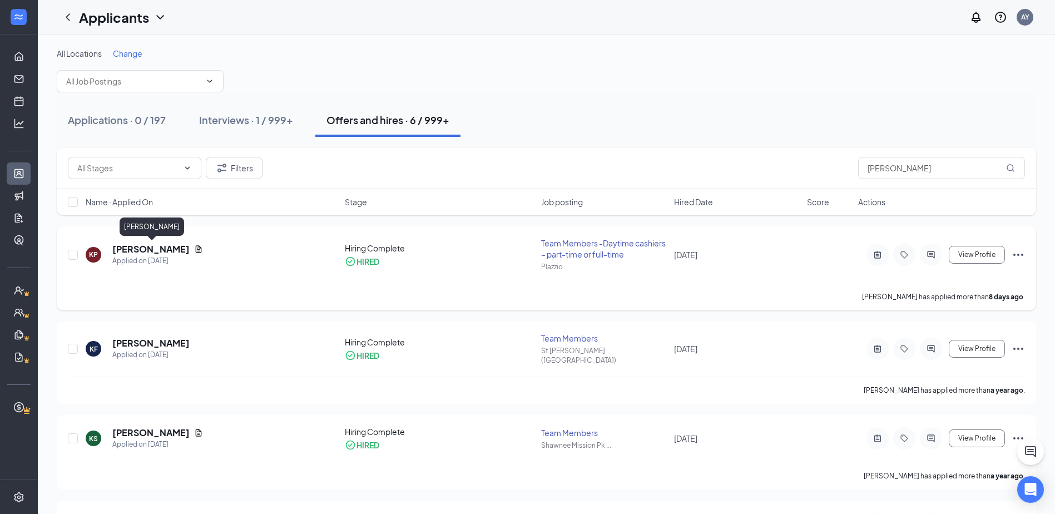
click at [142, 245] on h5 "Katherine Pritchard" at bounding box center [150, 249] width 77 height 12
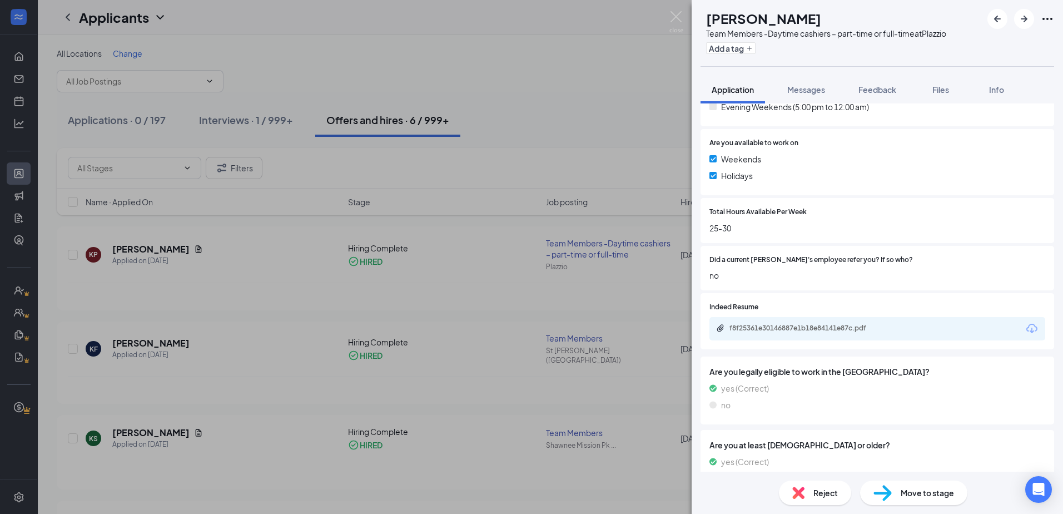
scroll to position [501, 0]
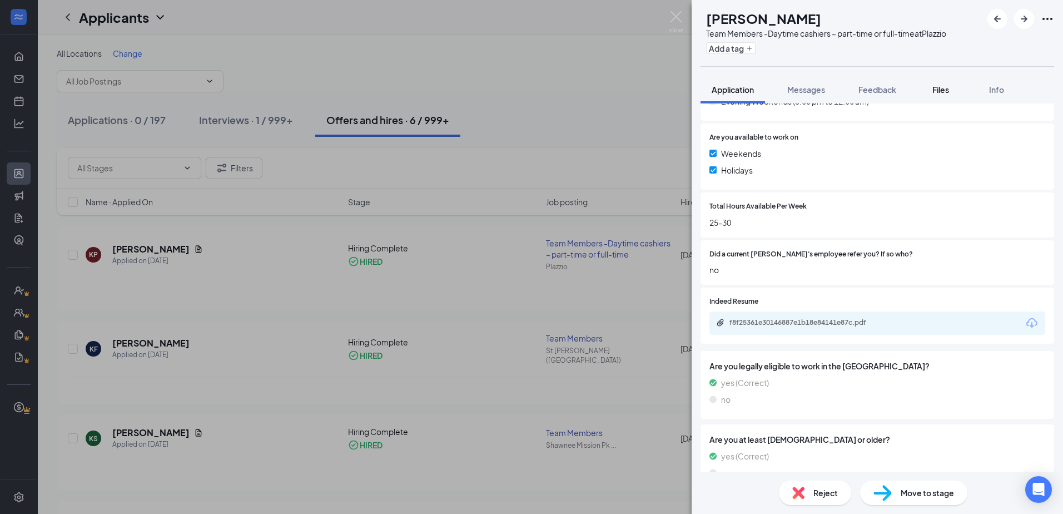
click at [942, 88] on span "Files" at bounding box center [941, 90] width 17 height 10
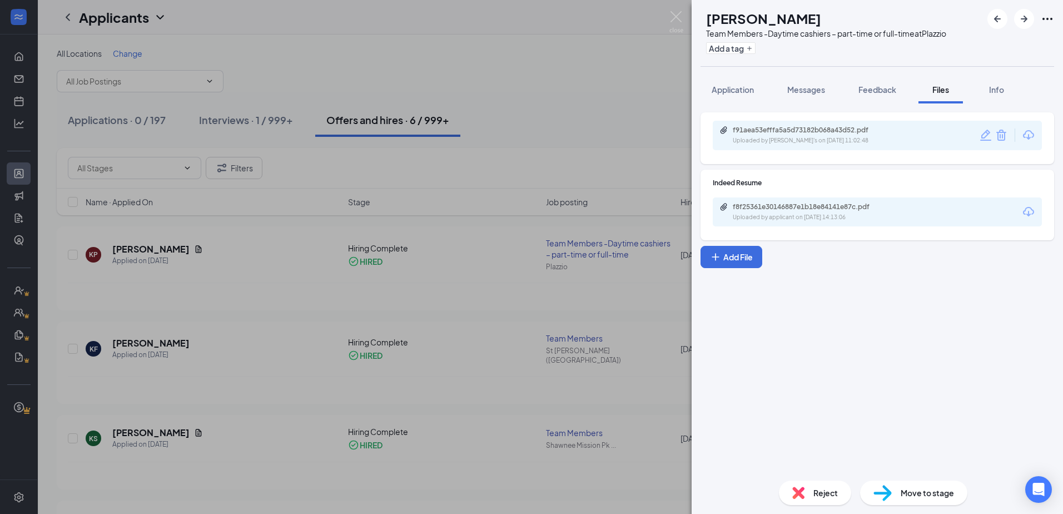
click at [778, 131] on div "f91aea53efffa5a5d73182b068a43d52.pdf" at bounding box center [811, 130] width 156 height 9
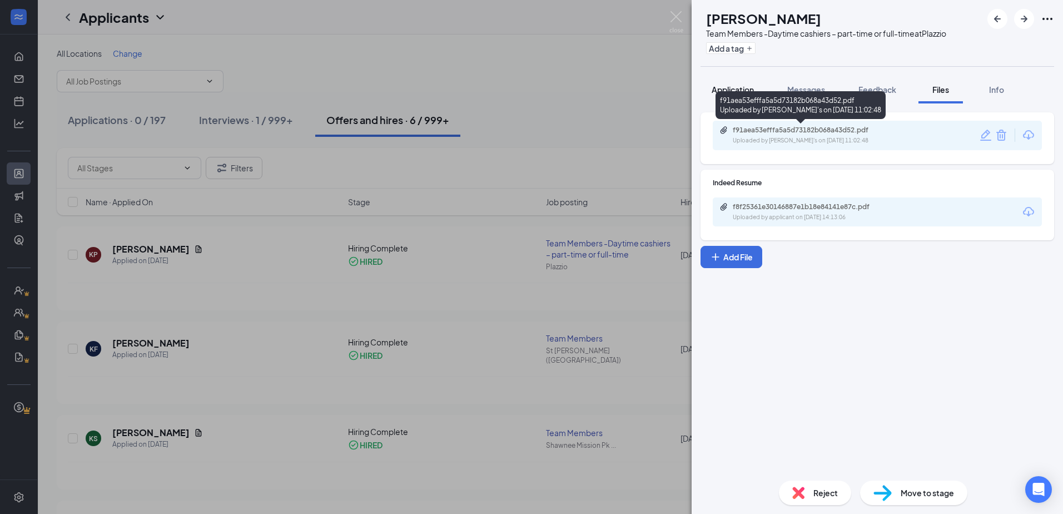
drag, startPoint x: 705, startPoint y: 89, endPoint x: 713, endPoint y: 88, distance: 7.9
click at [705, 88] on button "Application" at bounding box center [733, 90] width 65 height 28
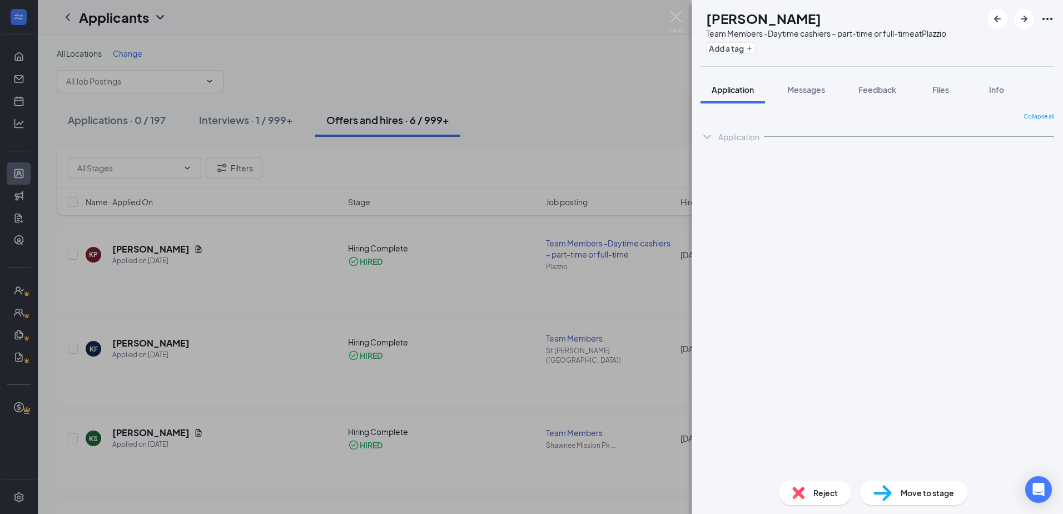
click at [713, 88] on span "Application" at bounding box center [733, 90] width 42 height 10
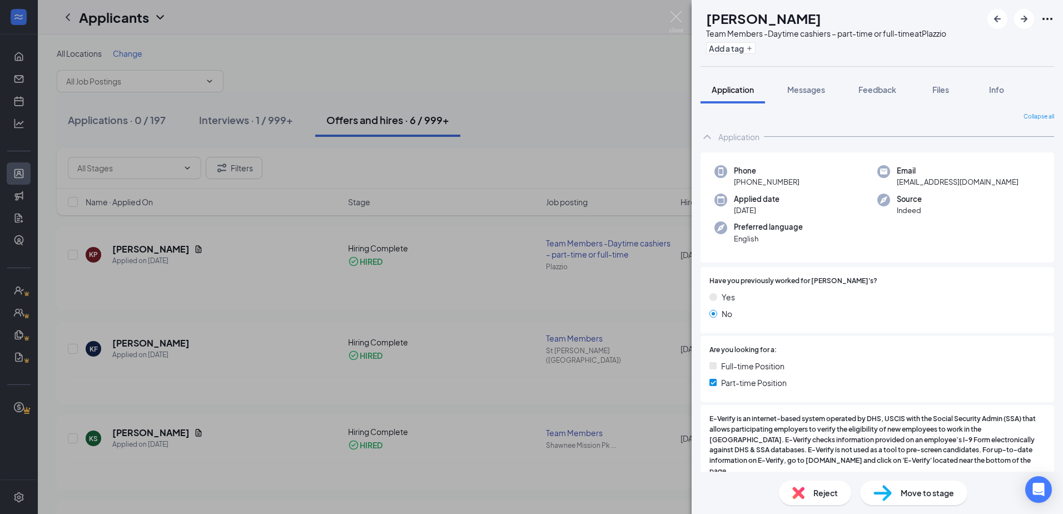
click at [397, 97] on div "KP Katherine Pritchard Team Members -Daytime cashiers – part-time or full-time …" at bounding box center [531, 257] width 1063 height 514
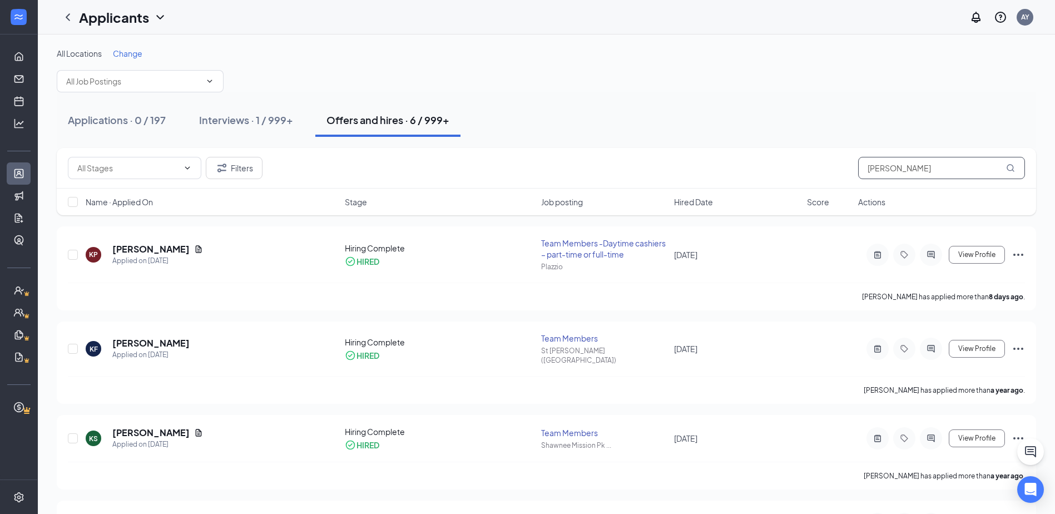
drag, startPoint x: 903, startPoint y: 185, endPoint x: 911, endPoint y: 170, distance: 16.7
click at [903, 185] on div "Filters katherine" at bounding box center [546, 168] width 979 height 41
click at [911, 170] on input "katherine" at bounding box center [941, 168] width 167 height 22
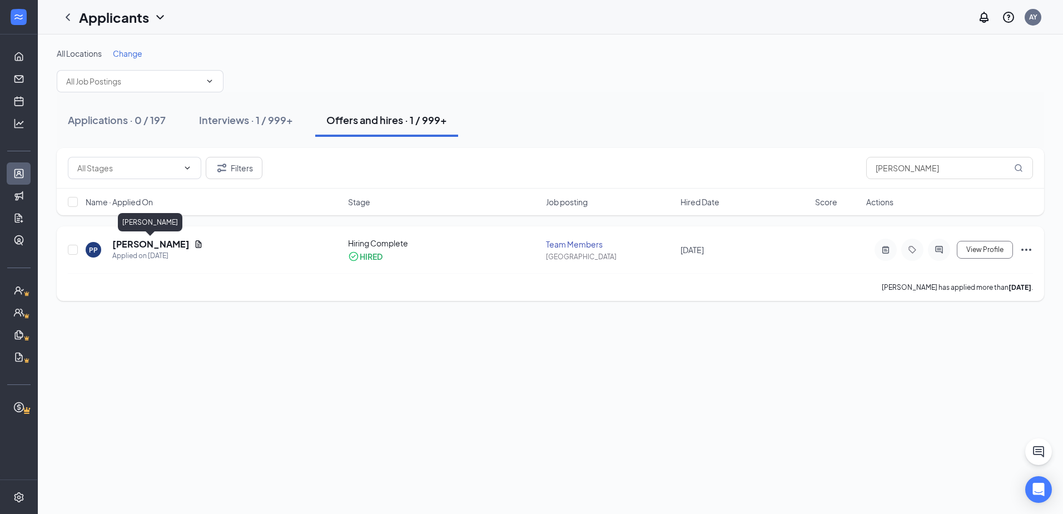
click at [152, 249] on h5 "Patrick Pezoulas" at bounding box center [150, 244] width 77 height 12
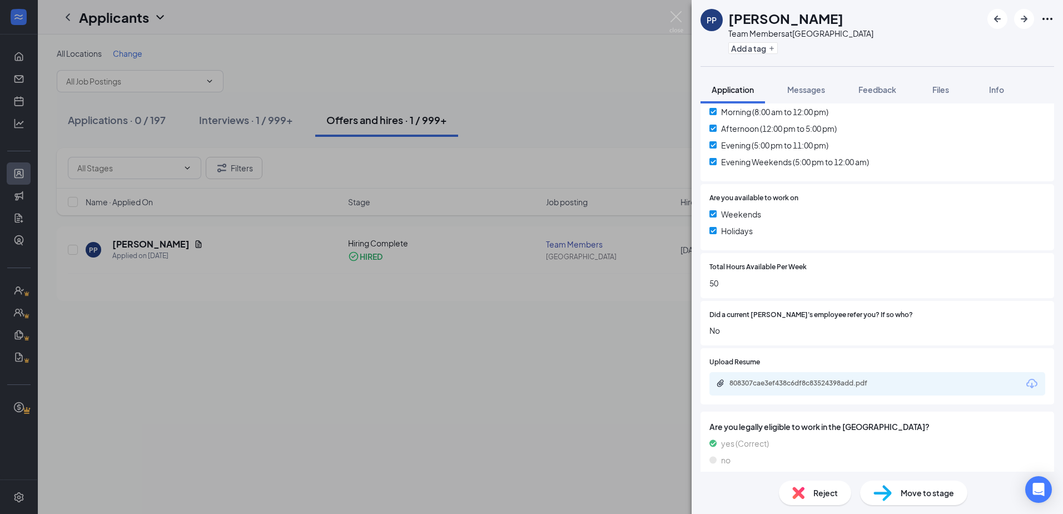
scroll to position [501, 0]
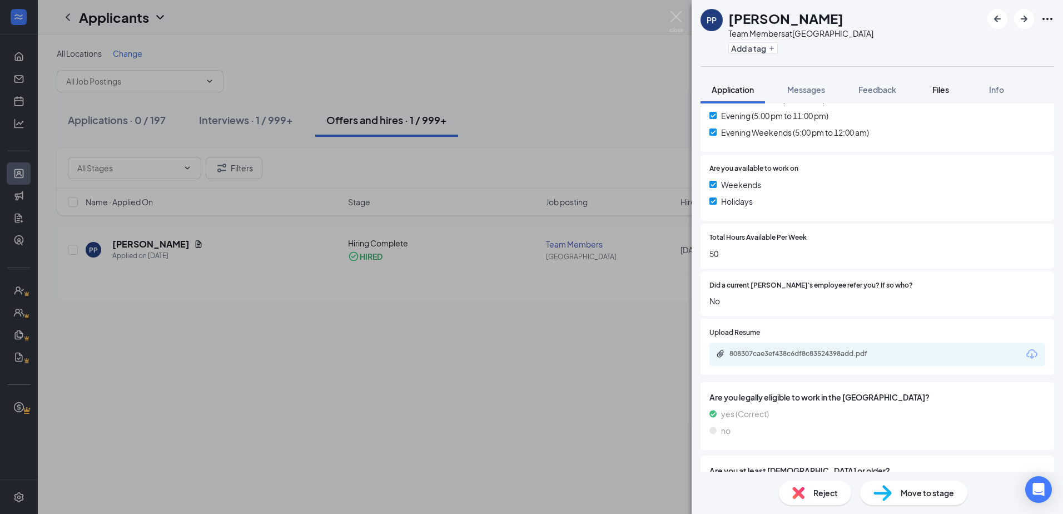
click at [944, 91] on span "Files" at bounding box center [941, 90] width 17 height 10
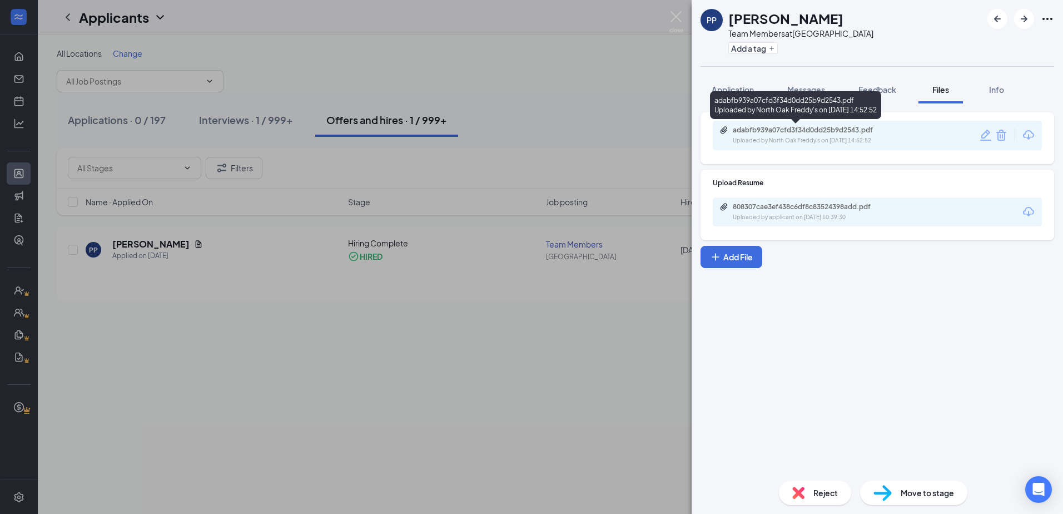
click at [888, 131] on div "adabfb939a07cfd3f34d0dd25b9d2543.pdf" at bounding box center [811, 130] width 156 height 9
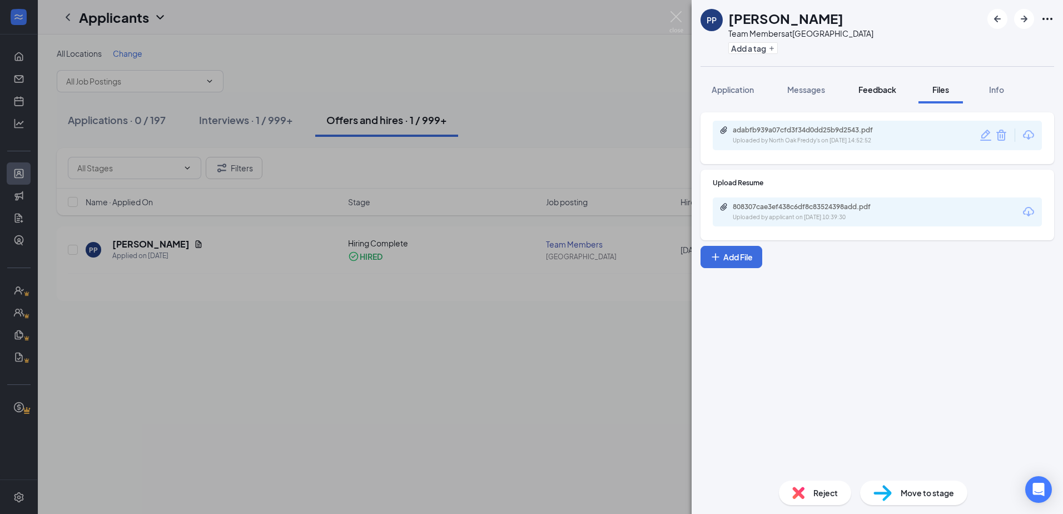
click at [871, 88] on span "Feedback" at bounding box center [878, 90] width 38 height 10
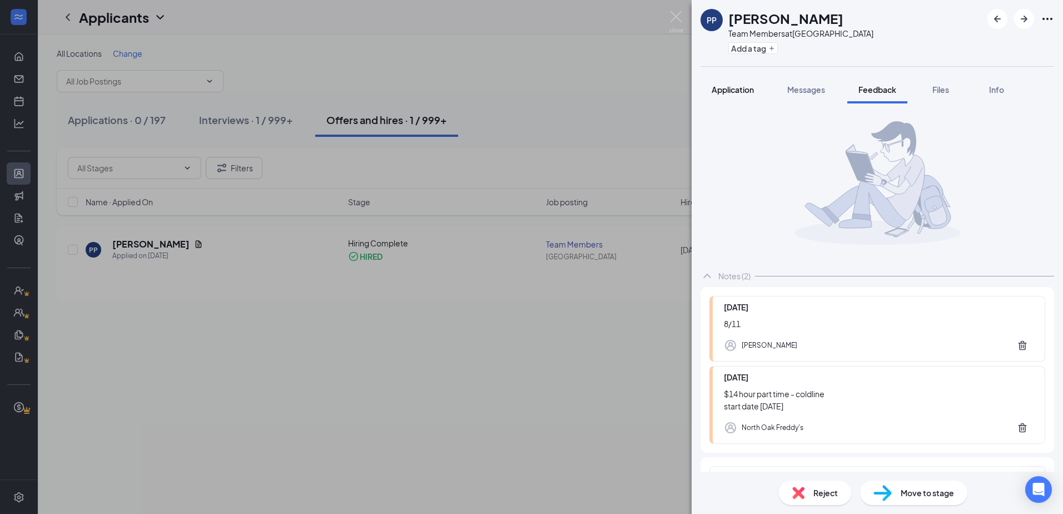
click at [735, 93] on span "Application" at bounding box center [733, 90] width 42 height 10
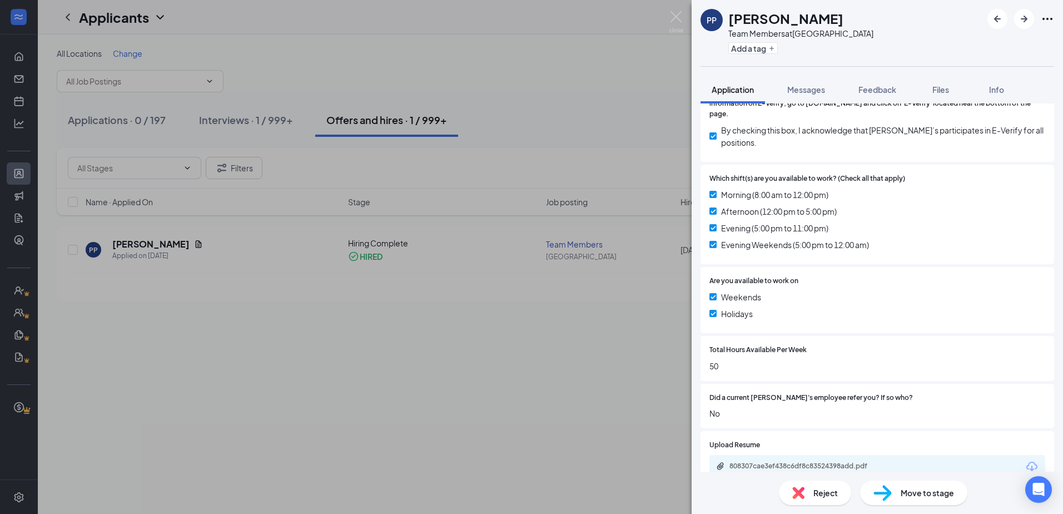
scroll to position [389, 0]
click at [525, 92] on div "PP Patrick Pezoulas Team Members at North Oak Add a tag Application Messages Fe…" at bounding box center [531, 257] width 1063 height 514
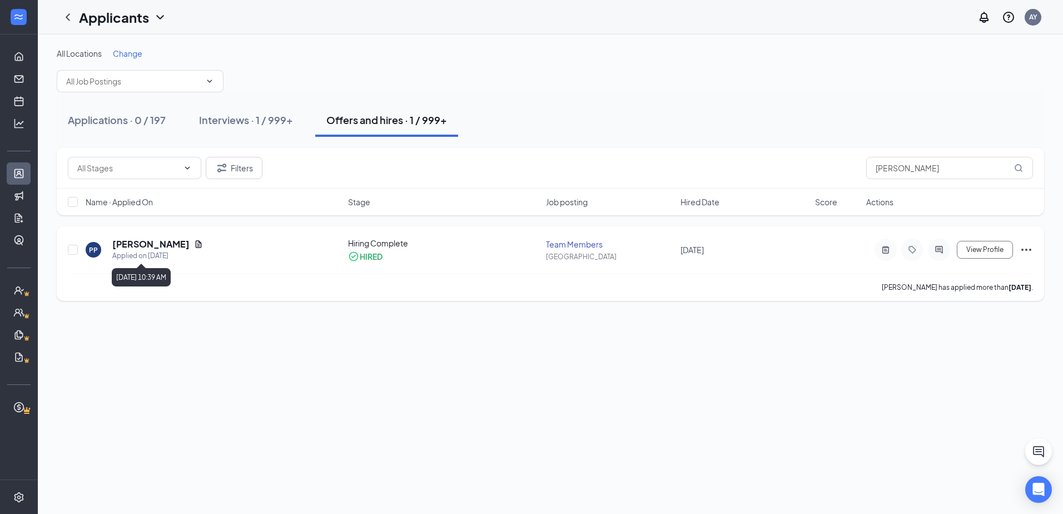
click at [171, 243] on h5 "Patrick Pezoulas" at bounding box center [150, 244] width 77 height 12
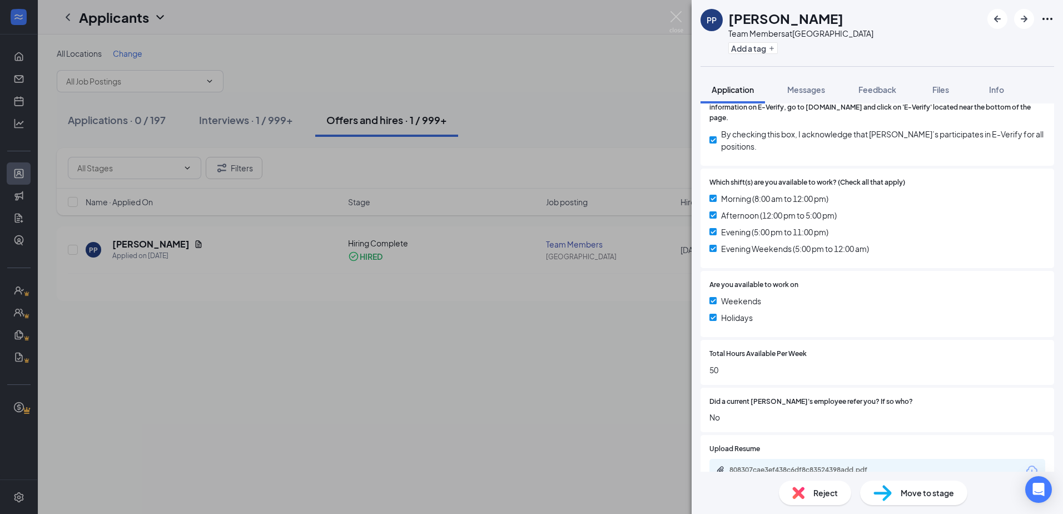
scroll to position [445, 0]
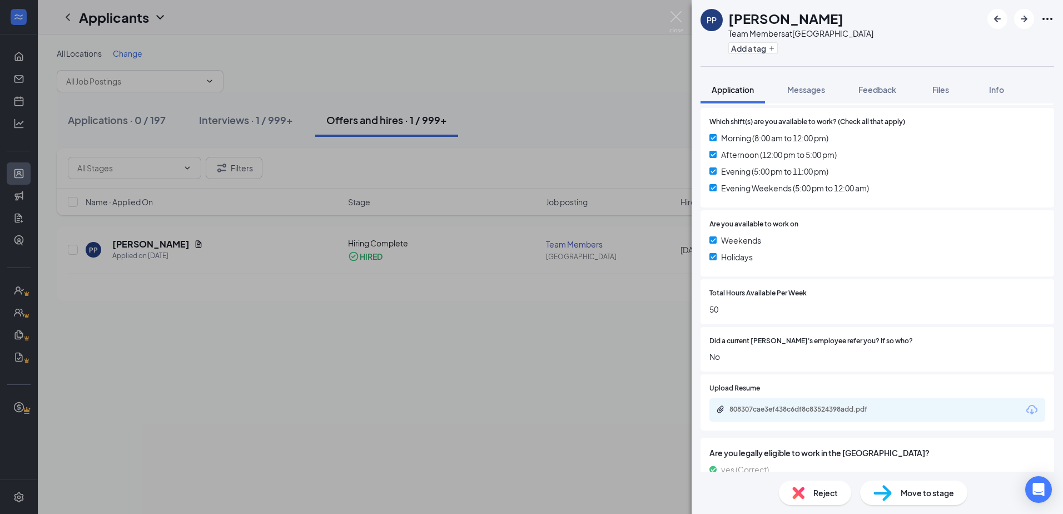
drag, startPoint x: 553, startPoint y: 215, endPoint x: 570, endPoint y: 200, distance: 22.4
click at [553, 216] on div "PP Patrick Pezoulas Team Members at North Oak Add a tag Application Messages Fe…" at bounding box center [531, 257] width 1063 height 514
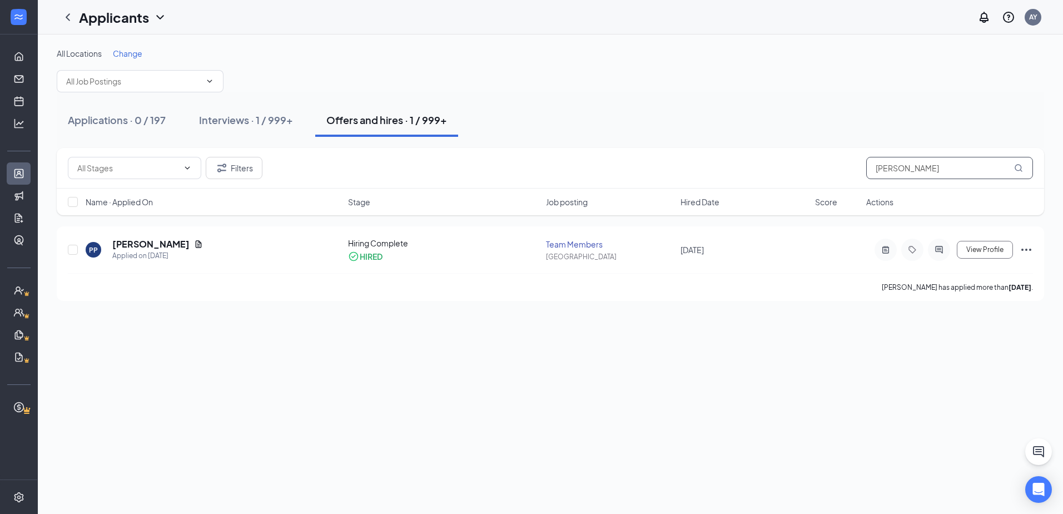
click at [904, 172] on input "patrick p" at bounding box center [950, 168] width 167 height 22
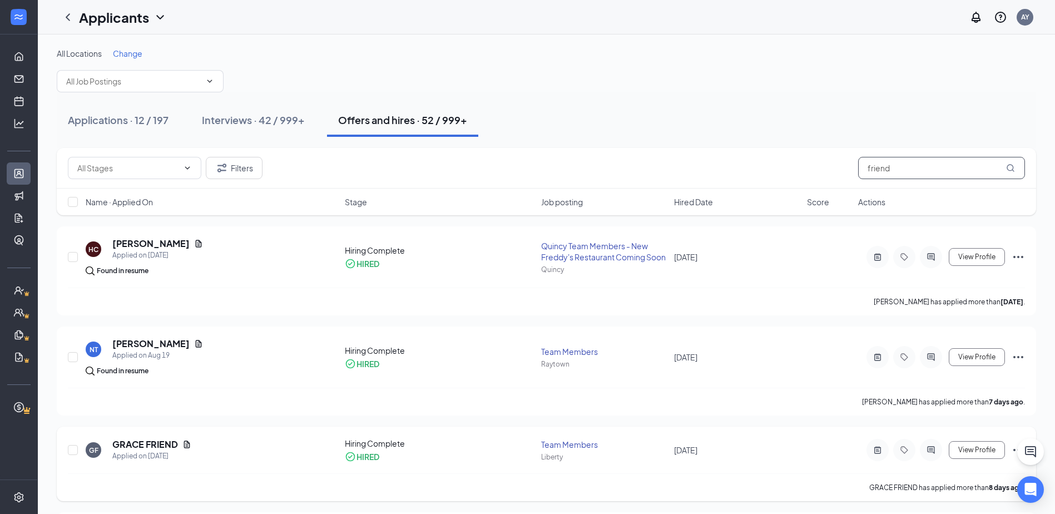
type input "friend"
click at [141, 449] on h5 "GRACE FRIEND" at bounding box center [145, 444] width 66 height 12
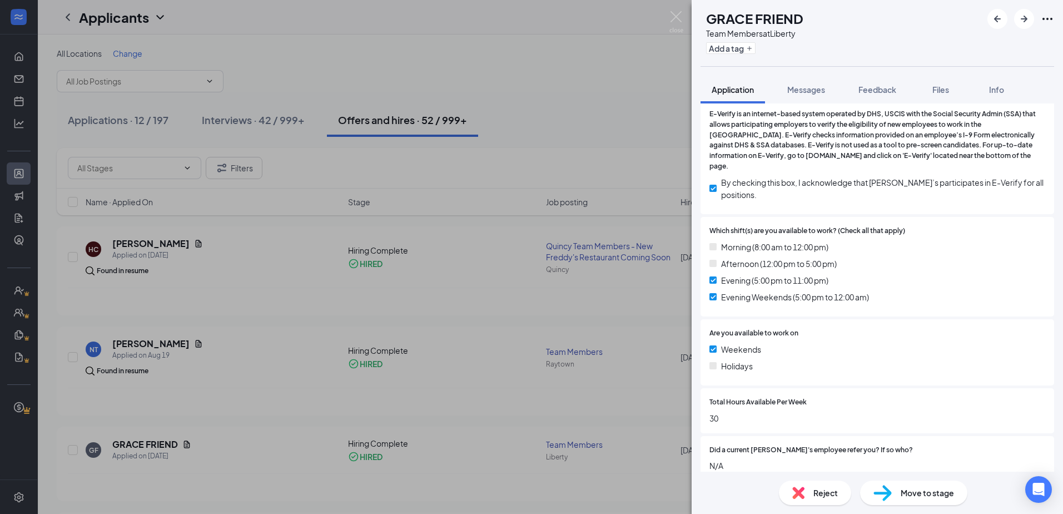
scroll to position [445, 0]
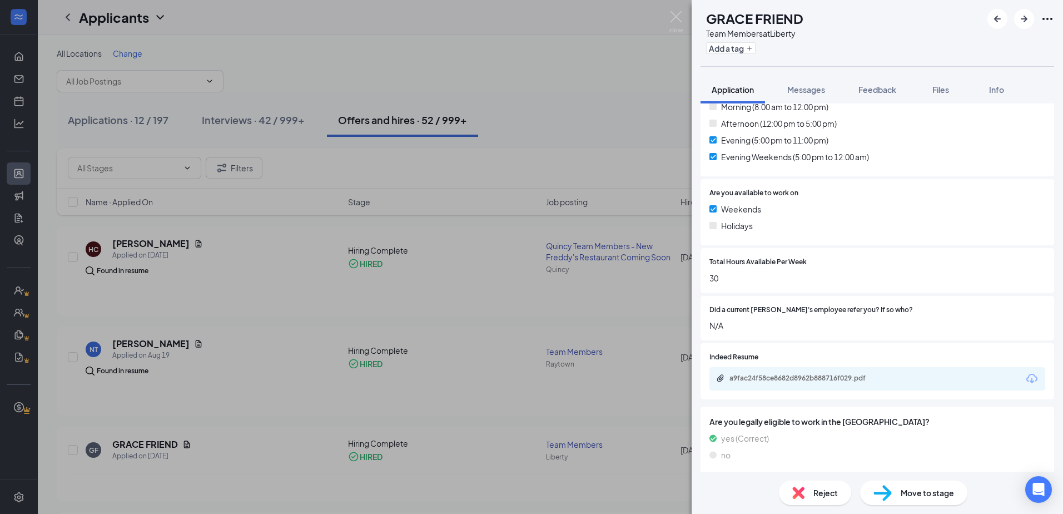
drag, startPoint x: 931, startPoint y: 85, endPoint x: 913, endPoint y: 97, distance: 21.9
click at [931, 85] on button "Files" at bounding box center [941, 90] width 44 height 28
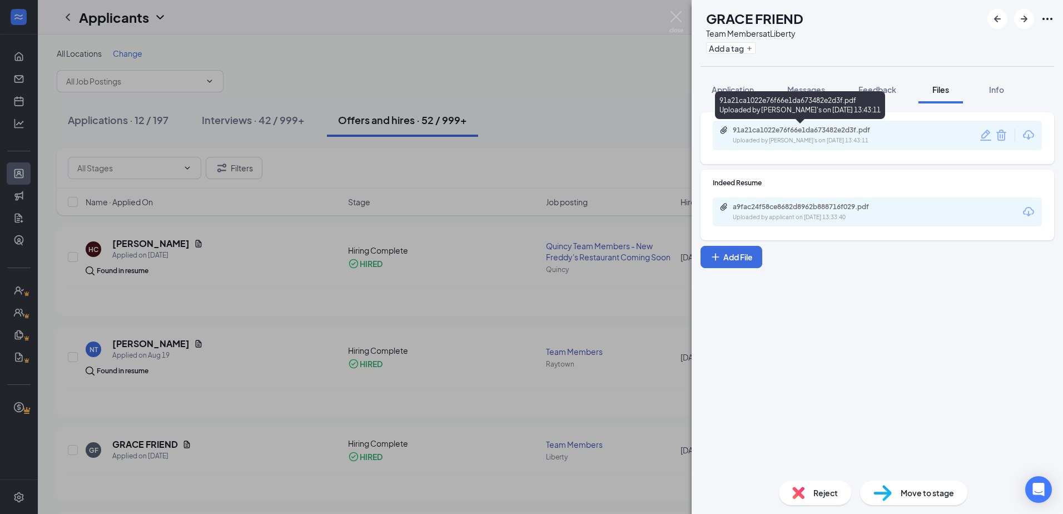
click at [765, 136] on div "91a21ca1022e76f66e1da673482e2d3f.pdf Uploaded by Liberty Freddy's on Aug 19, 20…" at bounding box center [810, 135] width 180 height 19
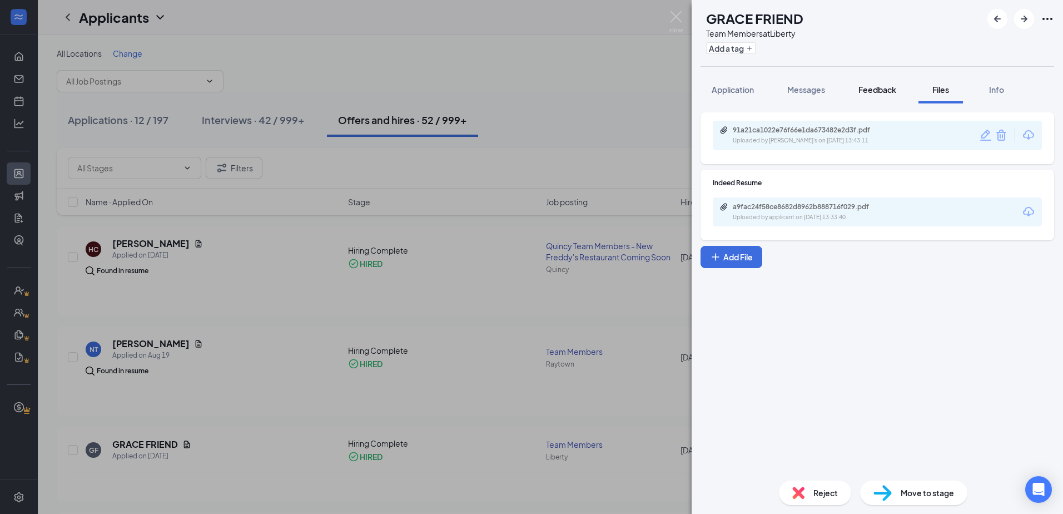
click at [875, 93] on span "Feedback" at bounding box center [878, 90] width 38 height 10
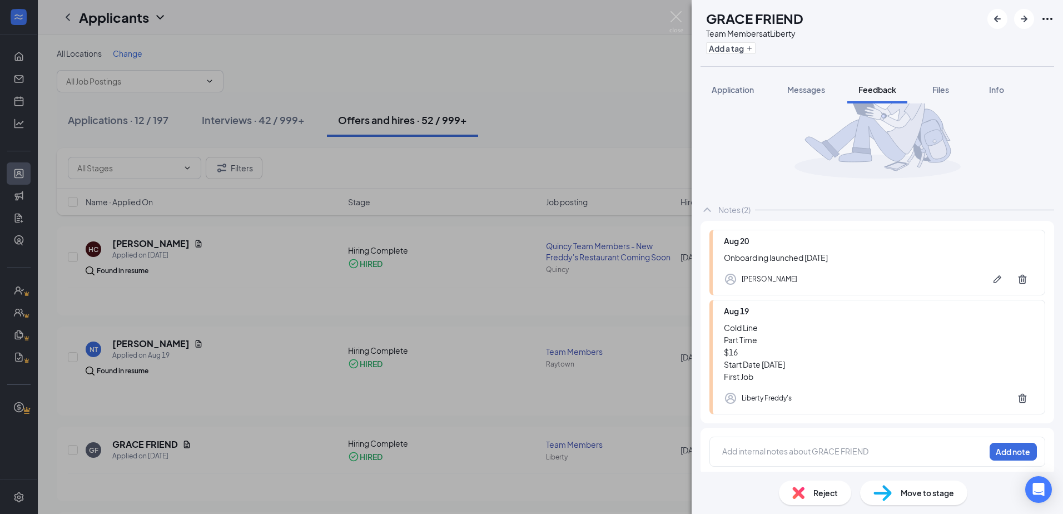
scroll to position [69, 0]
click at [731, 80] on button "Application" at bounding box center [733, 90] width 65 height 28
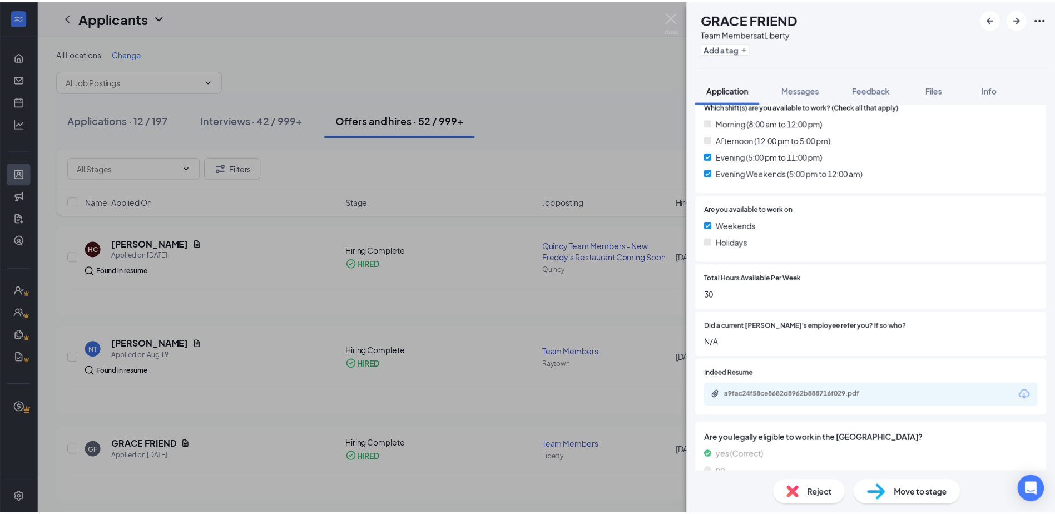
scroll to position [445, 0]
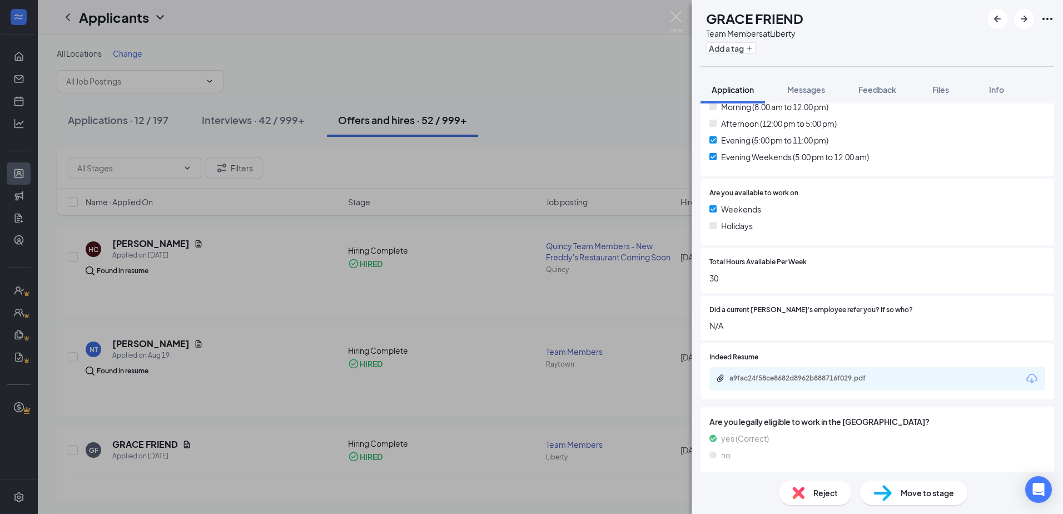
click at [575, 332] on div "GF GRACE FRIEND Team Members at Liberty Add a tag Application Messages Feedback…" at bounding box center [531, 257] width 1063 height 514
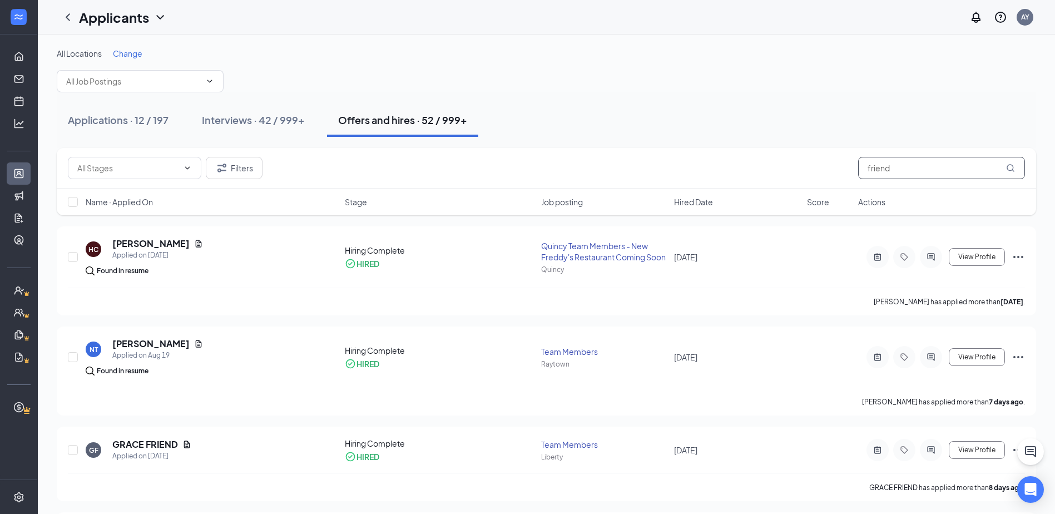
click at [966, 182] on div "Filters friend" at bounding box center [546, 168] width 979 height 41
click at [966, 167] on input "friend" at bounding box center [941, 168] width 167 height 22
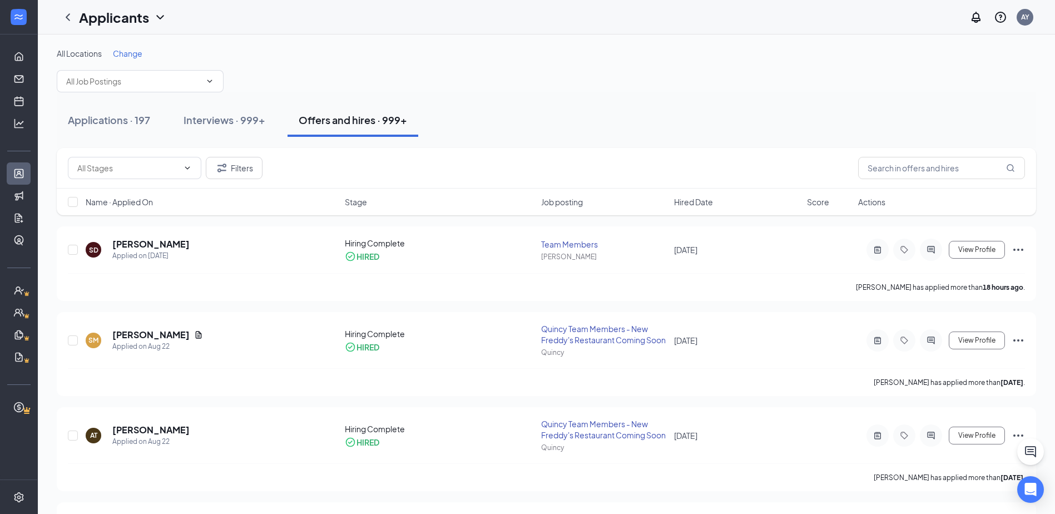
click at [703, 204] on span "Hired Date" at bounding box center [693, 201] width 39 height 11
